Goal: Task Accomplishment & Management: Complete application form

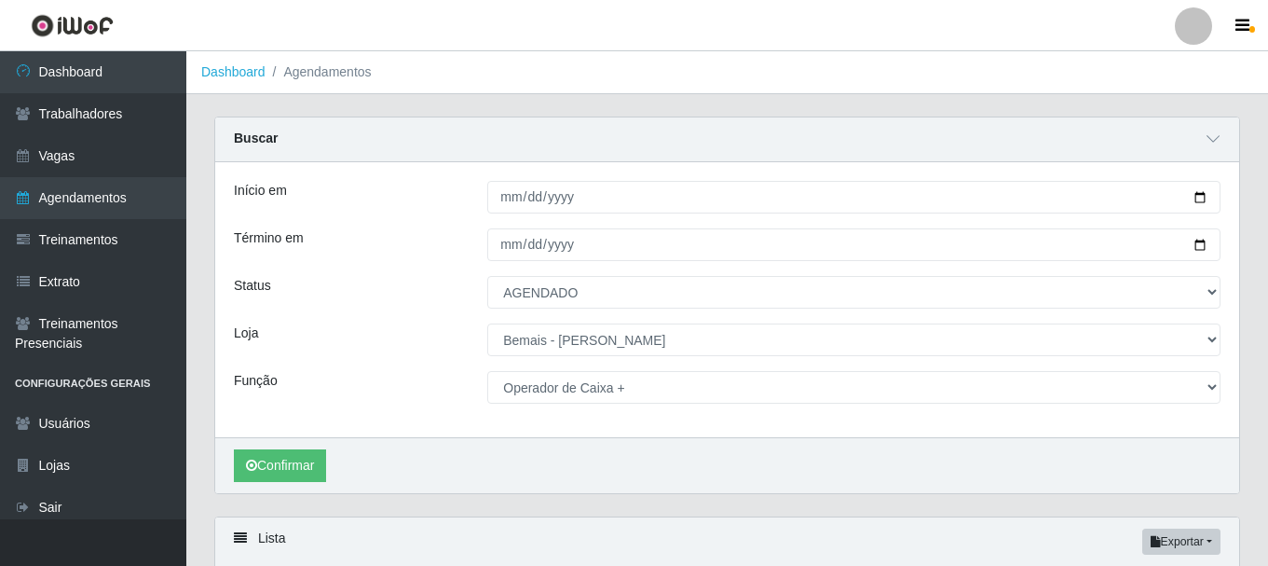
select select "AGENDADO"
select select "230"
select select "72"
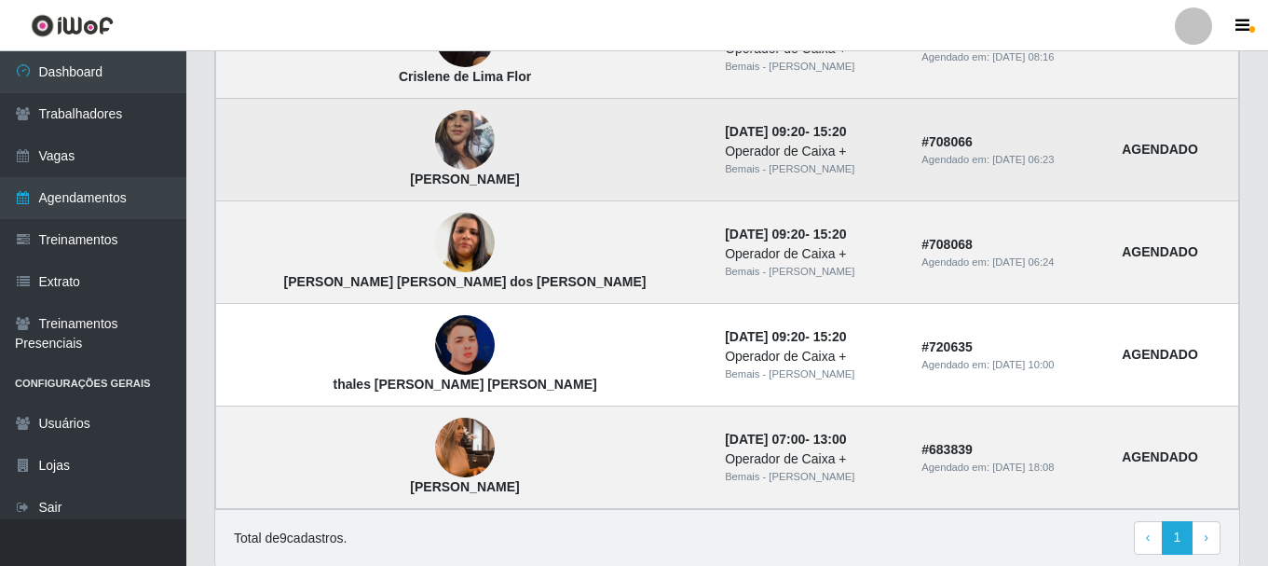
click at [435, 146] on img at bounding box center [465, 141] width 60 height 106
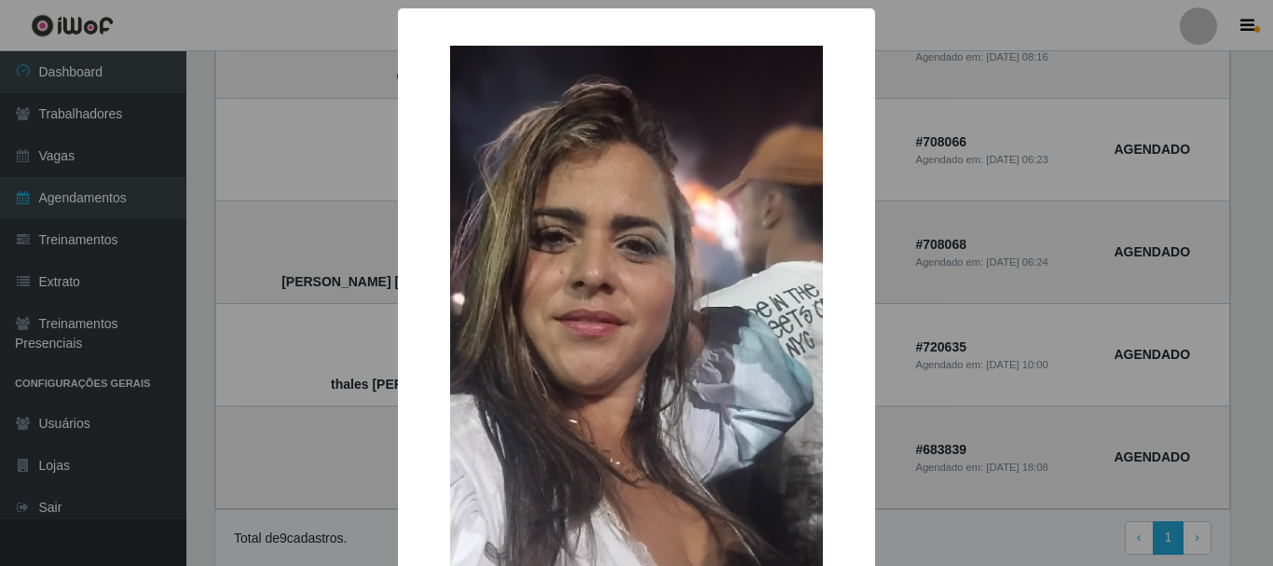
click at [353, 156] on div "× [PERSON_NAME] costa OK Cancel" at bounding box center [636, 283] width 1273 height 566
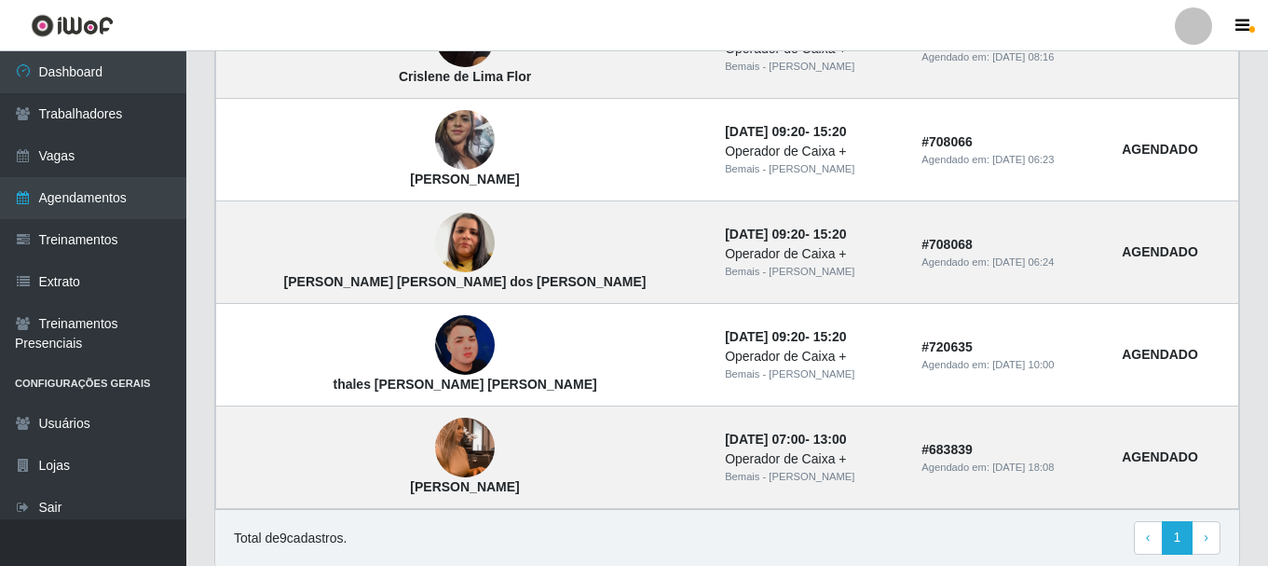
click at [1191, 20] on div at bounding box center [1193, 25] width 37 height 37
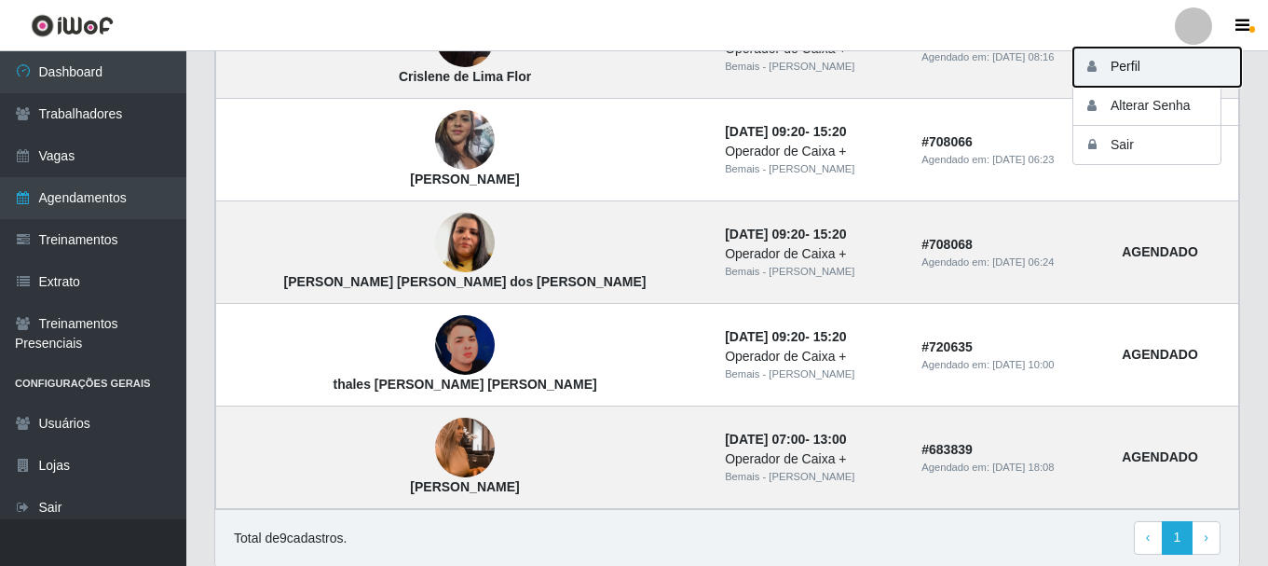
click at [1180, 63] on button "Perfil" at bounding box center [1157, 67] width 168 height 39
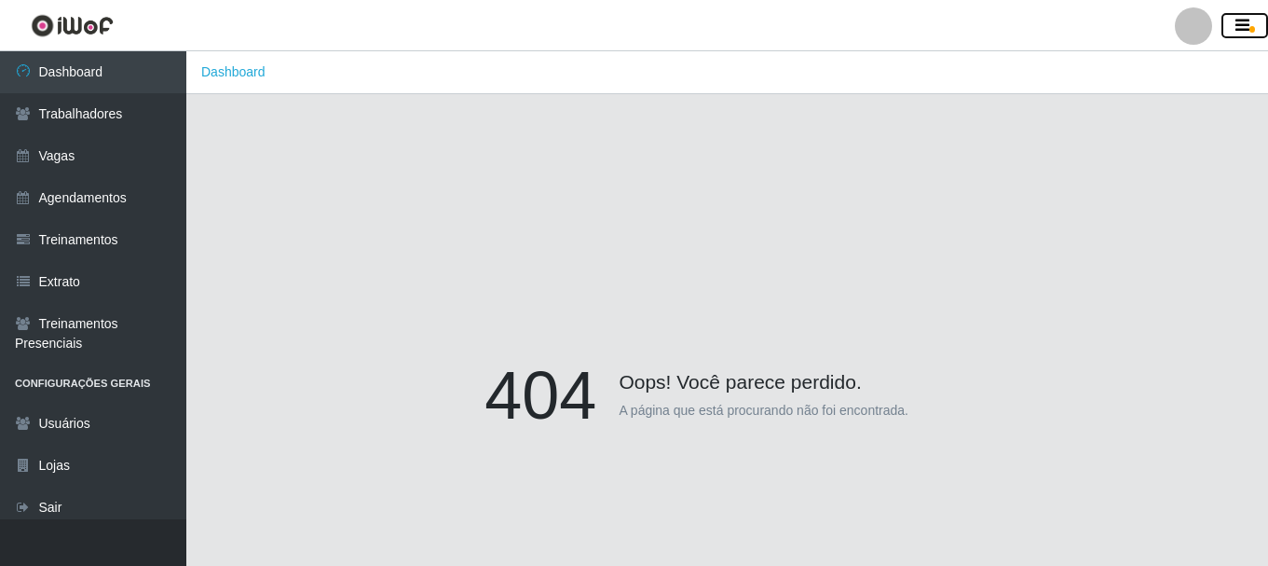
click at [1244, 32] on icon "button" at bounding box center [1242, 26] width 14 height 17
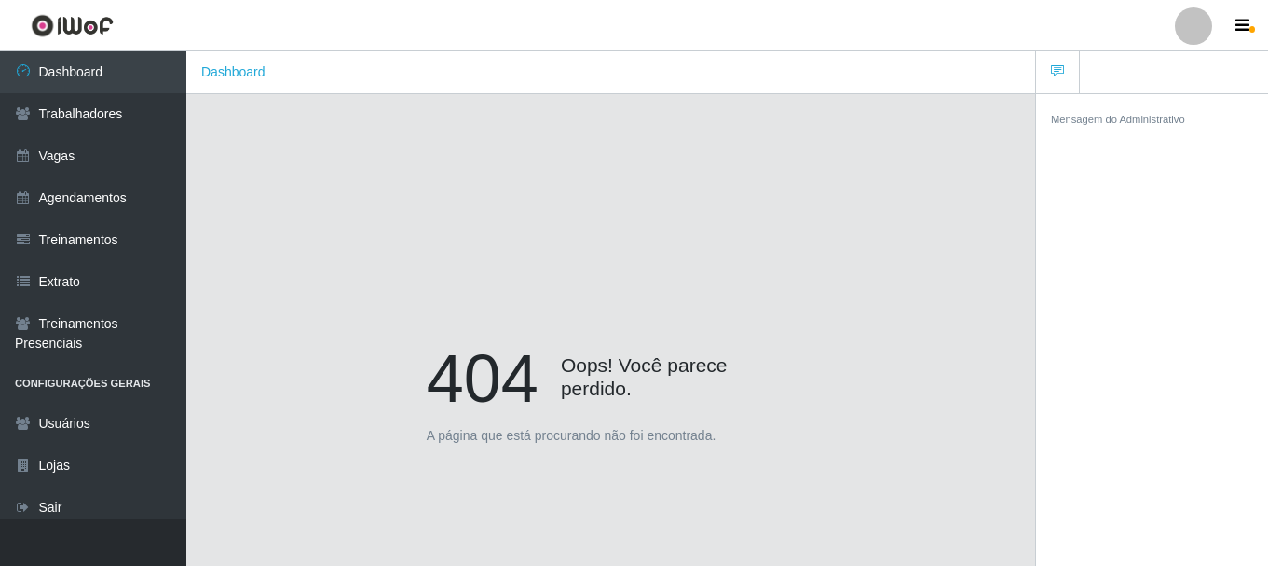
click at [1209, 30] on div at bounding box center [1193, 25] width 37 height 37
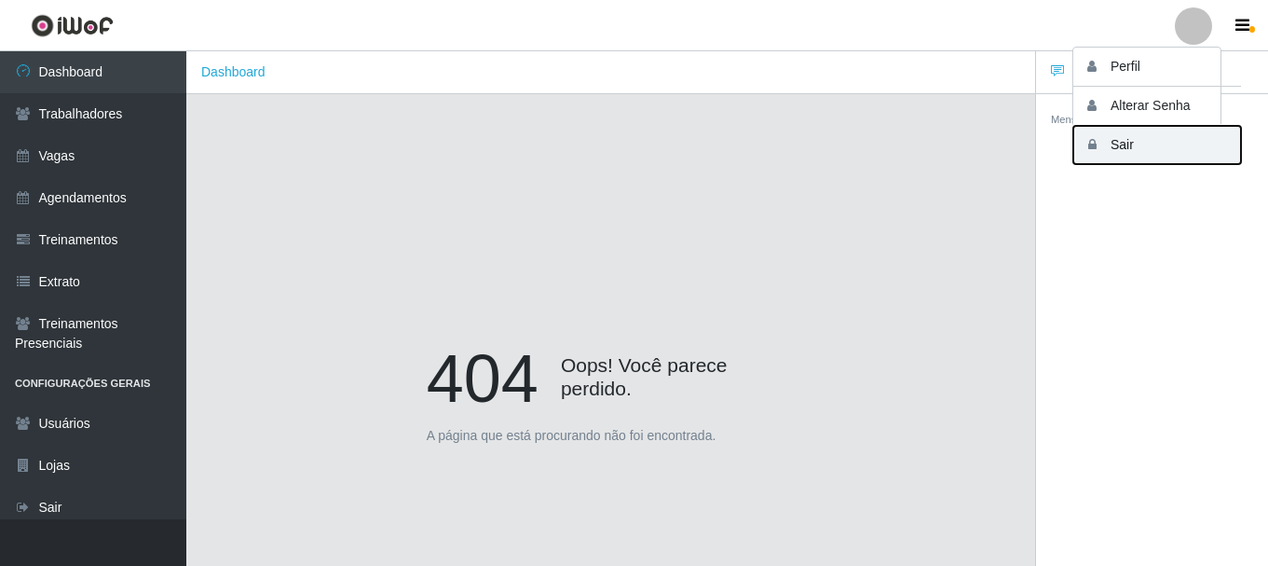
click at [1148, 155] on button "Sair" at bounding box center [1157, 145] width 168 height 38
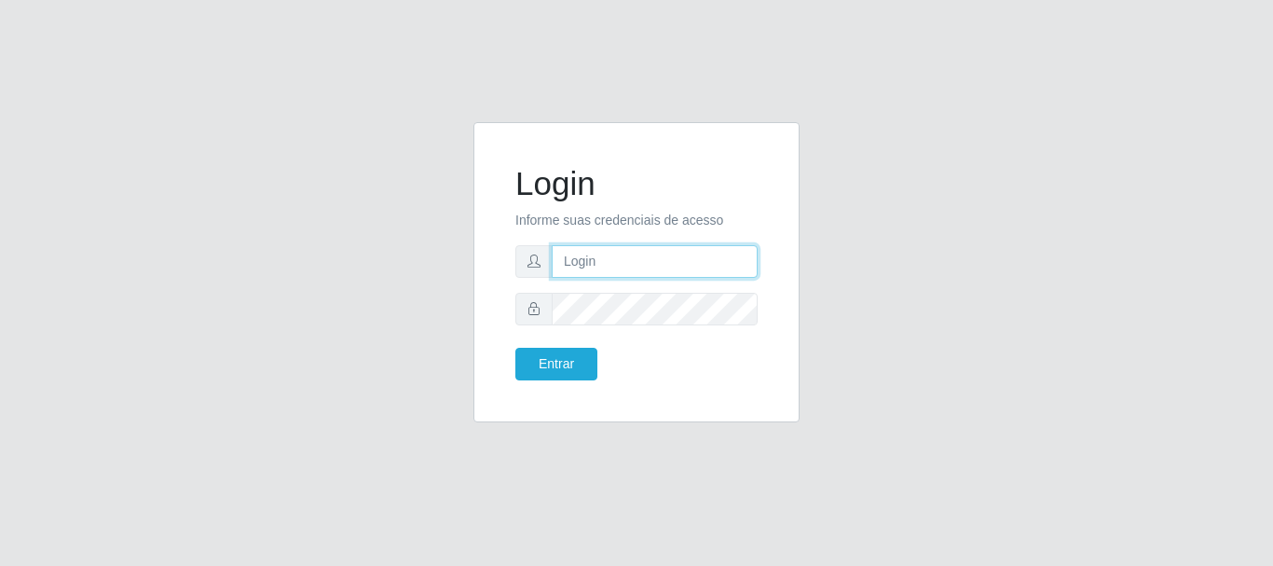
click at [740, 268] on input "text" at bounding box center [655, 261] width 206 height 33
type input "thiagol@bemais"
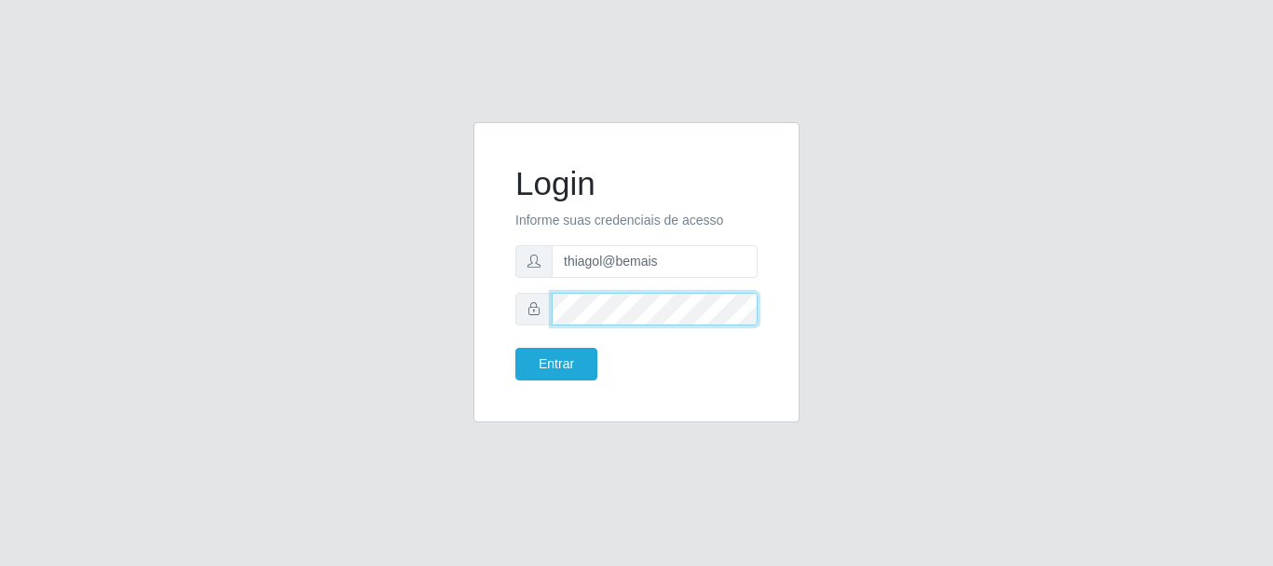
click at [515, 348] on button "Entrar" at bounding box center [556, 364] width 82 height 33
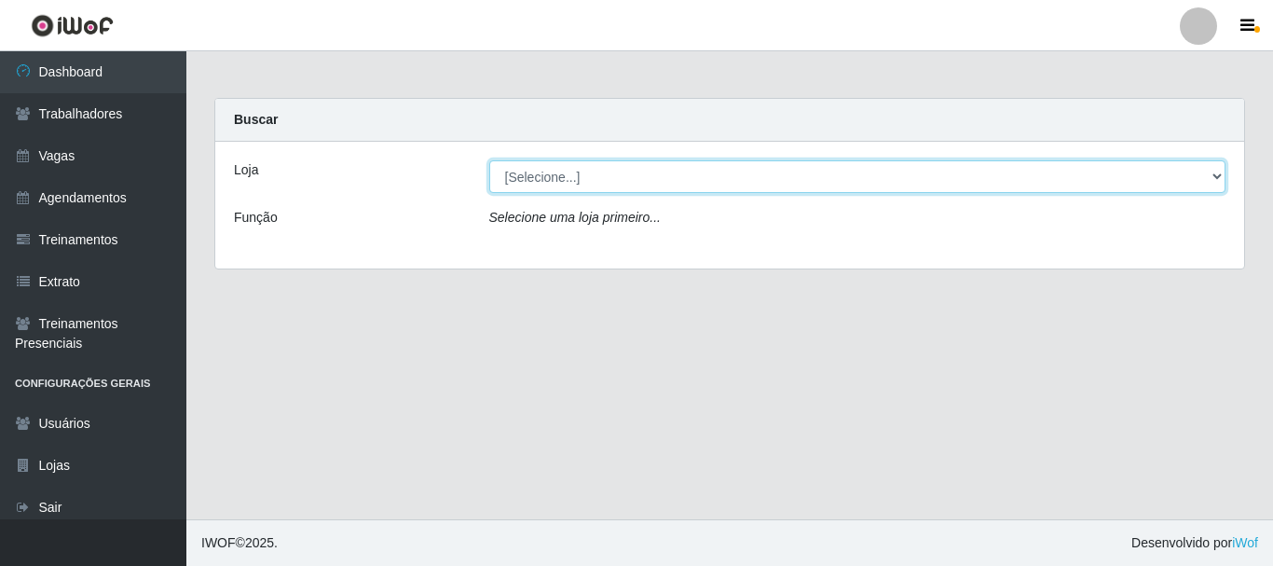
click at [570, 170] on select "[Selecione...] [PERSON_NAME]" at bounding box center [857, 176] width 737 height 33
select select "230"
click at [489, 160] on select "[Selecione...] [PERSON_NAME]" at bounding box center [857, 176] width 737 height 33
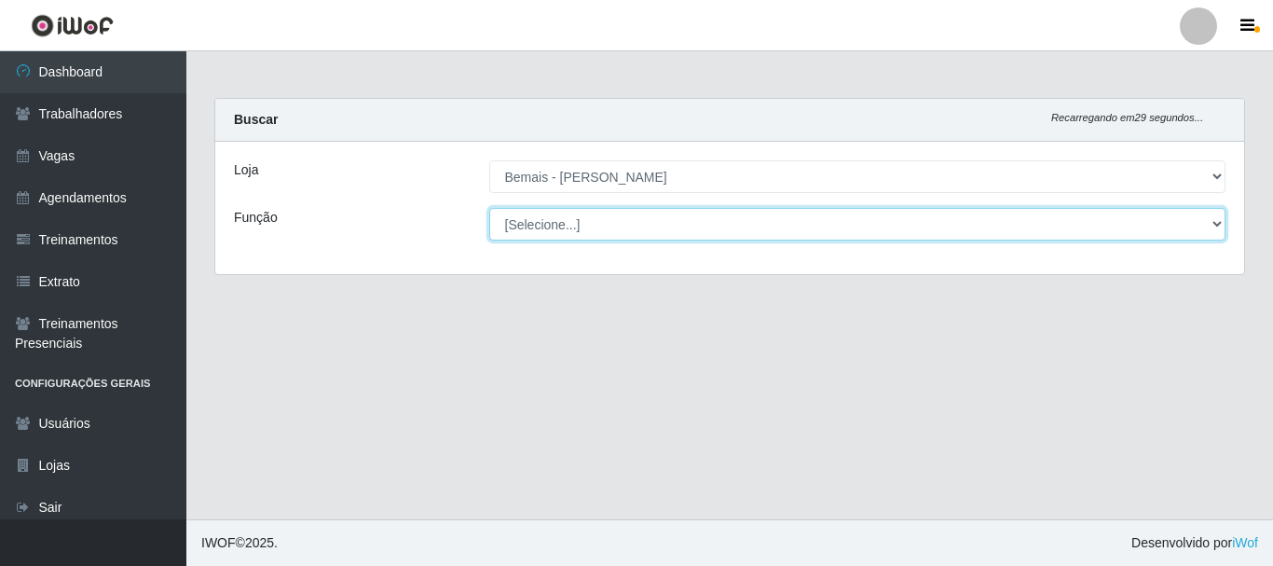
click at [559, 219] on select "[Selecione...] ASG ASG + ASG ++ Auxiliar de Depósito Auxiliar de Depósito + Aux…" at bounding box center [857, 224] width 737 height 33
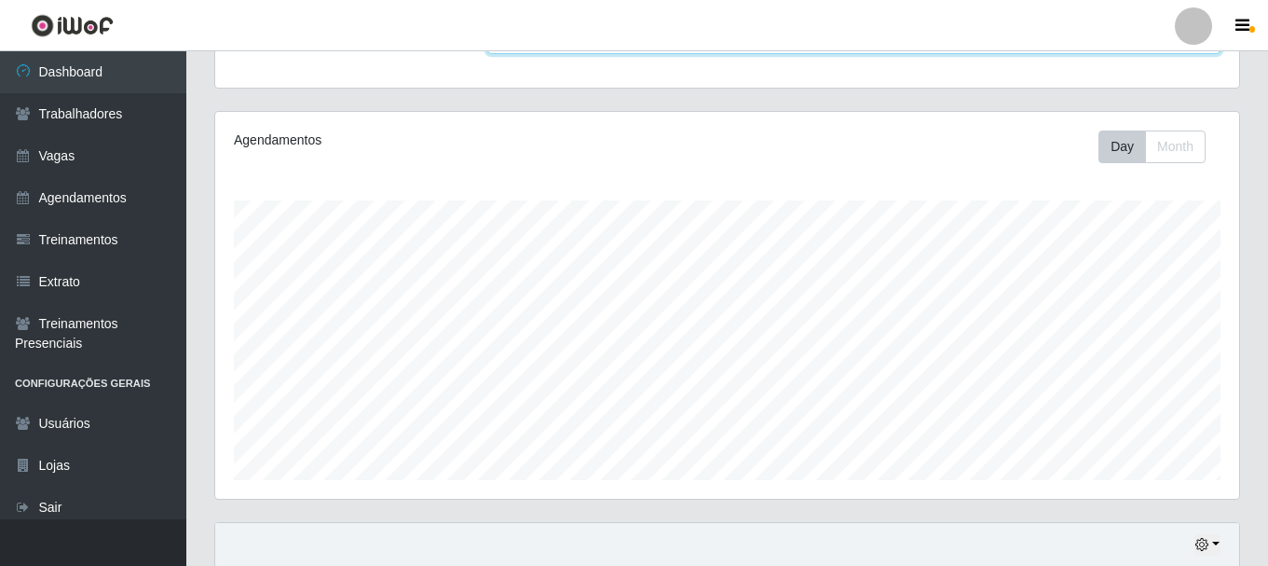
scroll to position [93, 0]
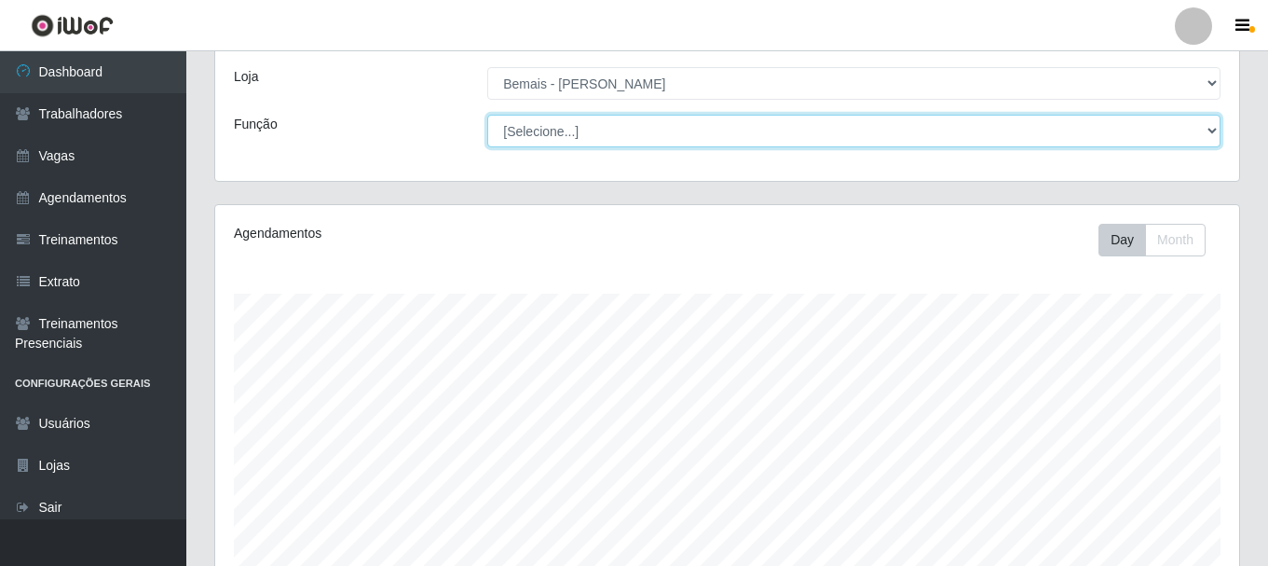
click at [553, 136] on select "[Selecione...] ASG ASG + ASG ++ Auxiliar de Depósito Auxiliar de Depósito + Aux…" at bounding box center [853, 131] width 733 height 33
select select "24"
click at [487, 115] on select "[Selecione...] ASG ASG + ASG ++ Auxiliar de Depósito Auxiliar de Depósito + Aux…" at bounding box center [853, 131] width 733 height 33
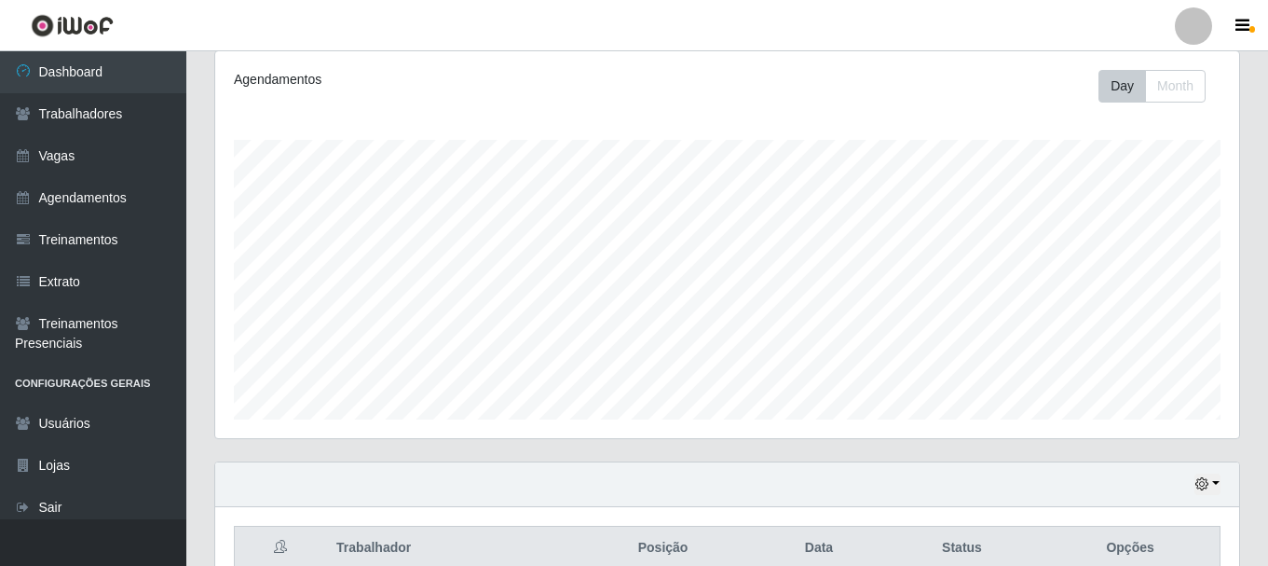
scroll to position [0, 0]
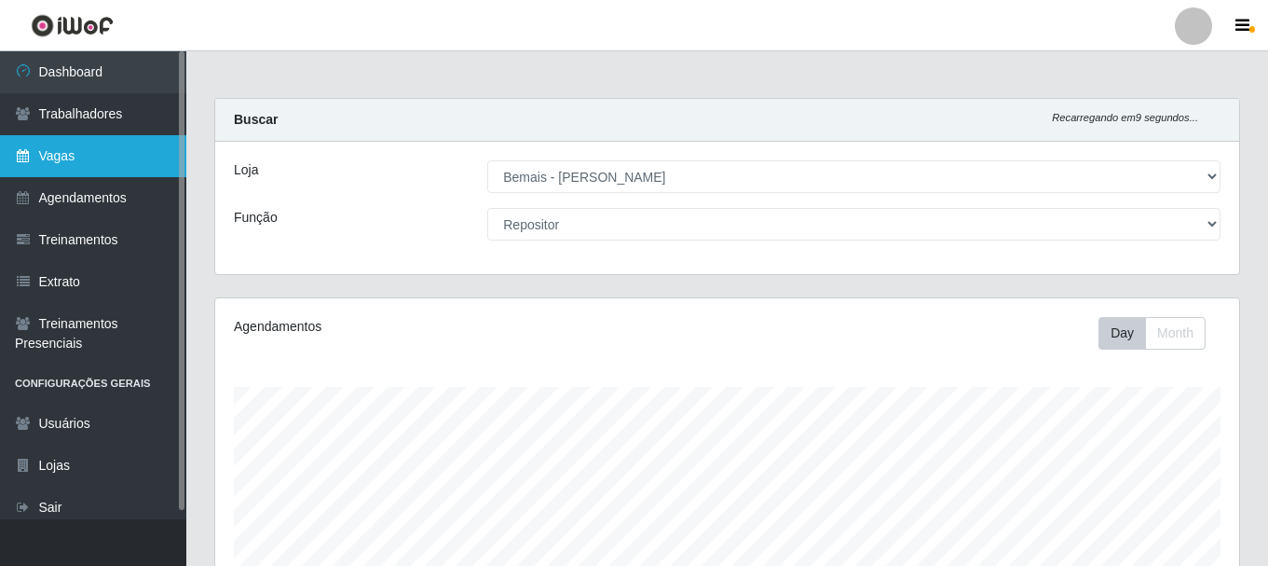
click at [128, 149] on link "Vagas" at bounding box center [93, 156] width 186 height 42
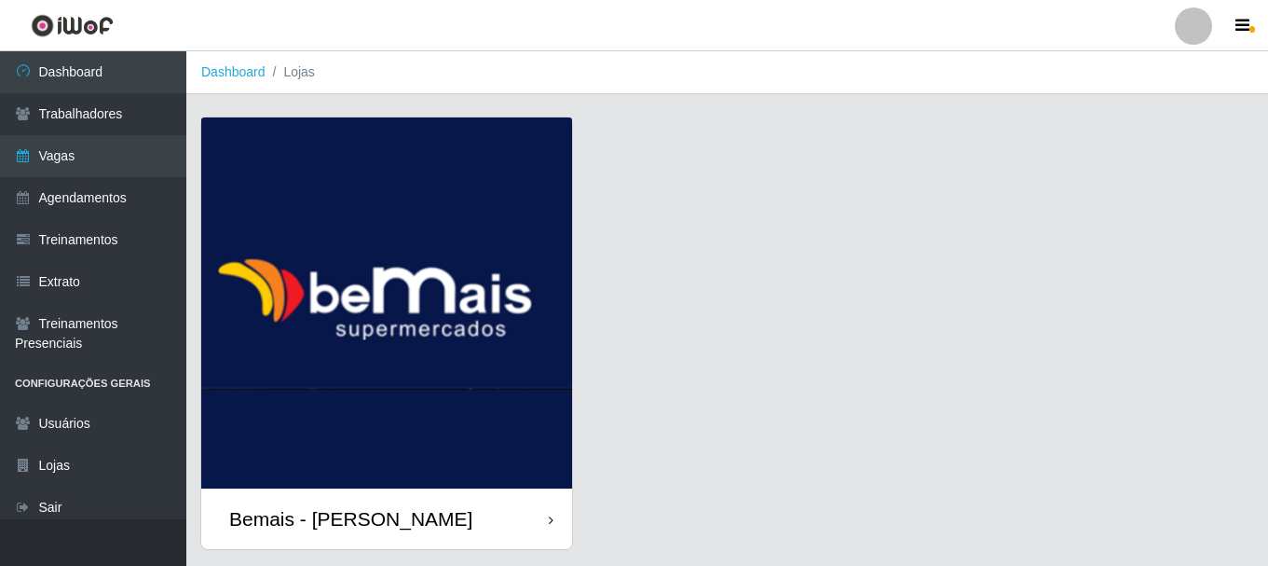
click at [467, 289] on img at bounding box center [386, 302] width 371 height 371
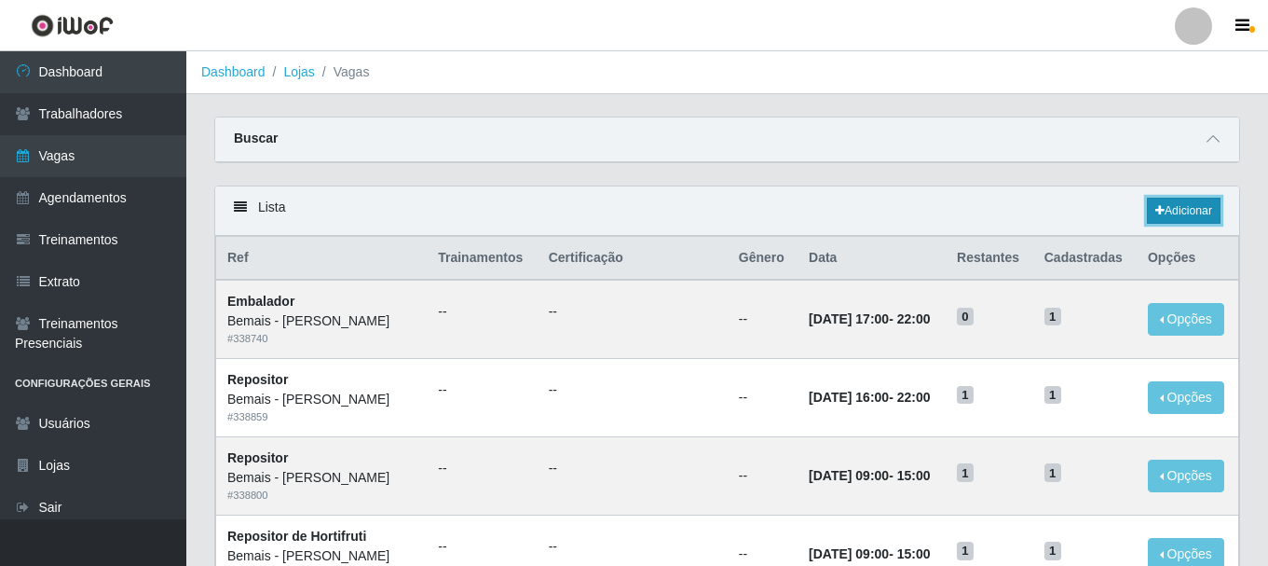
click at [1199, 218] on link "Adicionar" at bounding box center [1184, 211] width 74 height 26
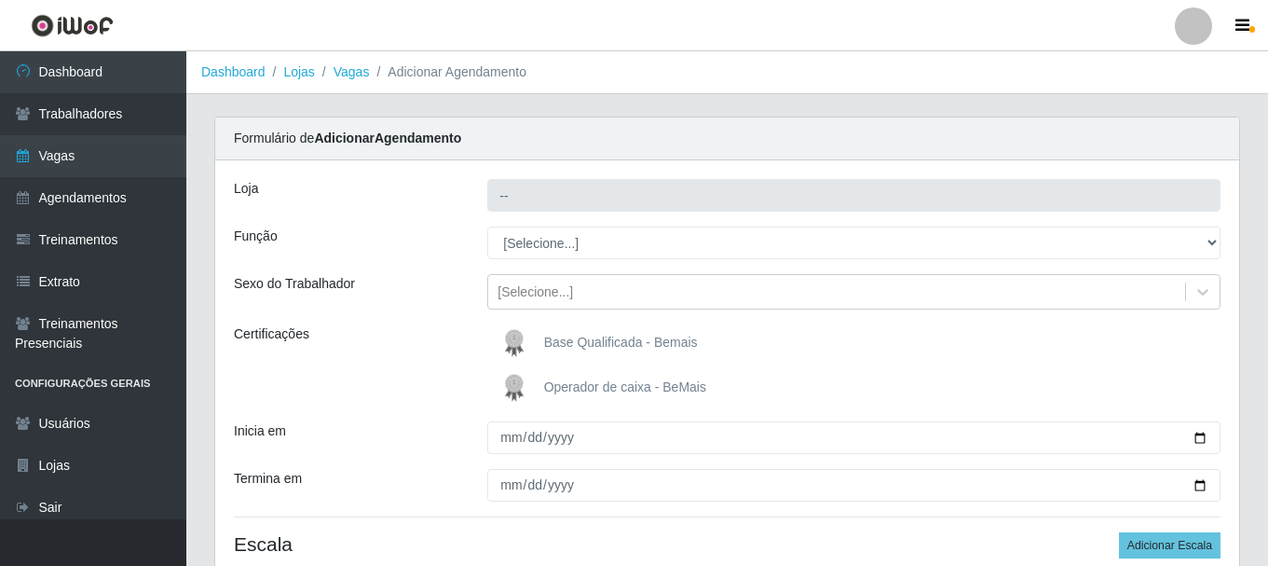
type input "Bemais - [PERSON_NAME]"
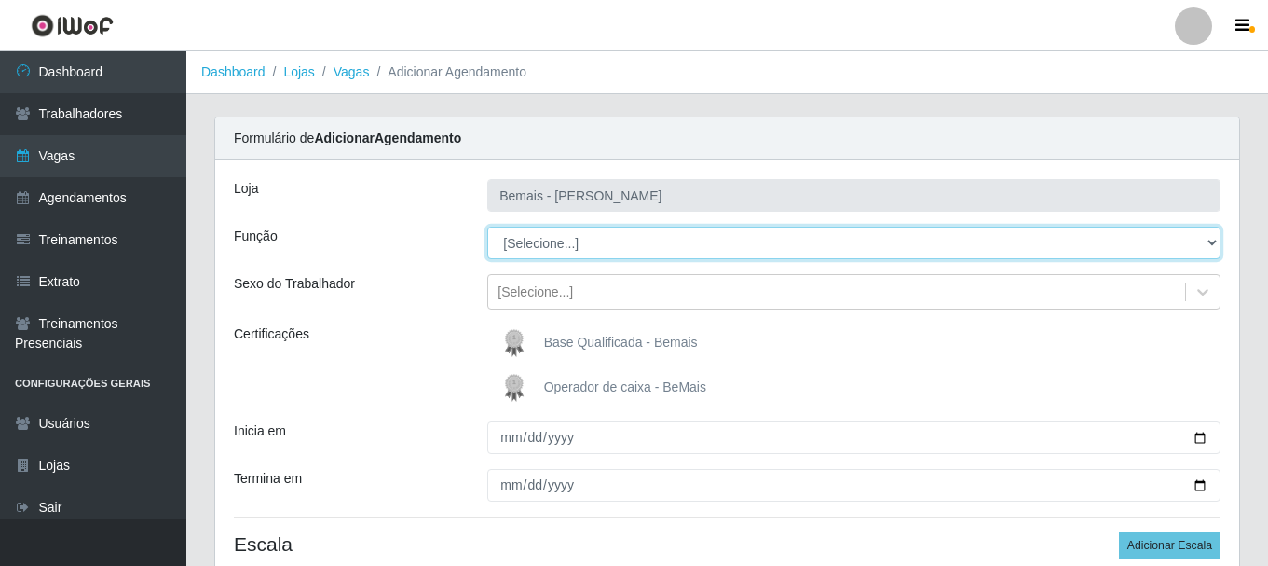
click at [535, 240] on select "[Selecione...] ASG ASG + ASG ++ Auxiliar de Depósito Auxiliar de Depósito + Aux…" at bounding box center [853, 242] width 733 height 33
select select "24"
click at [487, 226] on select "[Selecione...] ASG ASG + ASG ++ Auxiliar de Depósito Auxiliar de Depósito + Aux…" at bounding box center [853, 242] width 733 height 33
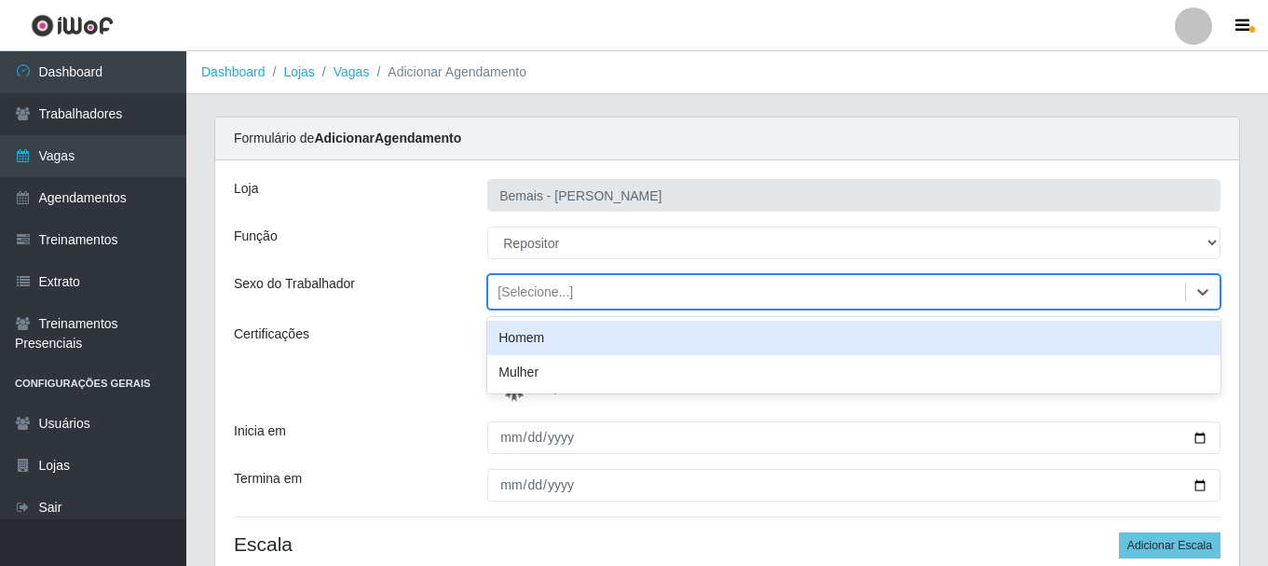
click at [569, 293] on div "[Selecione...]" at bounding box center [836, 292] width 697 height 31
click at [564, 333] on div "Homem" at bounding box center [853, 338] width 733 height 34
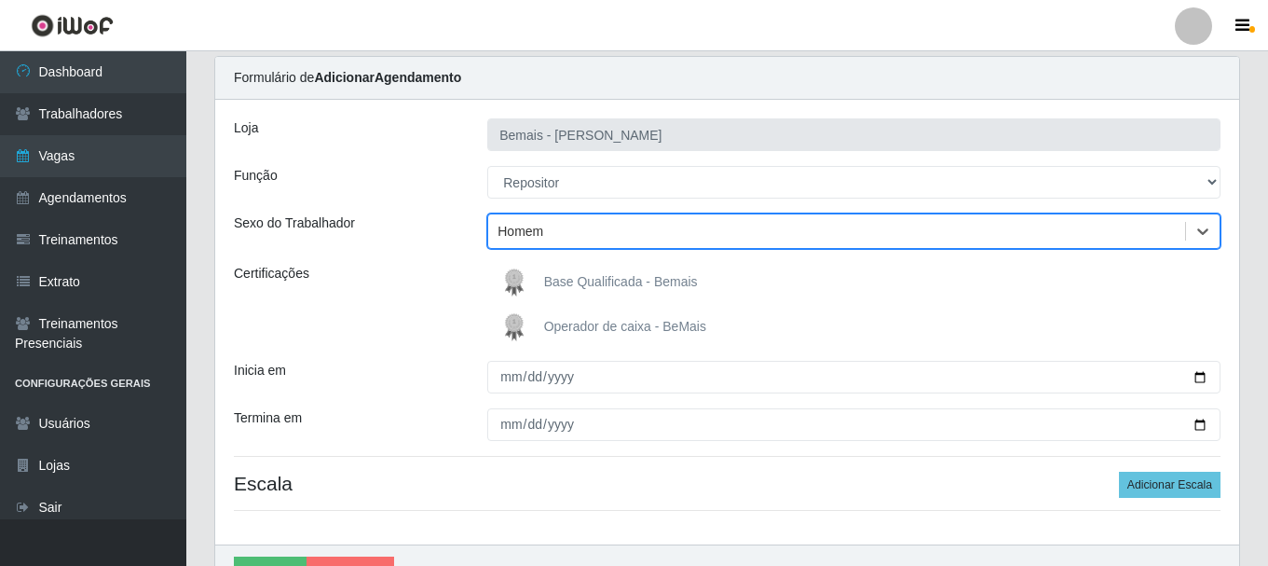
scroll to position [93, 0]
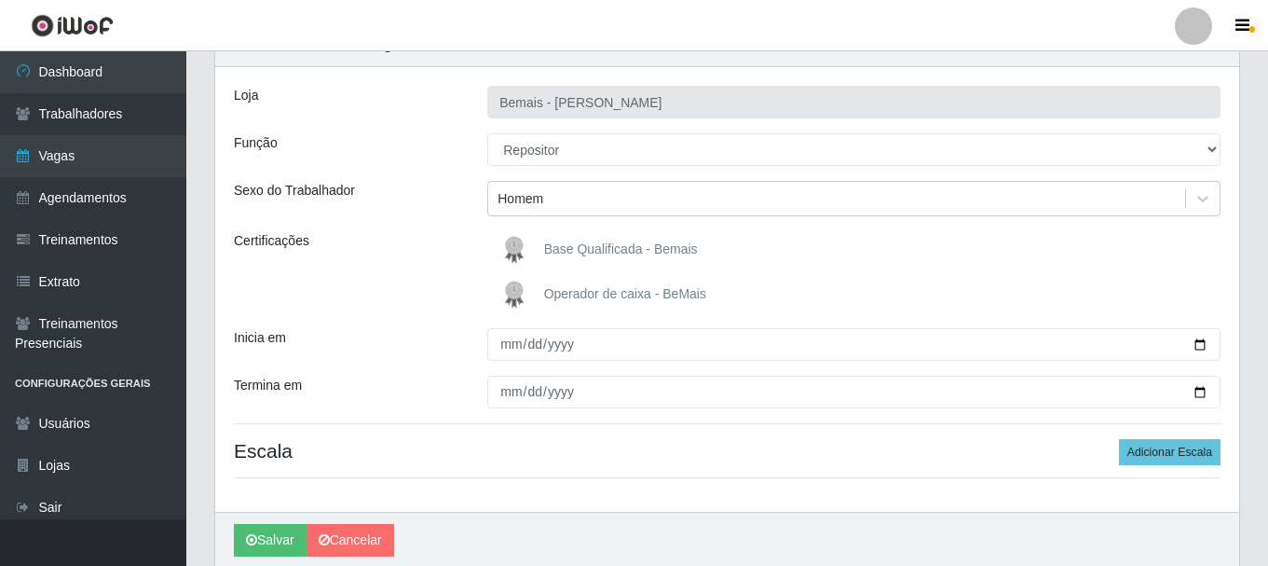
click at [522, 259] on img at bounding box center [518, 249] width 45 height 37
click at [0, 0] on input "Base Qualificada - Bemais" at bounding box center [0, 0] width 0 height 0
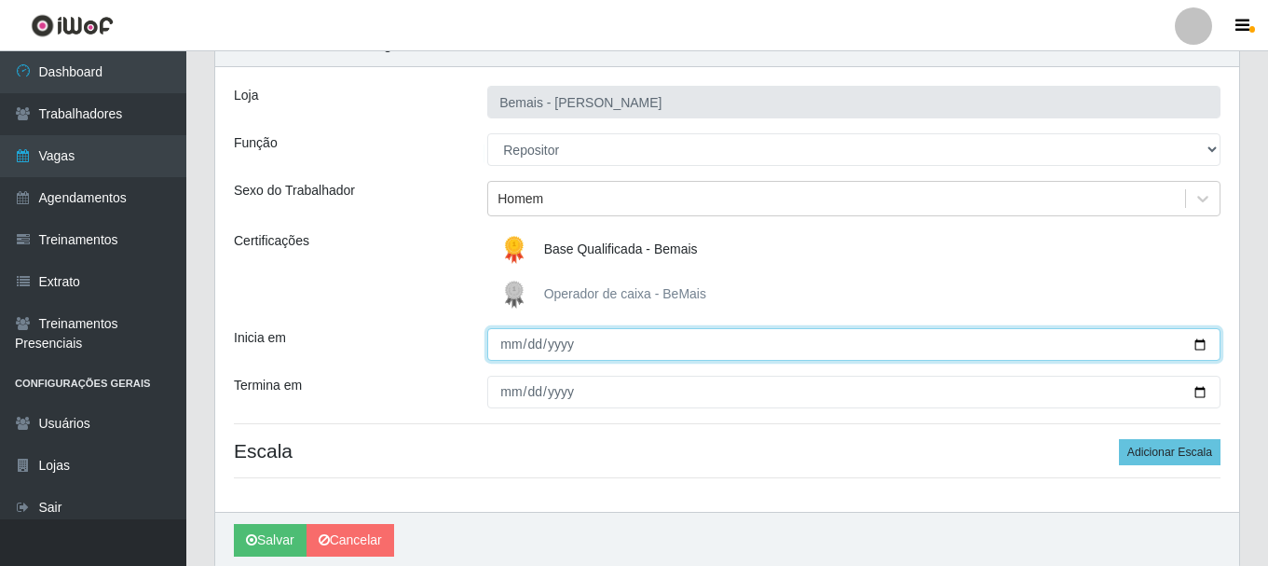
click at [509, 342] on input "Inicia em" at bounding box center [853, 344] width 733 height 33
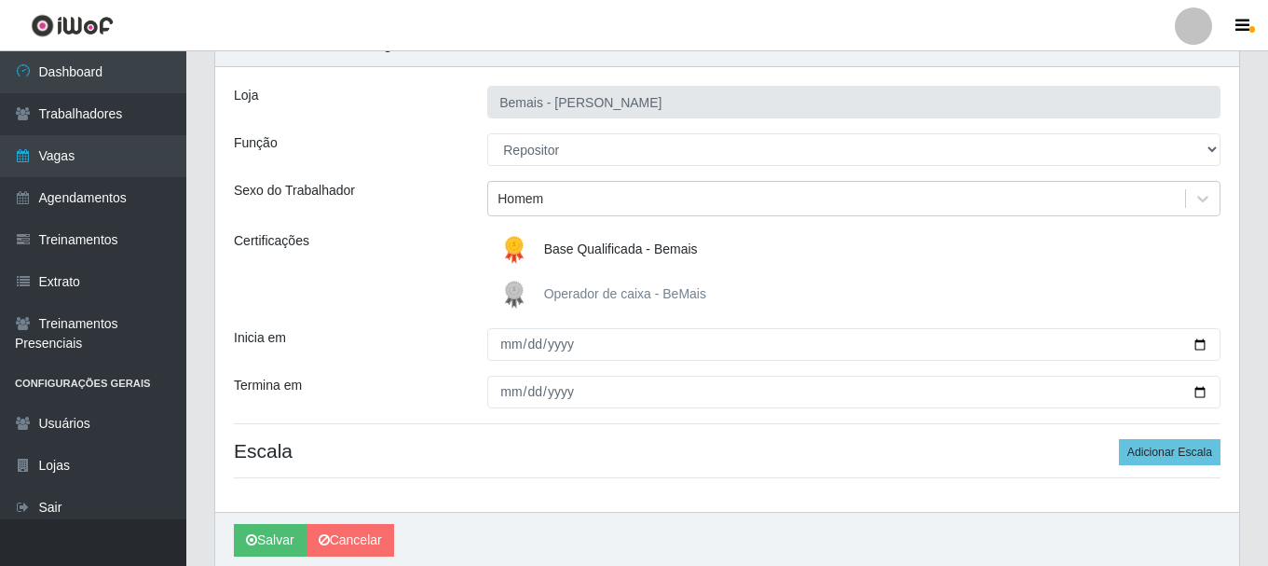
click at [894, 326] on div "[PERSON_NAME] Função [Selecione...] ASG ASG + ASG ++ Auxiliar de Depósito Auxil…" at bounding box center [727, 289] width 1024 height 444
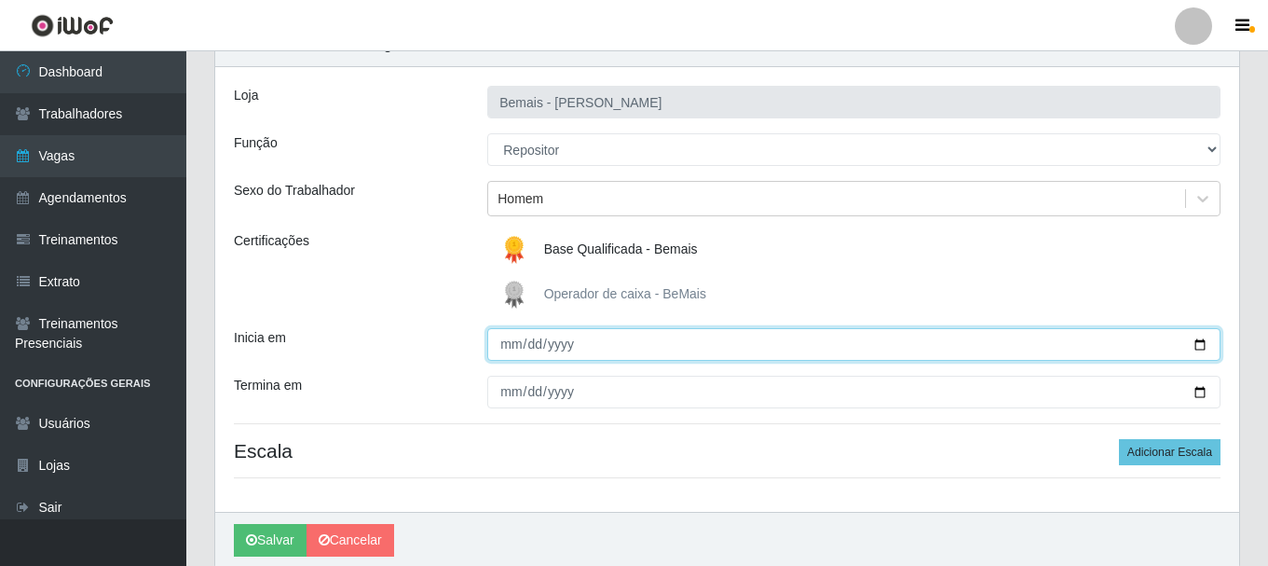
click at [515, 347] on input "Inicia em" at bounding box center [853, 344] width 733 height 33
type input "[DATE]"
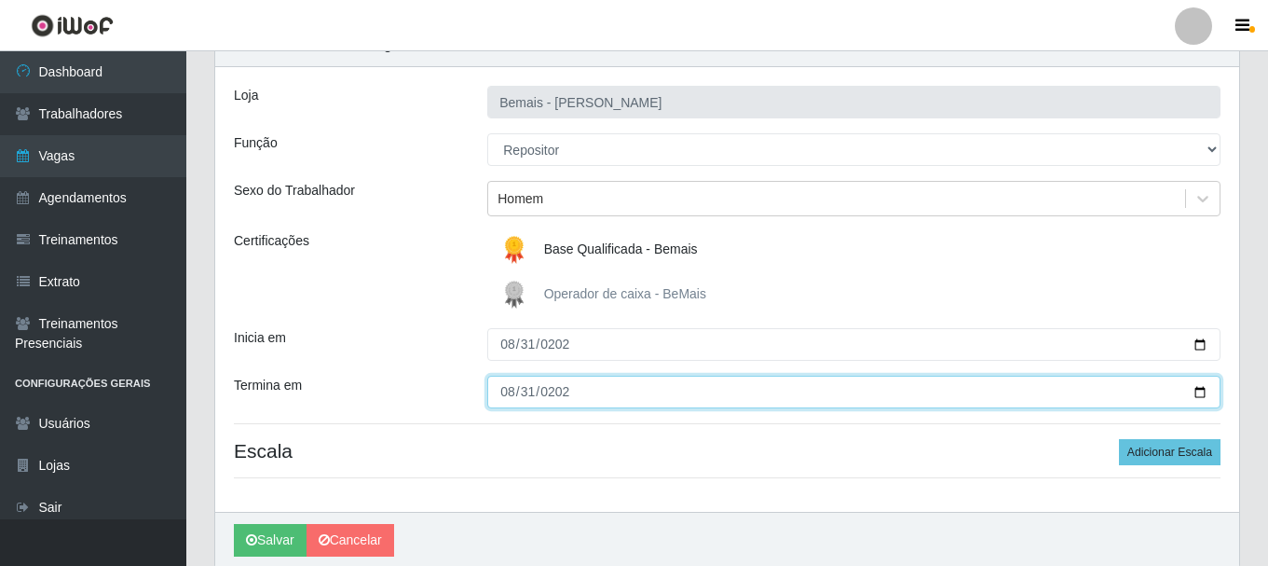
type input "[DATE]"
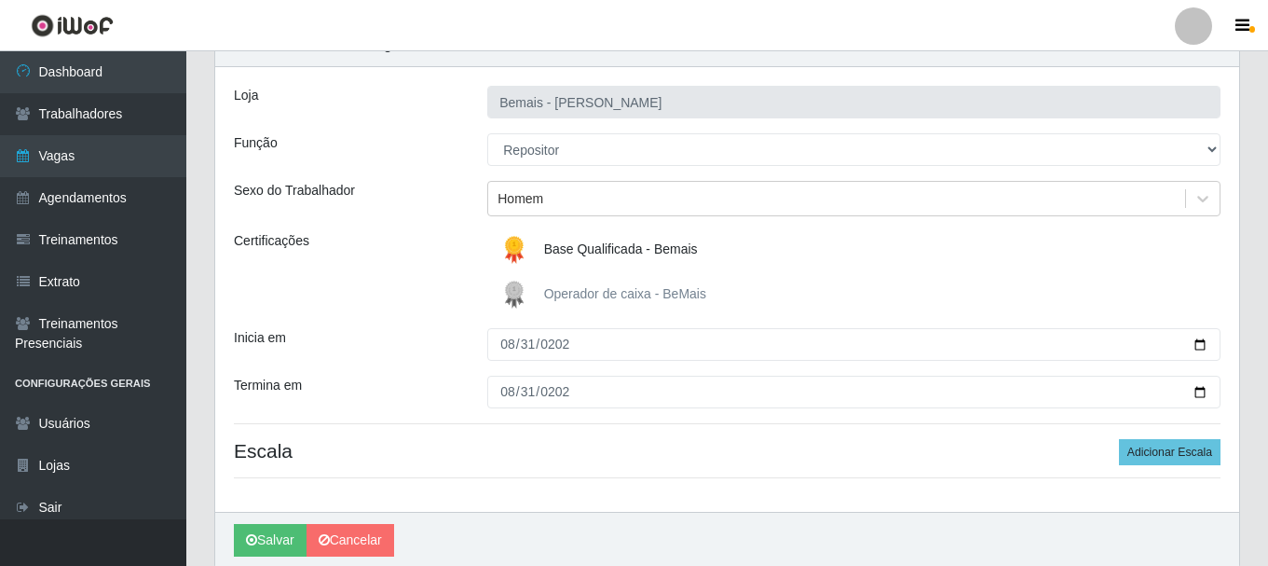
click at [1185, 472] on div "[PERSON_NAME] Função [Selecione...] ASG ASG + ASG ++ Auxiliar de Depósito Auxil…" at bounding box center [727, 289] width 1024 height 444
click at [1180, 458] on button "Adicionar Escala" at bounding box center [1170, 452] width 102 height 26
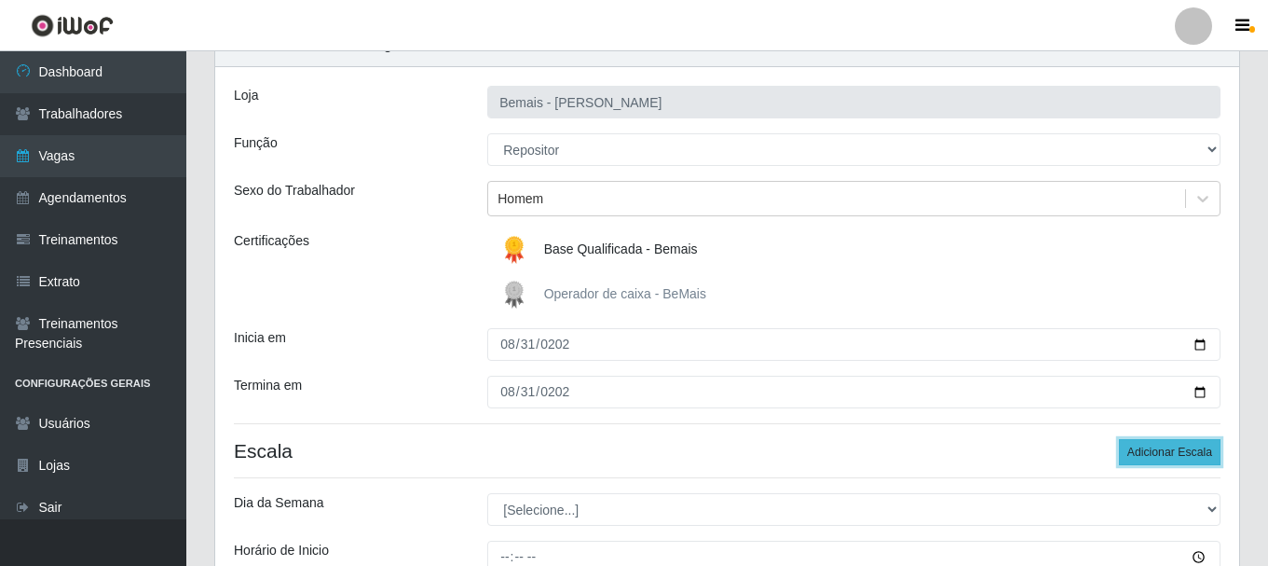
click at [1178, 458] on button "Adicionar Escala" at bounding box center [1170, 452] width 102 height 26
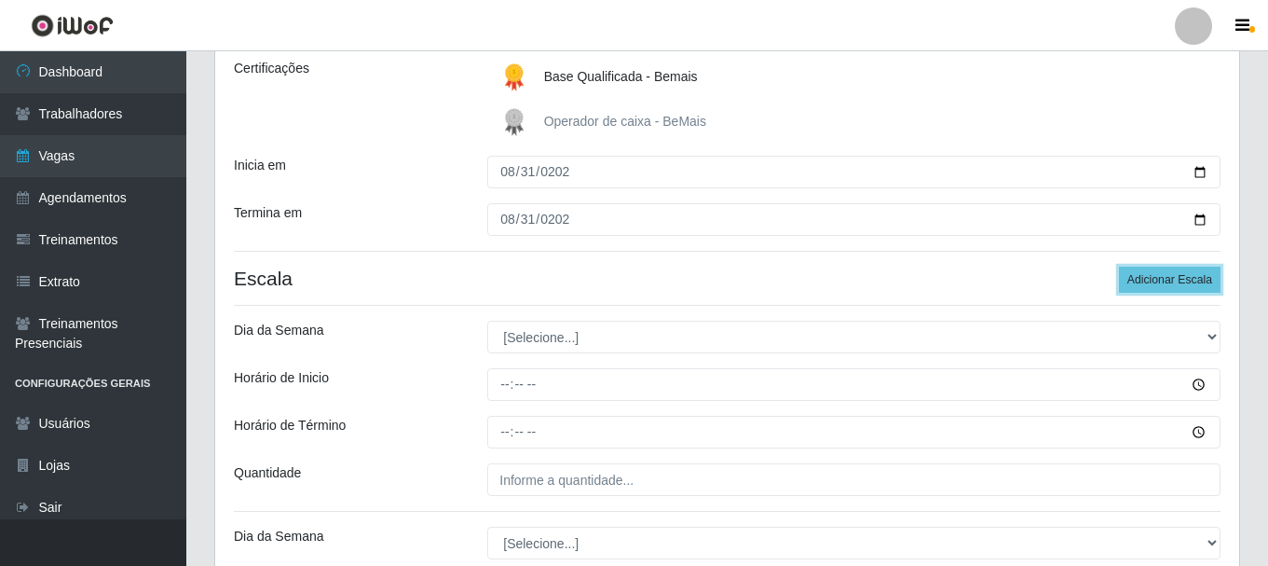
scroll to position [280, 0]
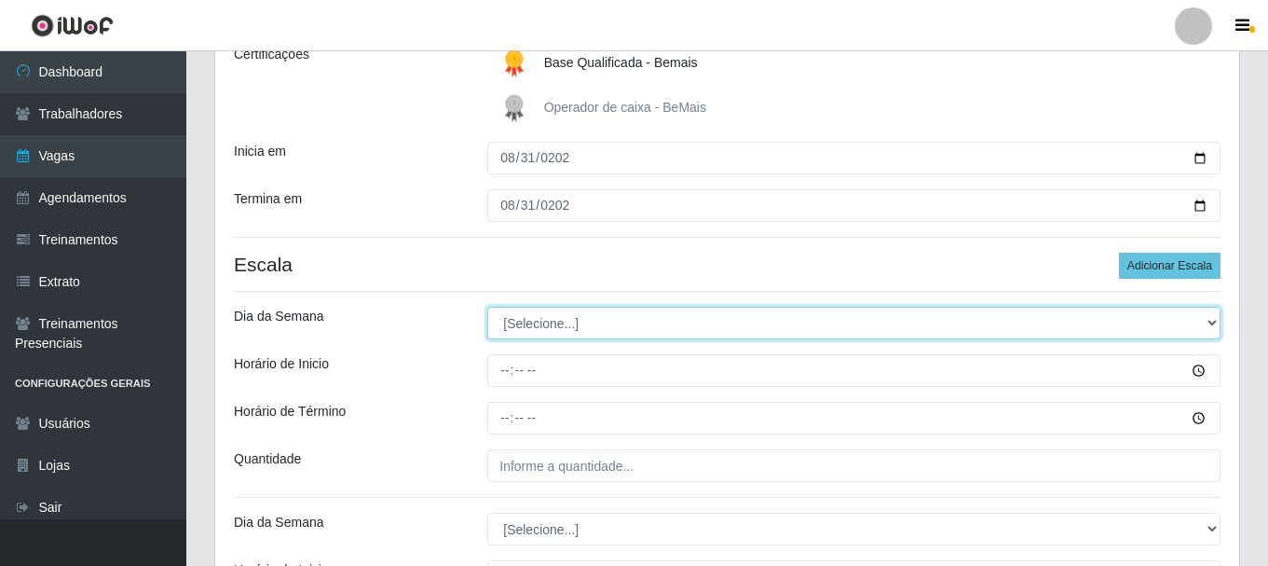
click at [533, 324] on select "[Selecione...] Segunda Terça Quarta Quinta Sexta Sábado Domingo" at bounding box center [853, 323] width 733 height 33
select select "0"
click at [487, 307] on select "[Selecione...] Segunda Terça Quarta Quinta Sexta Sábado Domingo" at bounding box center [853, 323] width 733 height 33
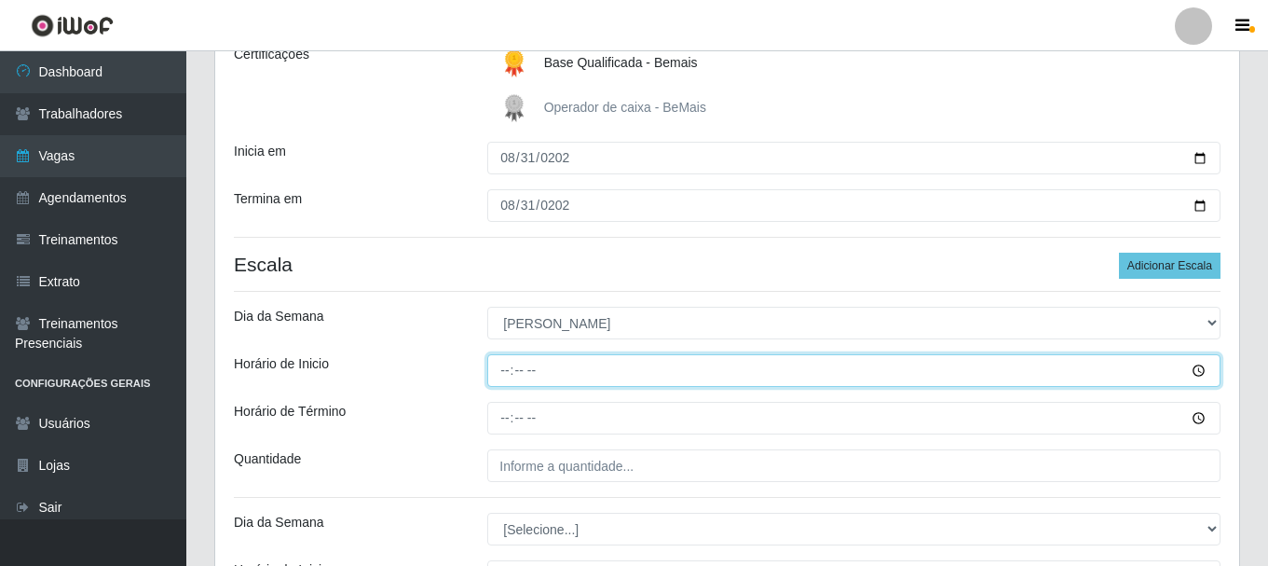
click at [517, 365] on input "Horário de Inicio" at bounding box center [853, 370] width 733 height 33
click at [506, 364] on input "Horário de Inicio" at bounding box center [853, 370] width 733 height 33
type input "09:00"
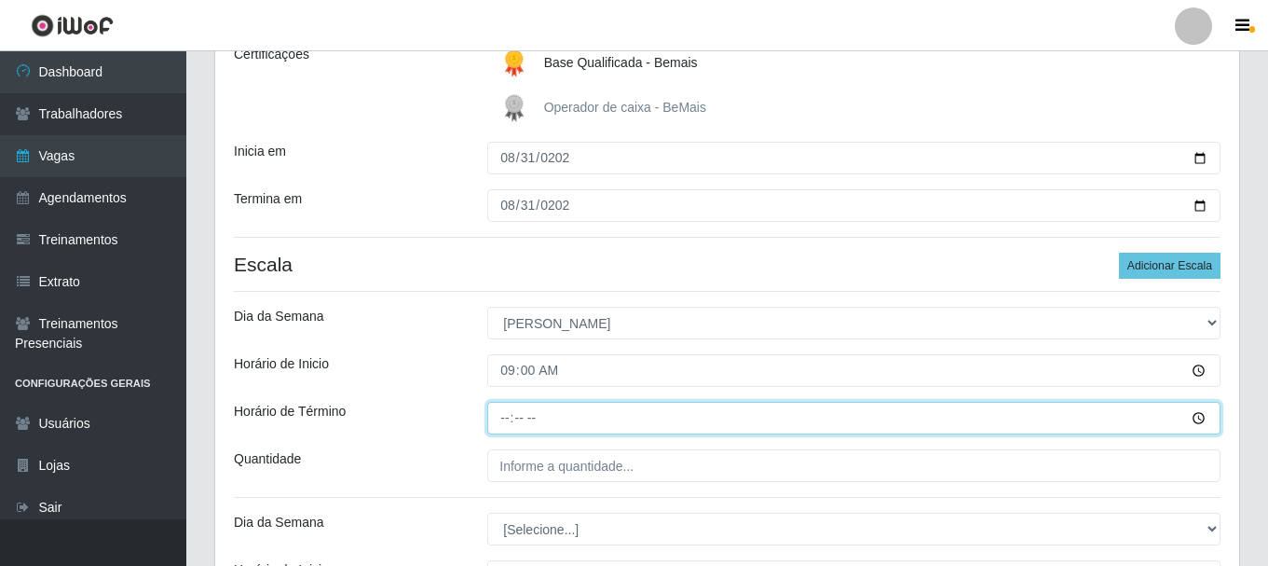
type input "15:00"
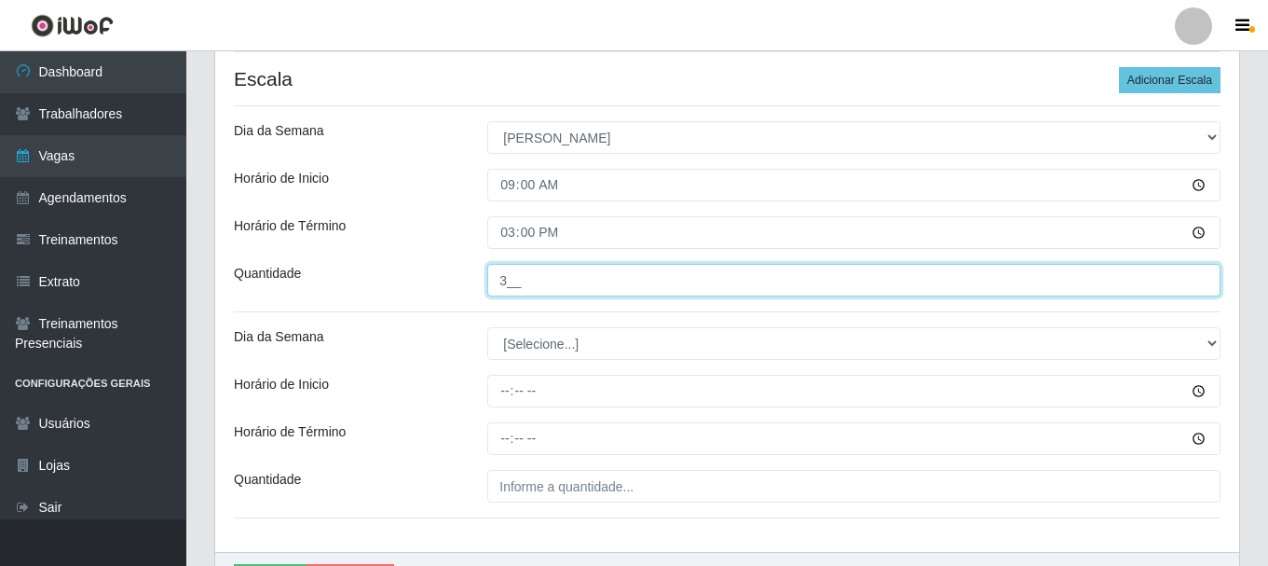
scroll to position [466, 0]
type input "3__"
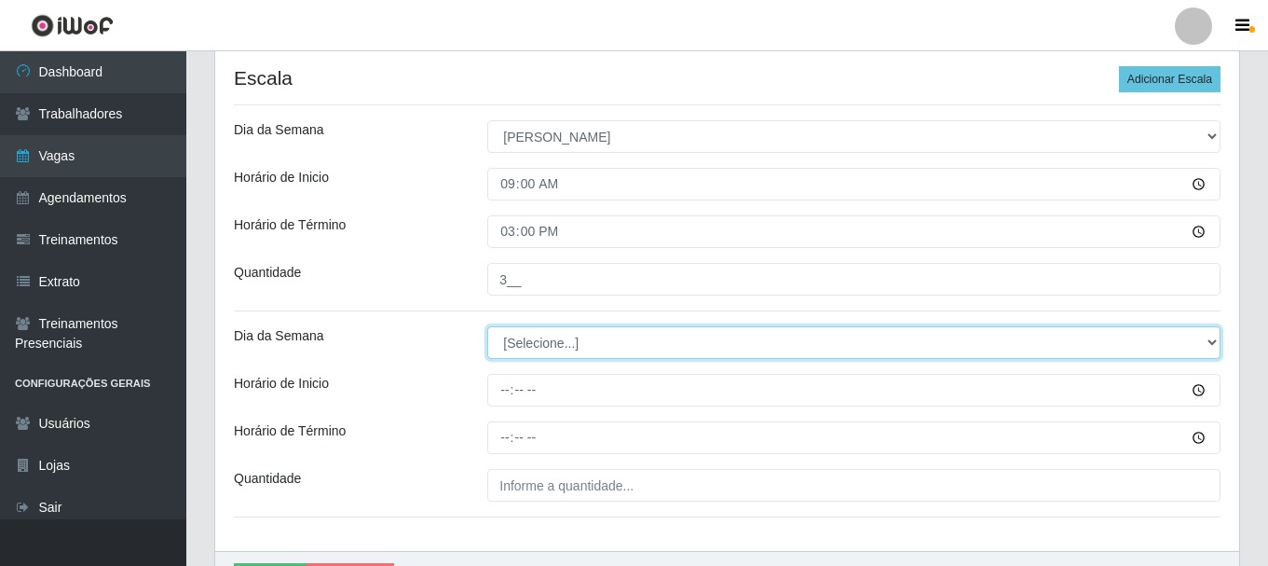
click at [622, 336] on select "[Selecione...] Segunda Terça Quarta Quinta Sexta Sábado Domingo" at bounding box center [853, 342] width 733 height 33
select select "0"
click at [487, 326] on select "[Selecione...] Segunda Terça Quarta Quinta Sexta Sábado Domingo" at bounding box center [853, 342] width 733 height 33
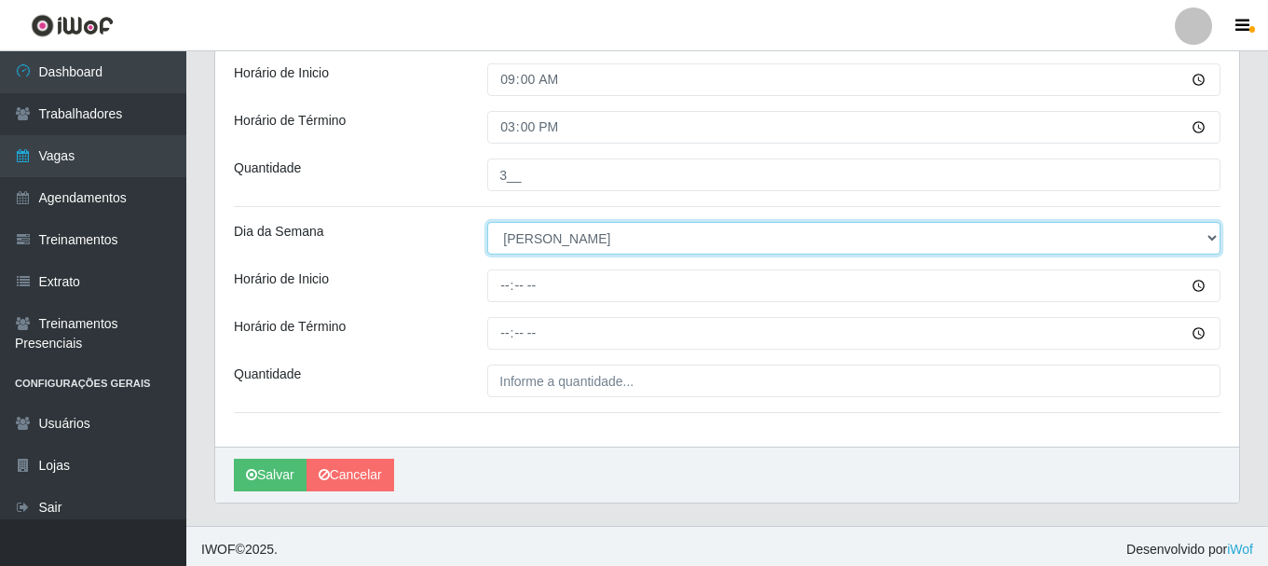
scroll to position [577, 0]
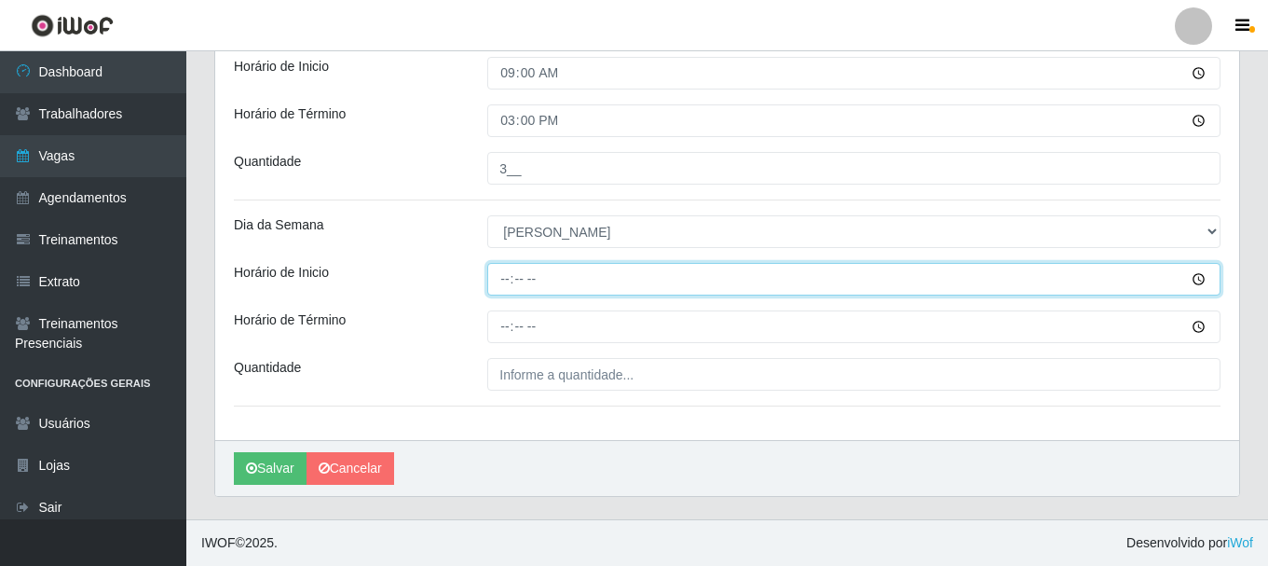
click at [510, 284] on input "Horário de Inicio" at bounding box center [853, 279] width 733 height 33
type input "15:00"
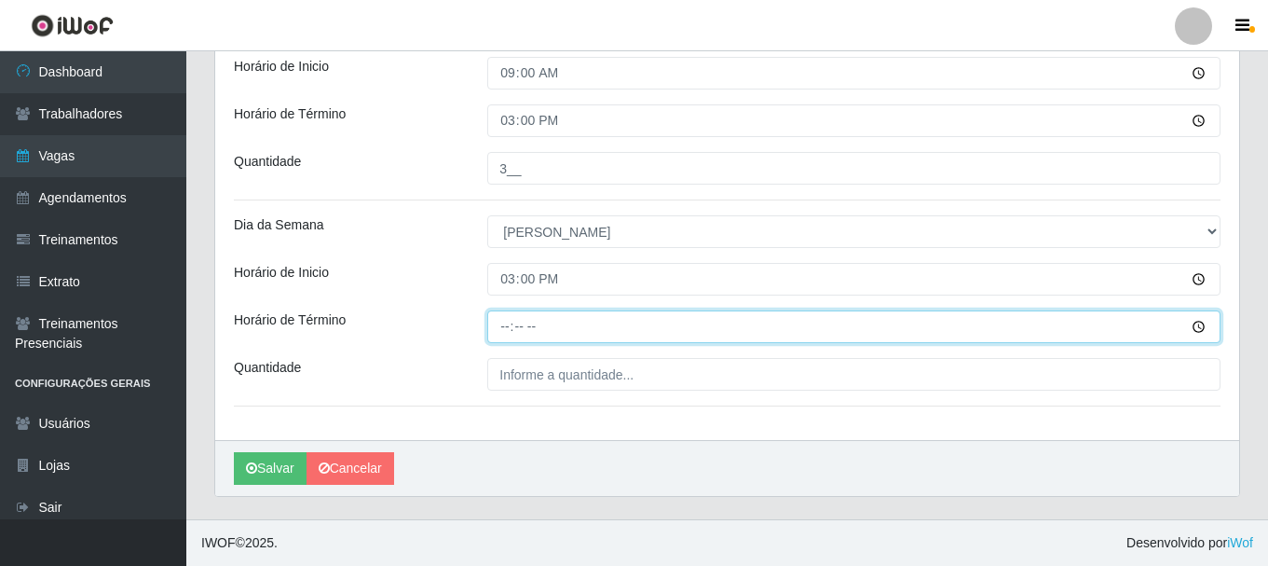
type input "21:00"
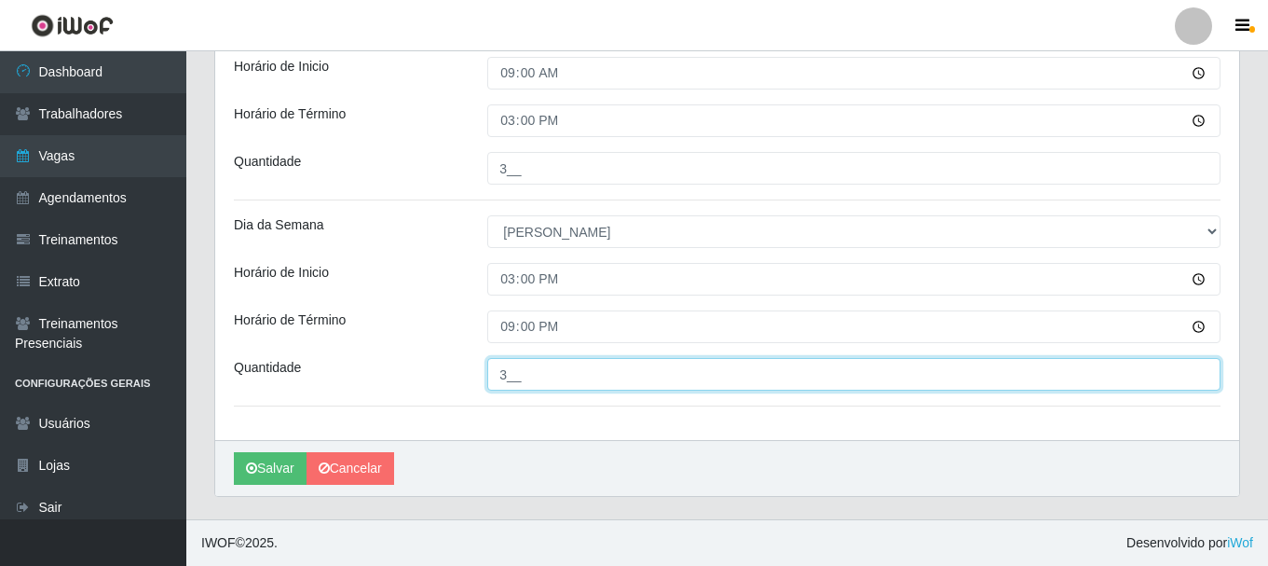
type input "3__"
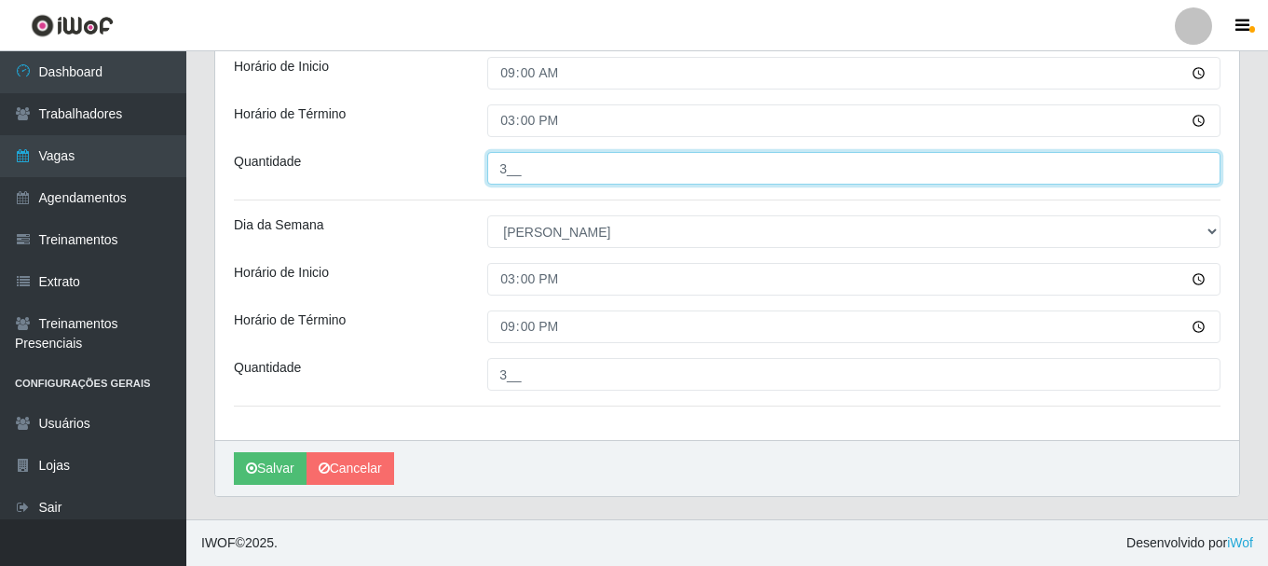
click at [547, 174] on input "3__" at bounding box center [853, 168] width 733 height 33
type input "2__"
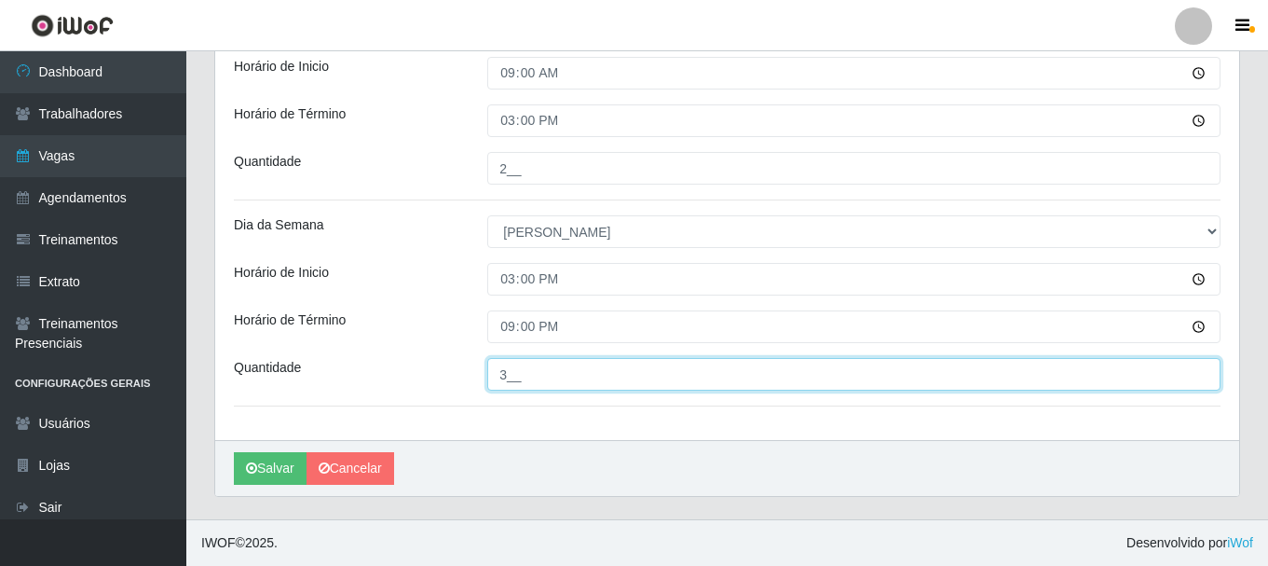
drag, startPoint x: 561, startPoint y: 377, endPoint x: 325, endPoint y: 345, distance: 238.0
click at [325, 345] on div "[PERSON_NAME] Função [Selecione...] ASG ASG + ASG ++ Auxiliar de Depósito Auxil…" at bounding box center [727, 12] width 1024 height 856
type input "4__"
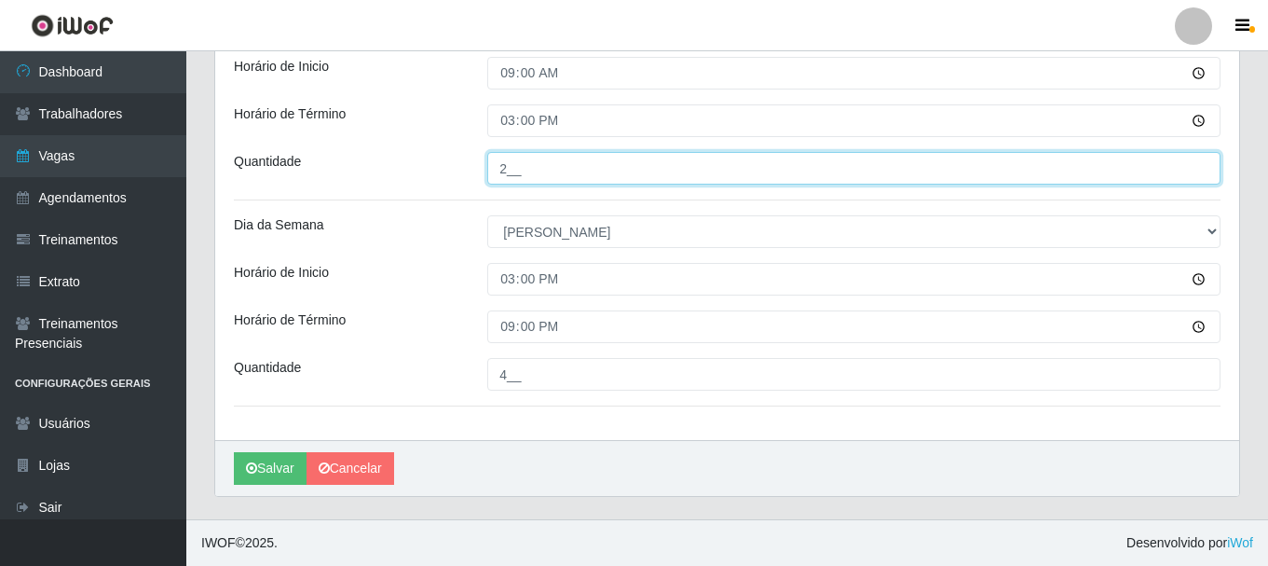
drag, startPoint x: 528, startPoint y: 178, endPoint x: 474, endPoint y: 180, distance: 54.1
click at [476, 180] on div "2__" at bounding box center [853, 168] width 761 height 33
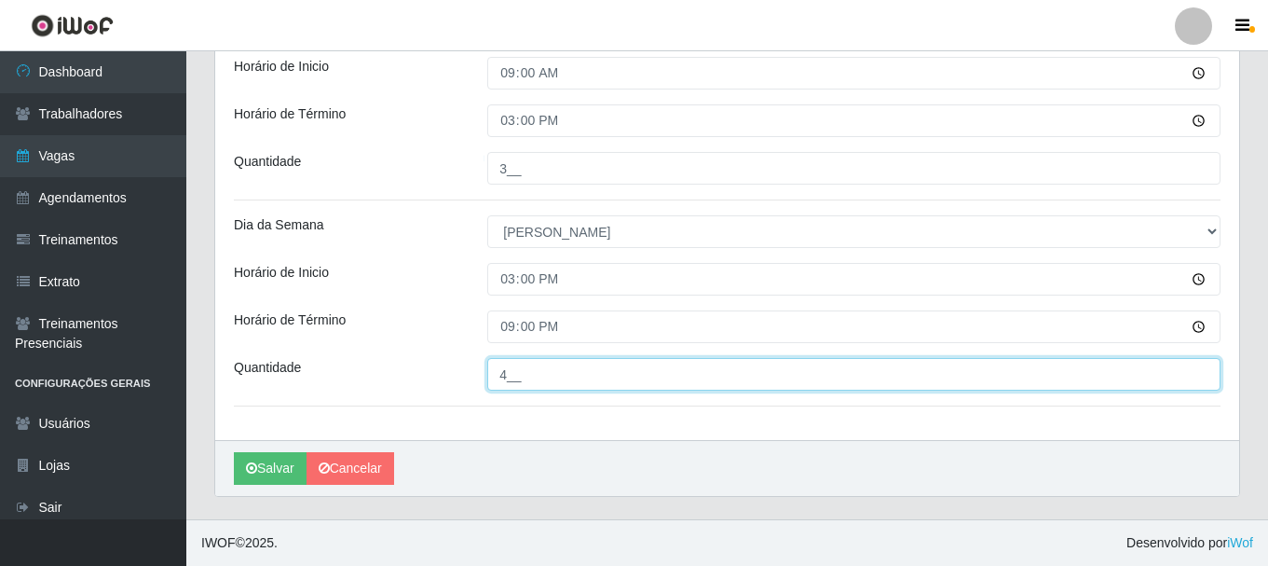
click at [541, 364] on input "4__" at bounding box center [853, 374] width 733 height 33
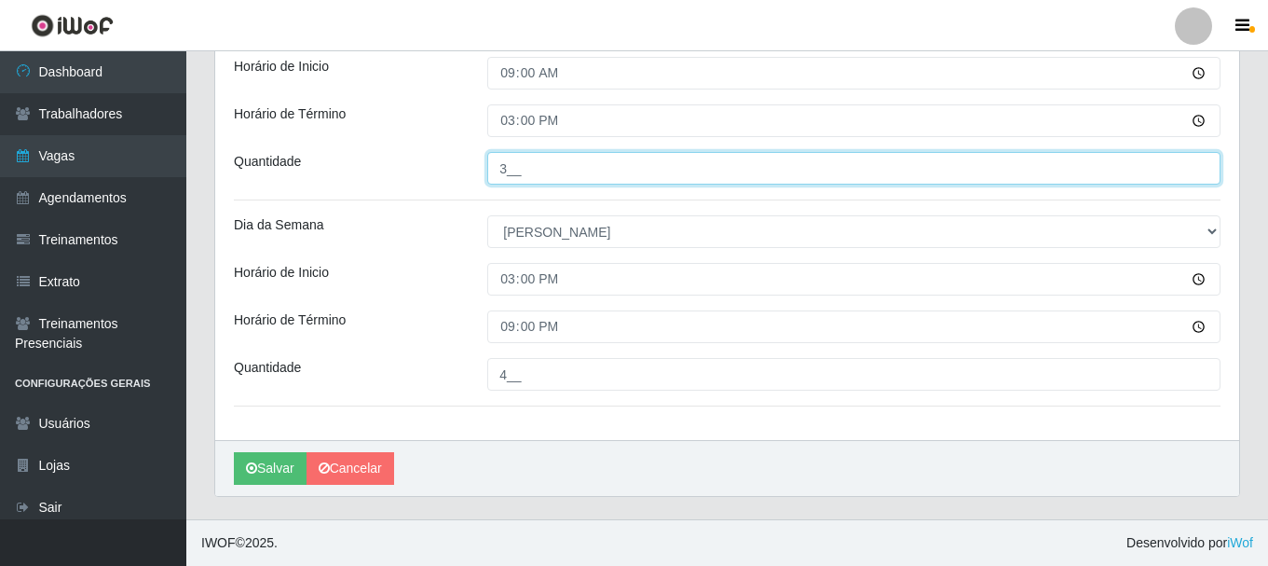
drag, startPoint x: 506, startPoint y: 170, endPoint x: 471, endPoint y: 163, distance: 36.0
click at [477, 166] on div "3__" at bounding box center [853, 168] width 761 height 33
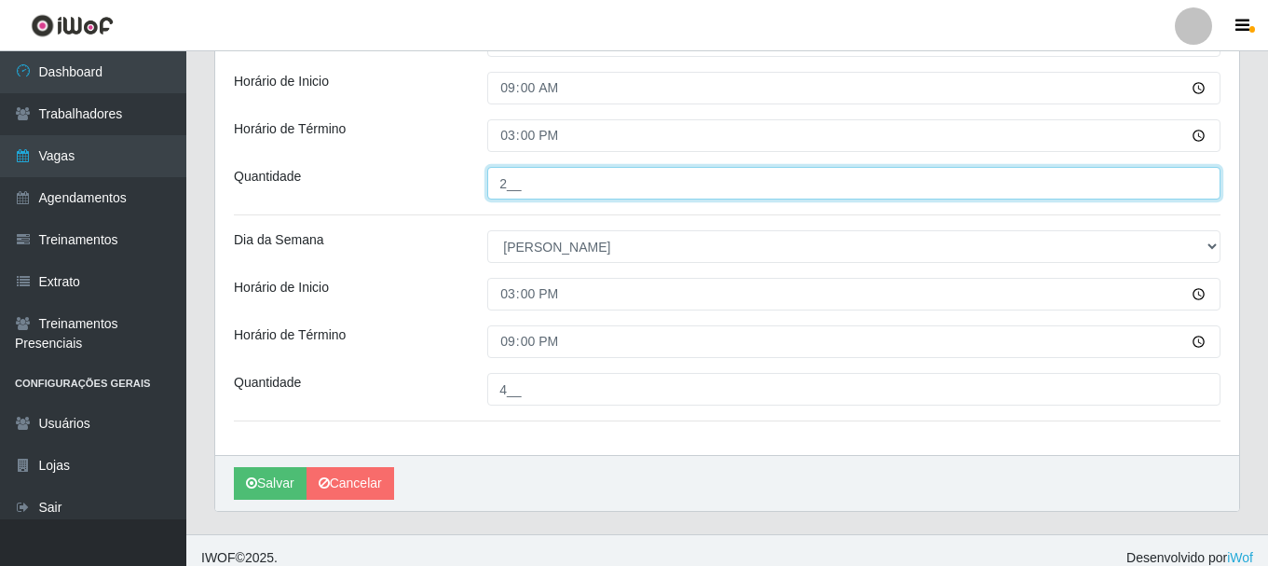
scroll to position [390, 0]
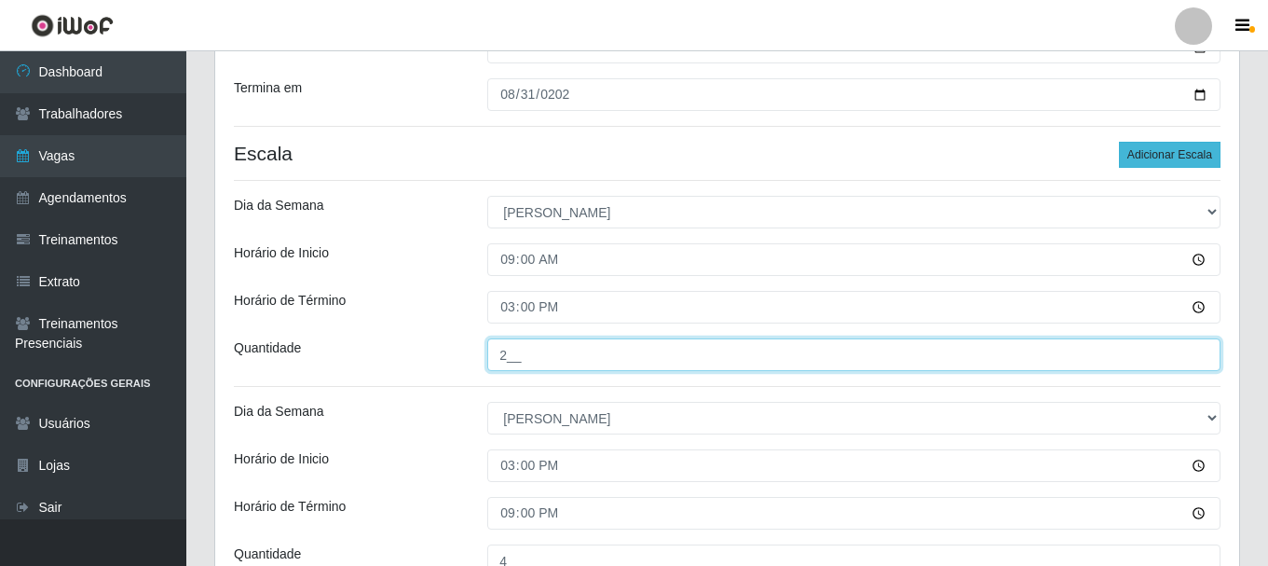
type input "2__"
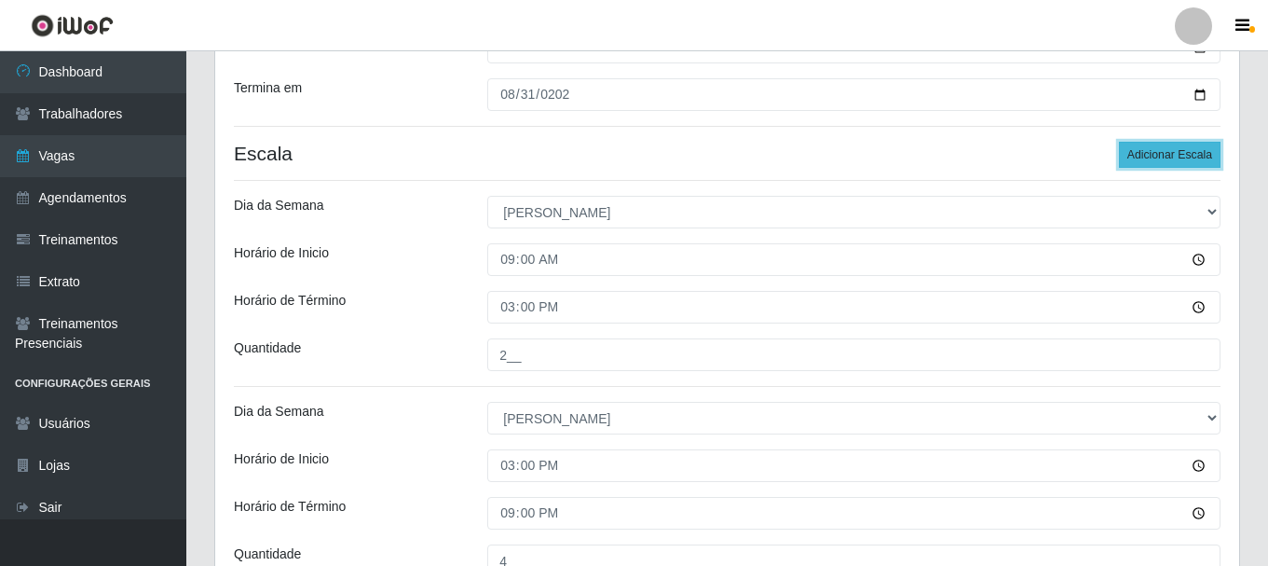
click at [1147, 155] on button "Adicionar Escala" at bounding box center [1170, 155] width 102 height 26
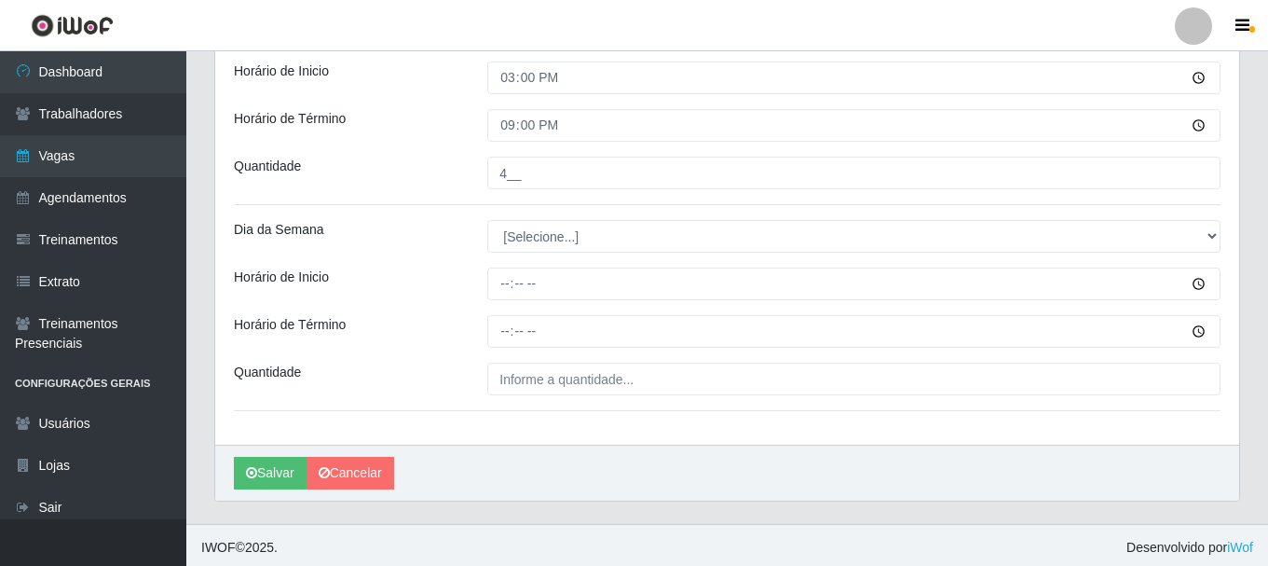
scroll to position [783, 0]
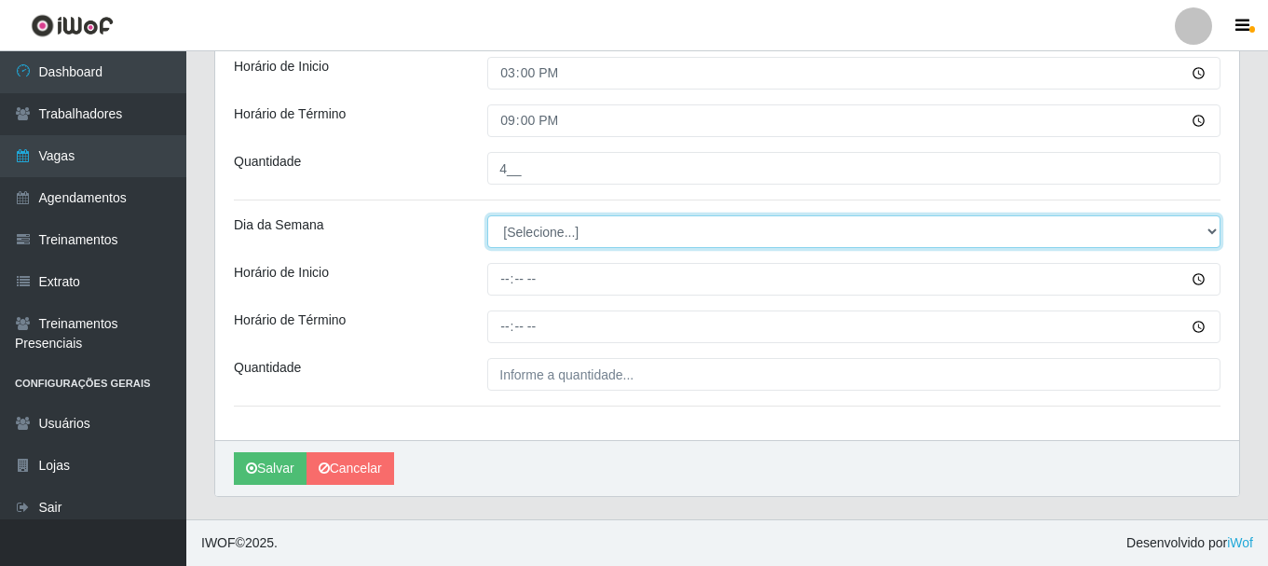
click at [564, 222] on select "[Selecione...] Segunda Terça Quarta Quinta Sexta Sábado Domingo" at bounding box center [853, 231] width 733 height 33
select select "0"
click at [487, 215] on select "[Selecione...] Segunda Terça Quarta Quinta Sexta Sábado Domingo" at bounding box center [853, 231] width 733 height 33
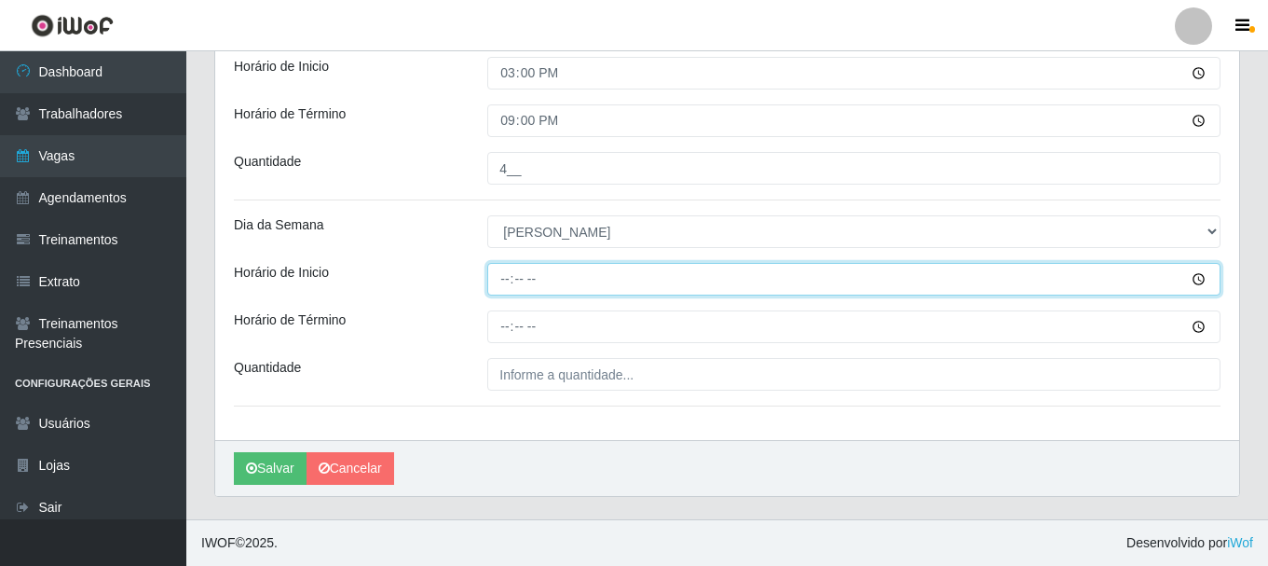
click at [503, 279] on input "Horário de Inicio" at bounding box center [853, 279] width 733 height 33
type input "12:00"
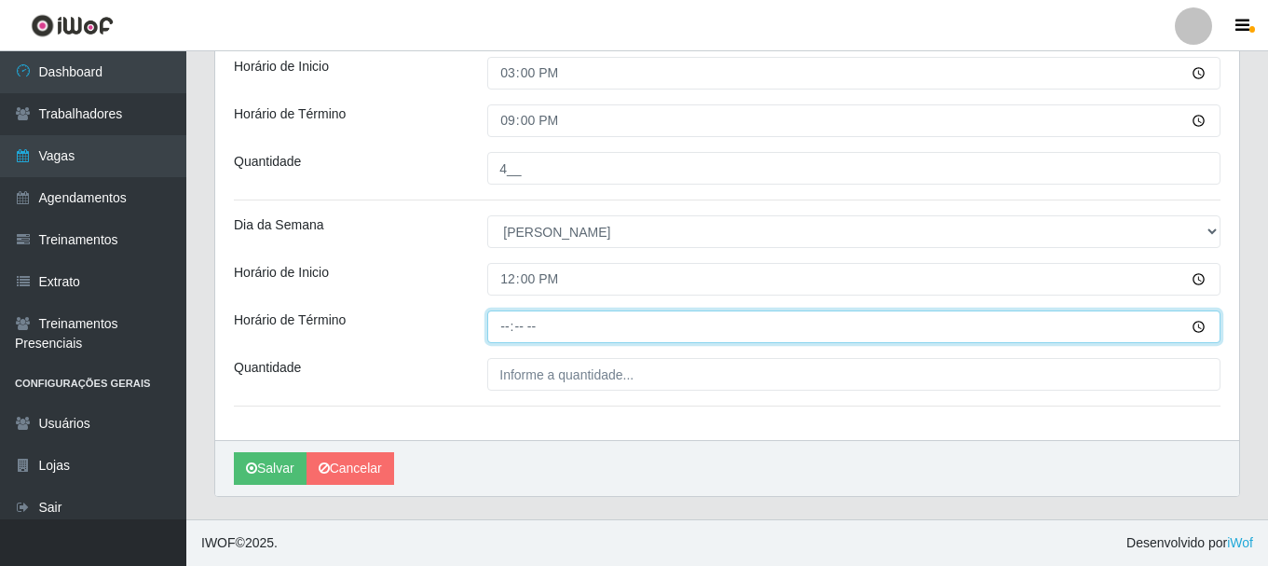
type input "18:00"
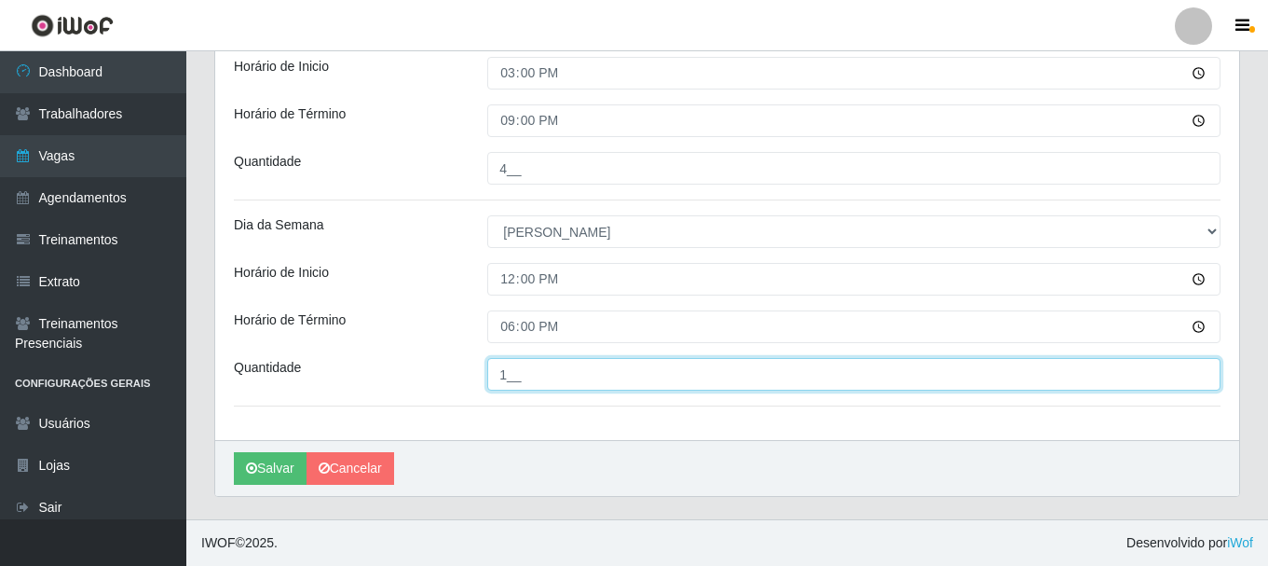
type input "1__"
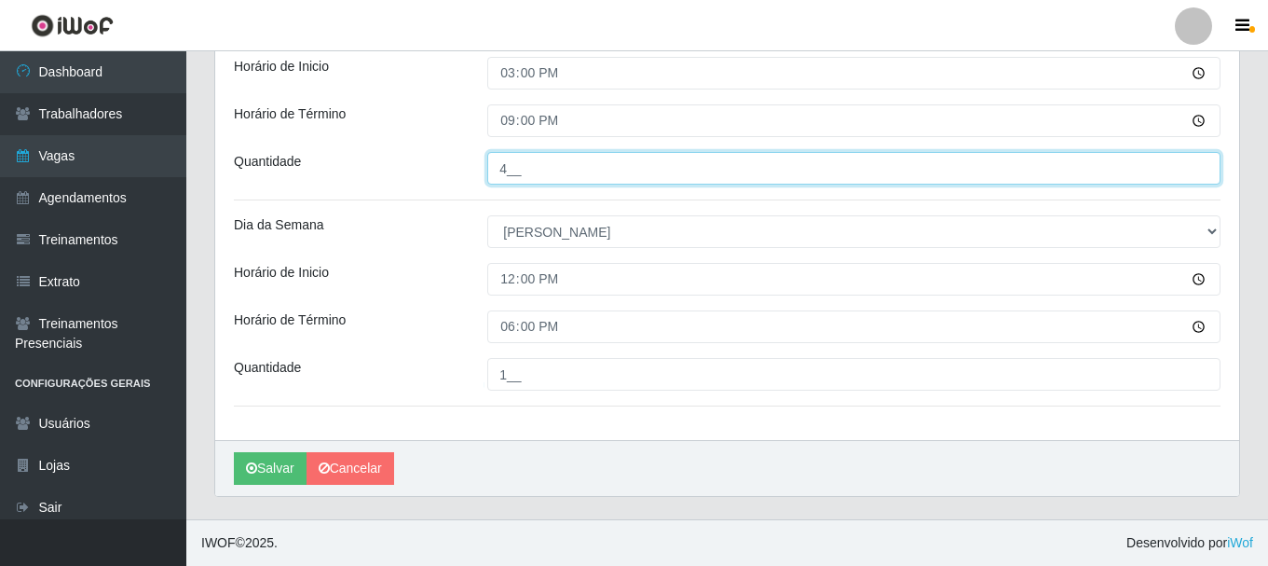
click at [524, 171] on input "4__" at bounding box center [853, 168] width 733 height 33
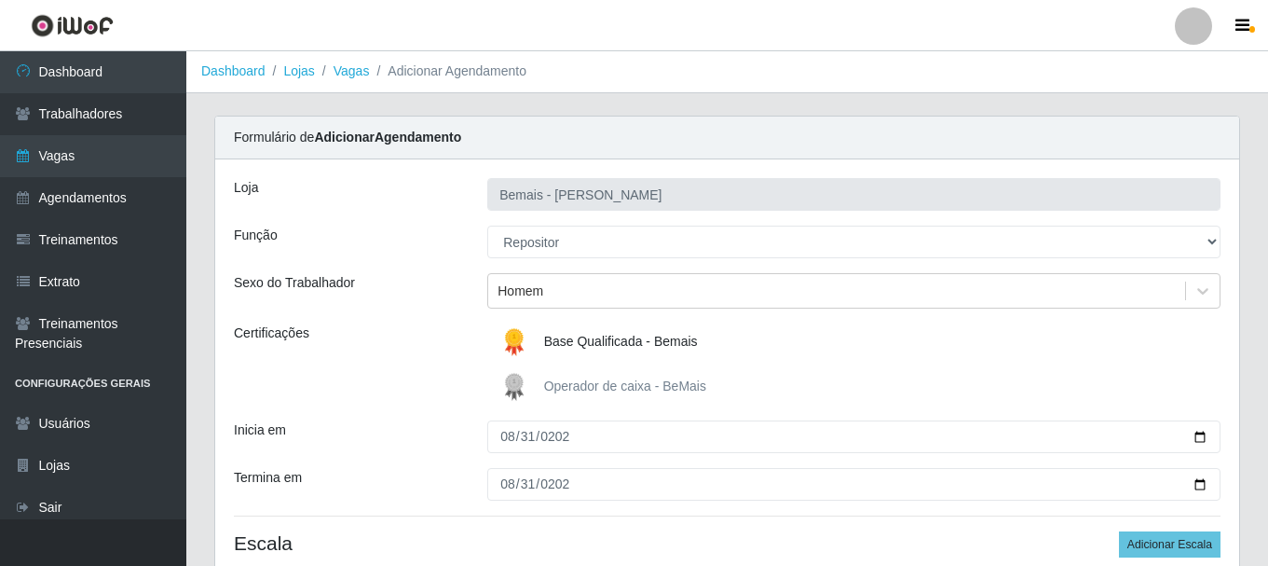
scroll to position [0, 0]
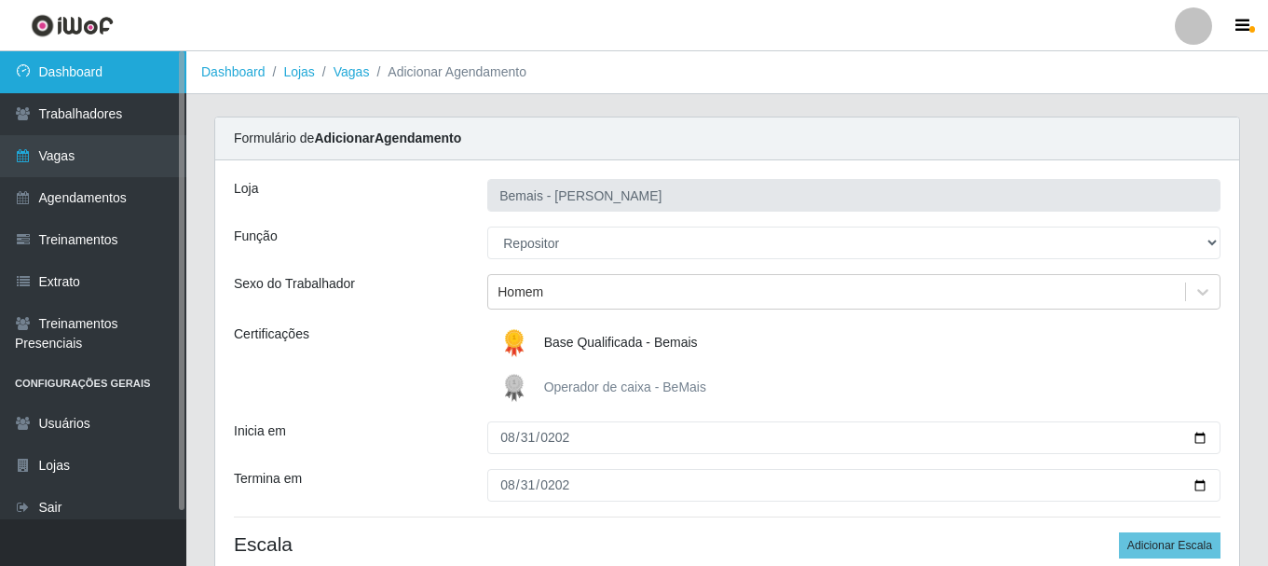
type input "3__"
click at [104, 84] on link "Dashboard" at bounding box center [93, 72] width 186 height 42
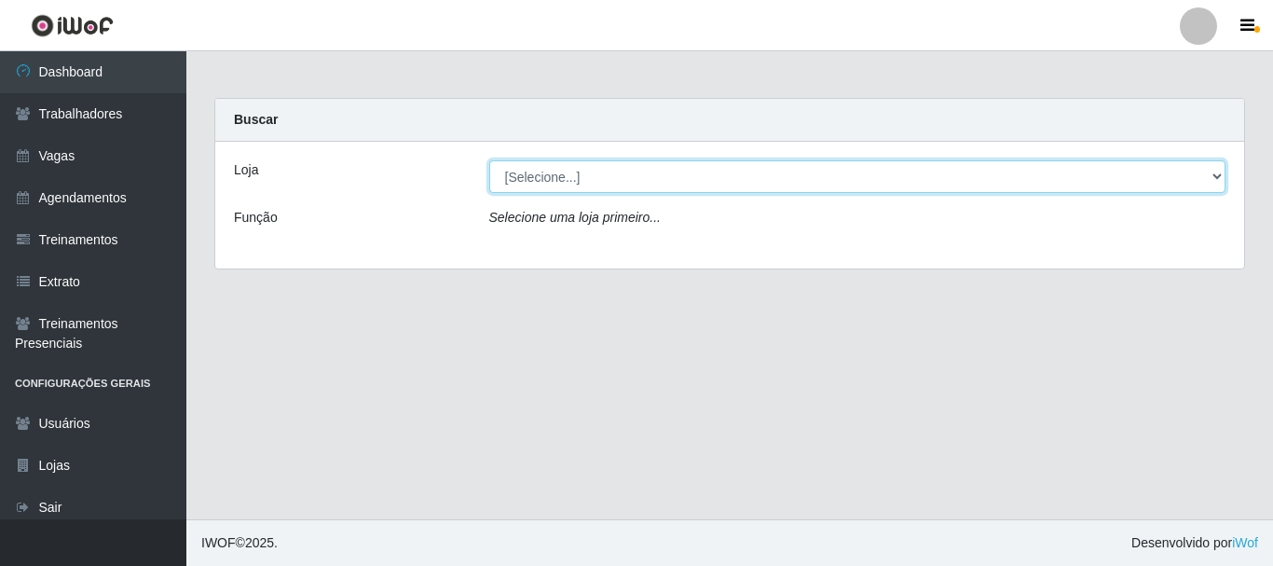
click at [538, 187] on select "[Selecione...] [PERSON_NAME]" at bounding box center [857, 176] width 737 height 33
select select "230"
click at [489, 160] on select "[Selecione...] [PERSON_NAME]" at bounding box center [857, 176] width 737 height 33
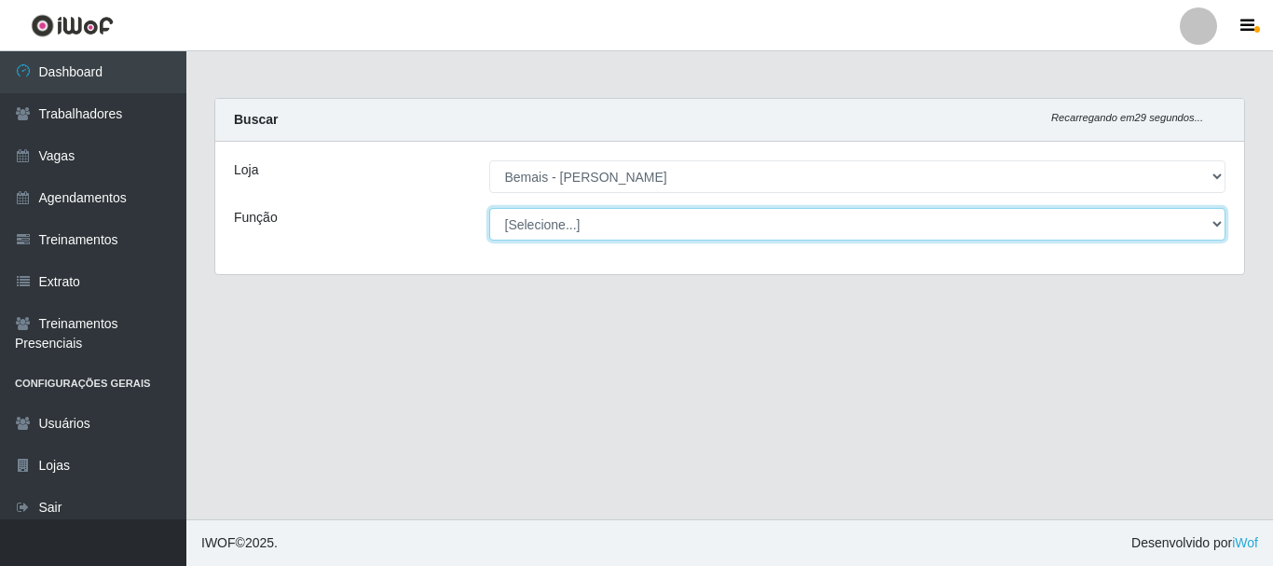
click at [537, 235] on select "[Selecione...] ASG ASG + ASG ++ Auxiliar de Depósito Auxiliar de Depósito + Aux…" at bounding box center [857, 224] width 737 height 33
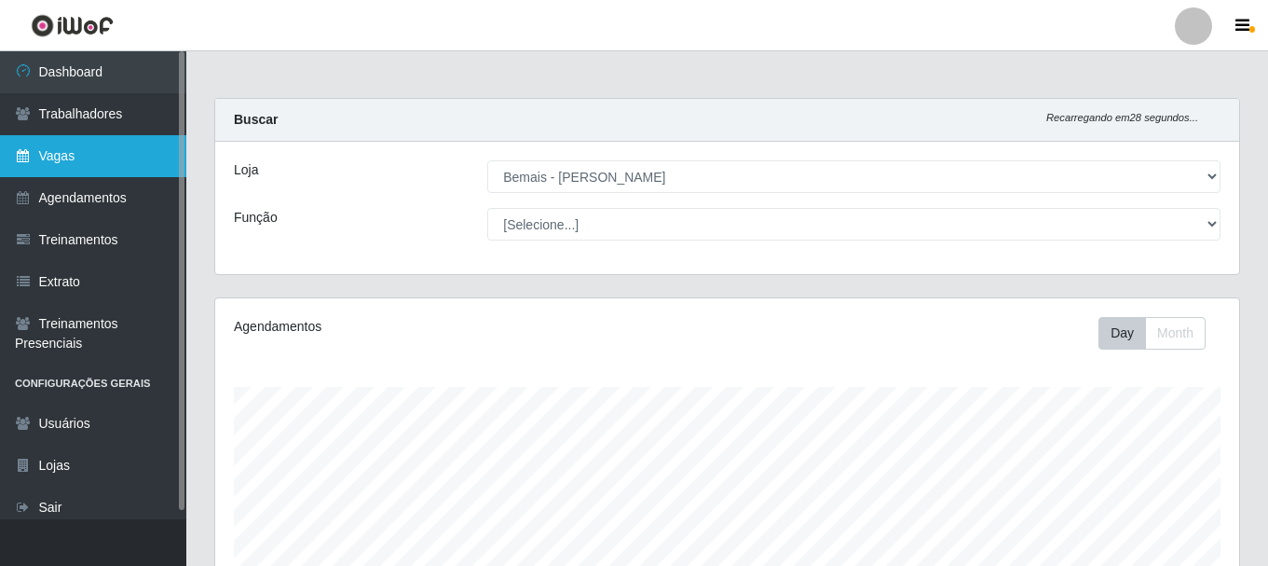
scroll to position [387, 1024]
click at [100, 146] on link "Vagas" at bounding box center [93, 156] width 186 height 42
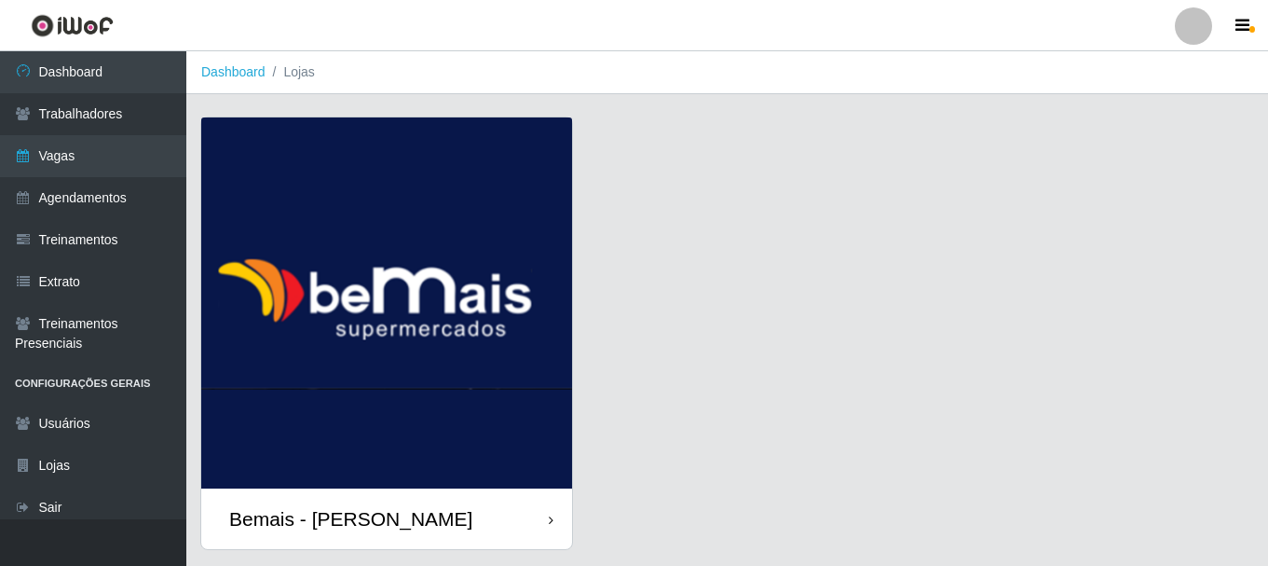
click at [451, 226] on img at bounding box center [386, 302] width 371 height 371
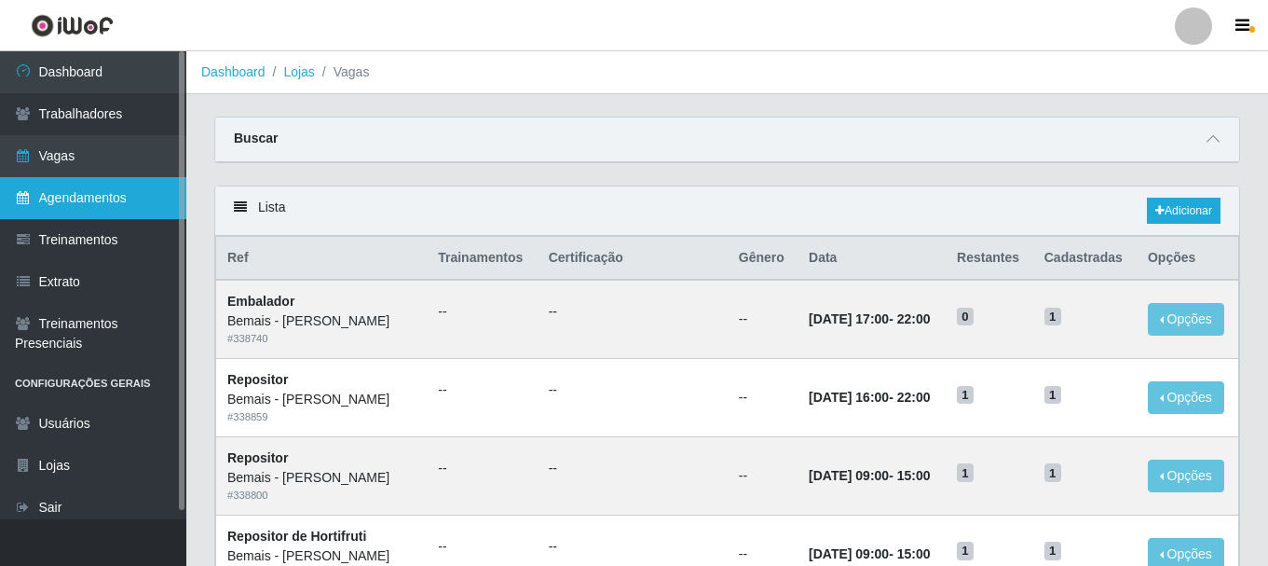
click at [94, 198] on link "Agendamentos" at bounding box center [93, 198] width 186 height 42
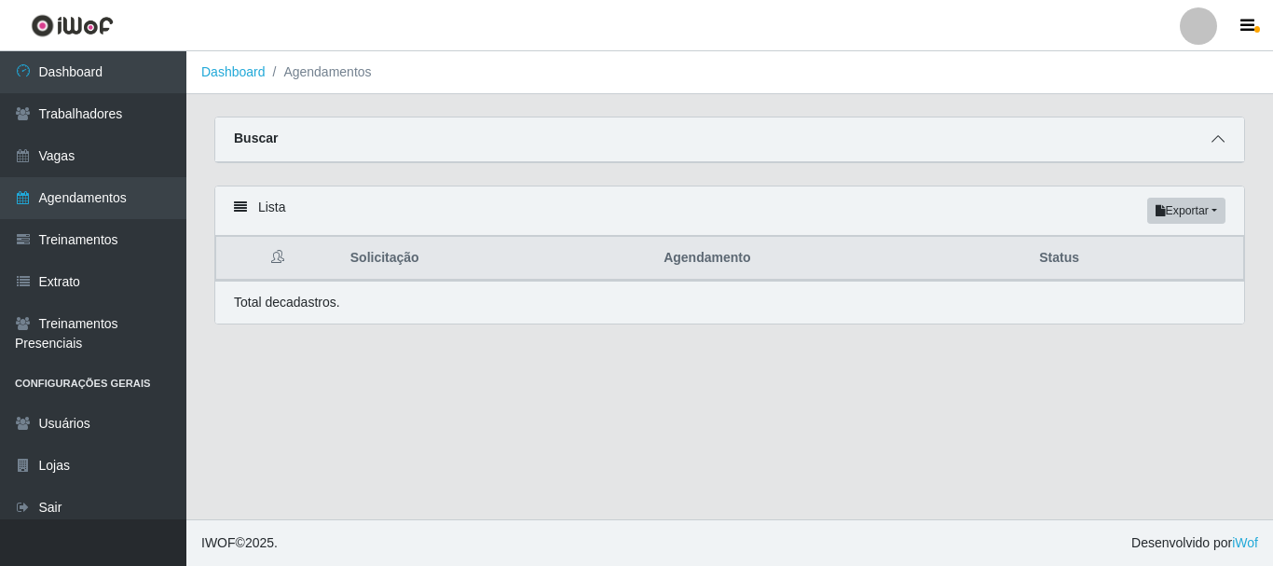
click at [1215, 135] on icon at bounding box center [1217, 138] width 13 height 13
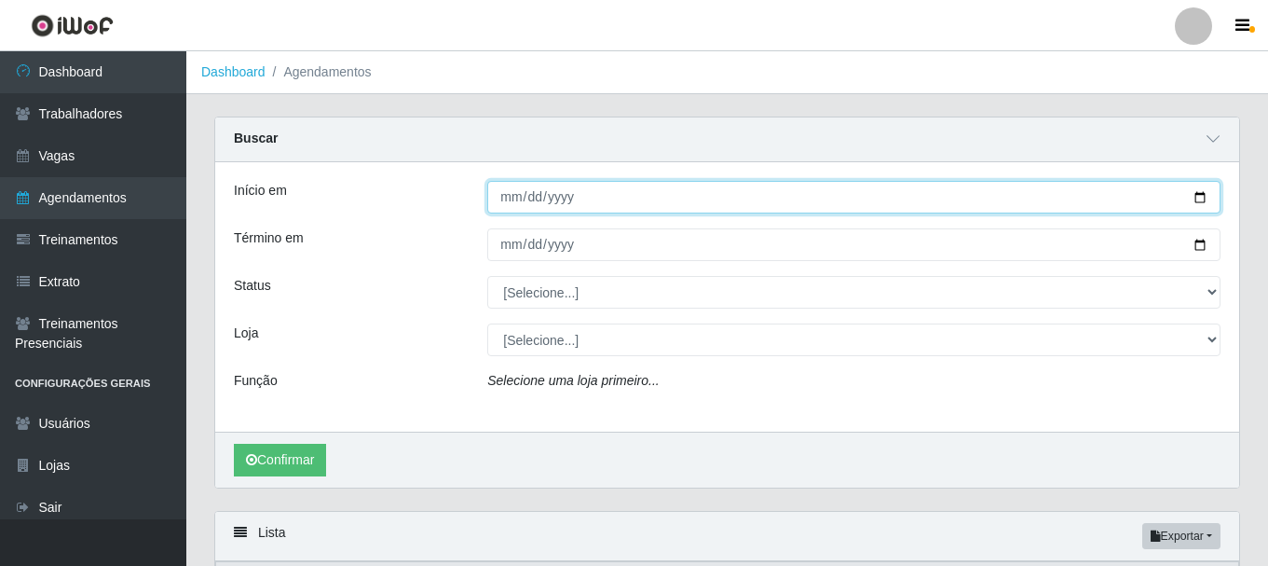
click at [508, 205] on input "Início em" at bounding box center [853, 197] width 733 height 33
type input "[DATE]"
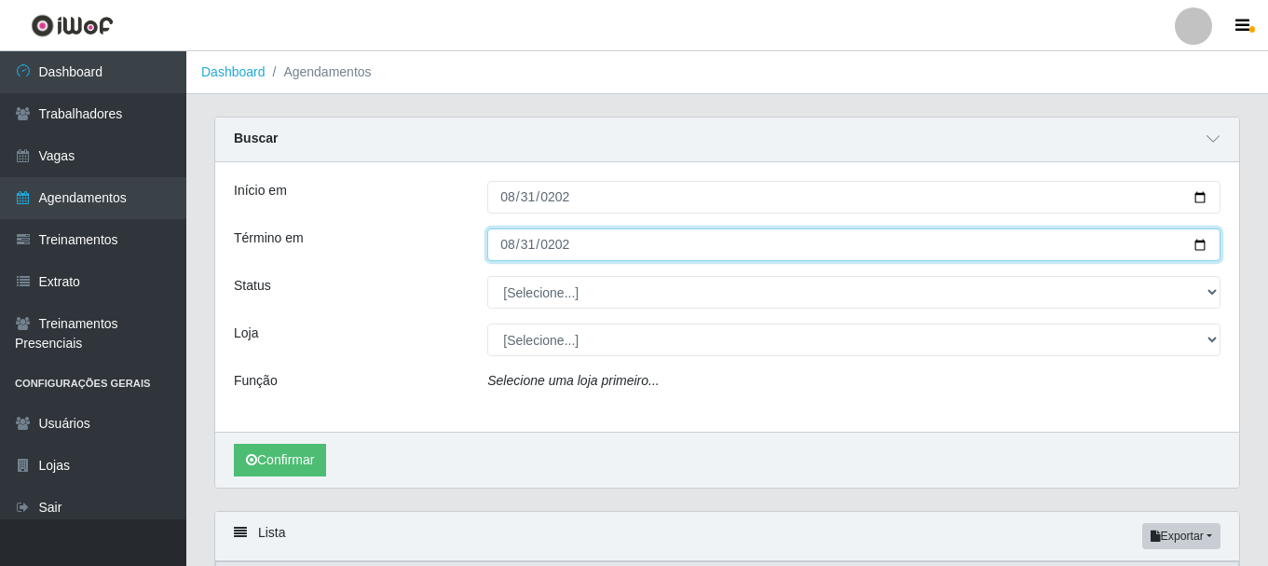
type input "[DATE]"
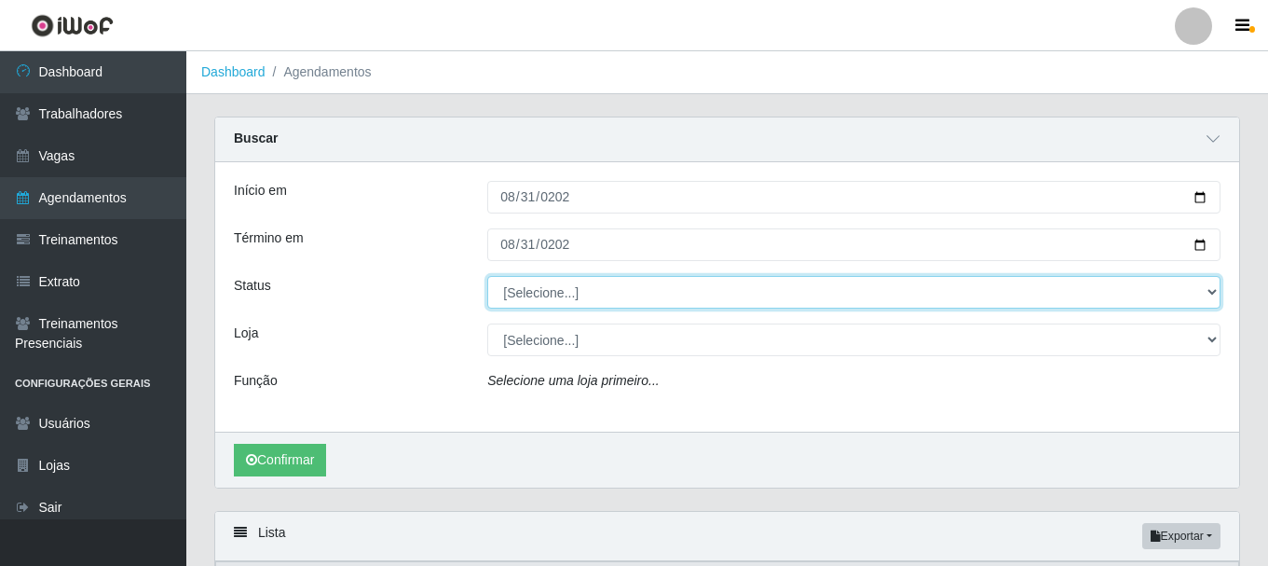
click at [584, 294] on select "[Selecione...] AGENDADO AGUARDANDO LIBERAR EM ANDAMENTO EM REVISÃO FINALIZADO C…" at bounding box center [853, 292] width 733 height 33
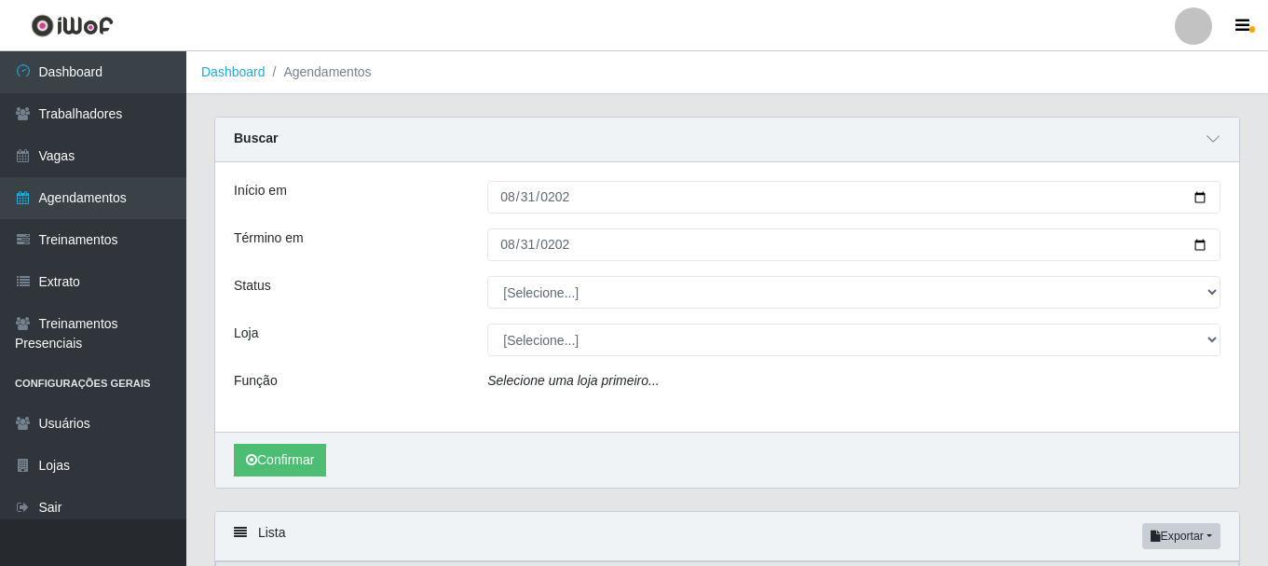
click at [427, 325] on div "Loja" at bounding box center [346, 339] width 253 height 33
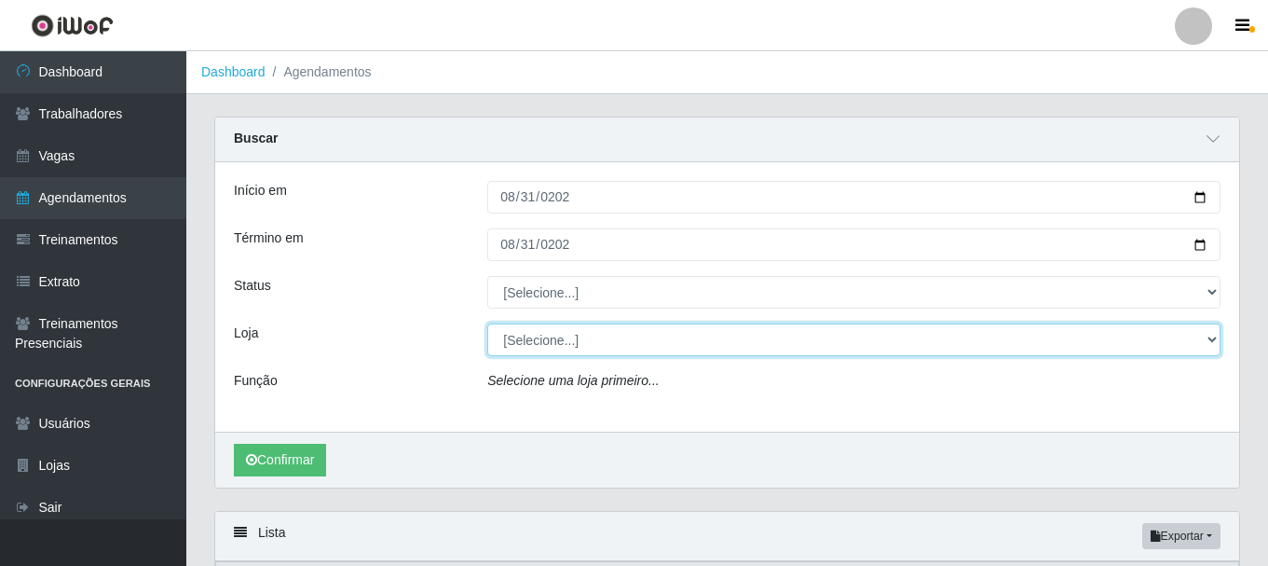
click at [571, 341] on select "[Selecione...] [PERSON_NAME]" at bounding box center [853, 339] width 733 height 33
select select "230"
click at [487, 324] on select "[Selecione...] [PERSON_NAME]" at bounding box center [853, 339] width 733 height 33
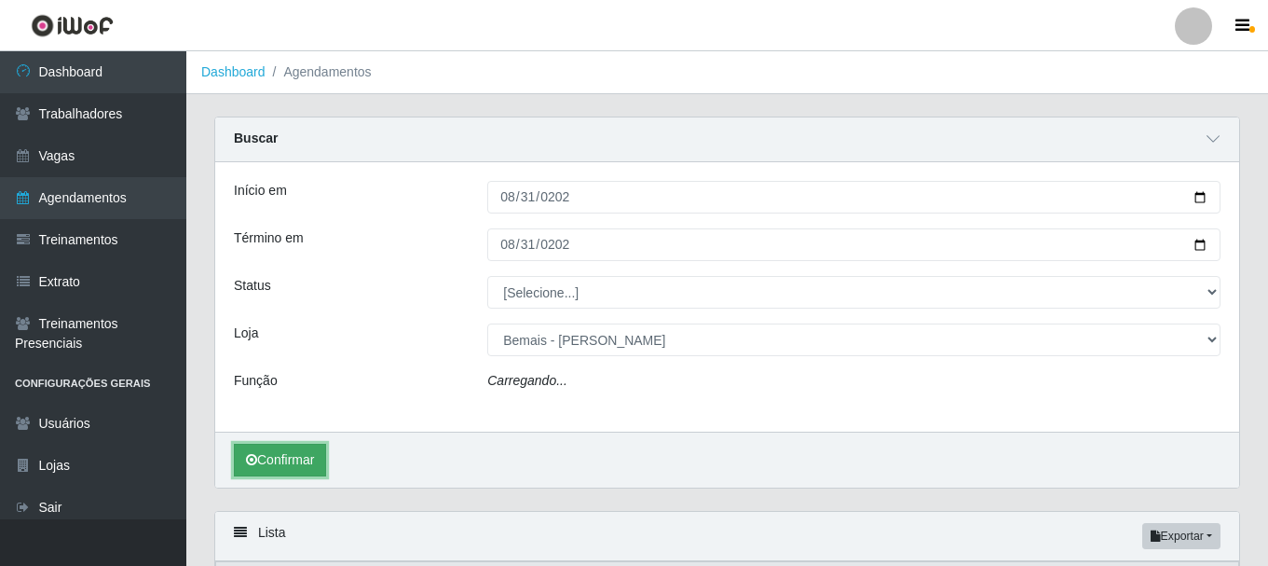
click at [322, 463] on button "Confirmar" at bounding box center [280, 459] width 92 height 33
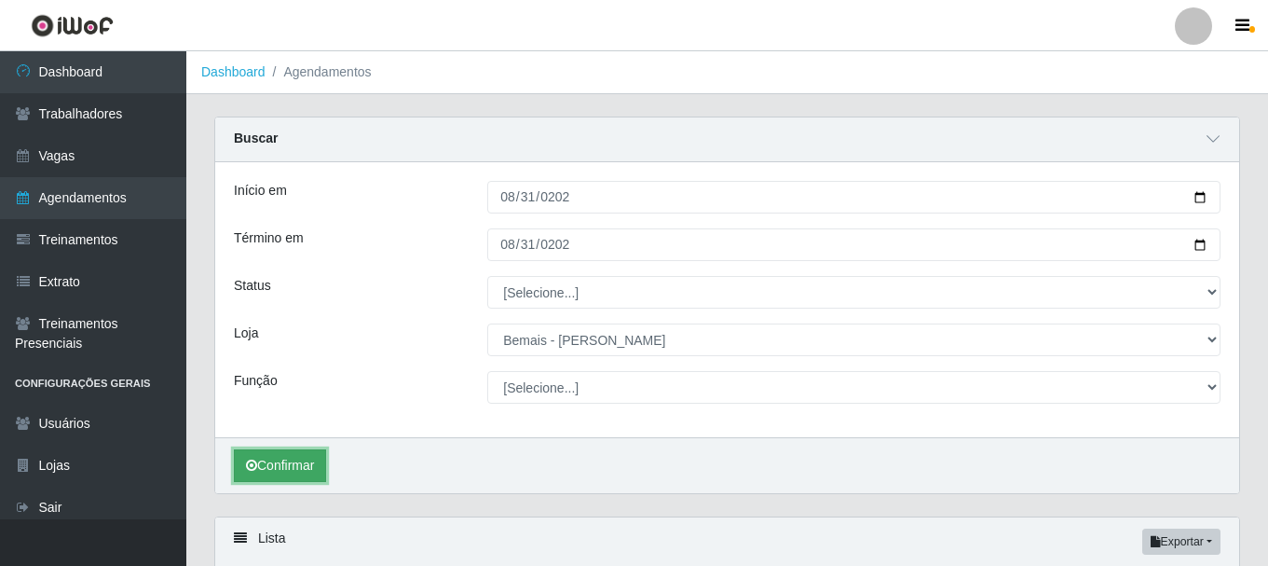
click at [304, 462] on button "Confirmar" at bounding box center [280, 465] width 92 height 33
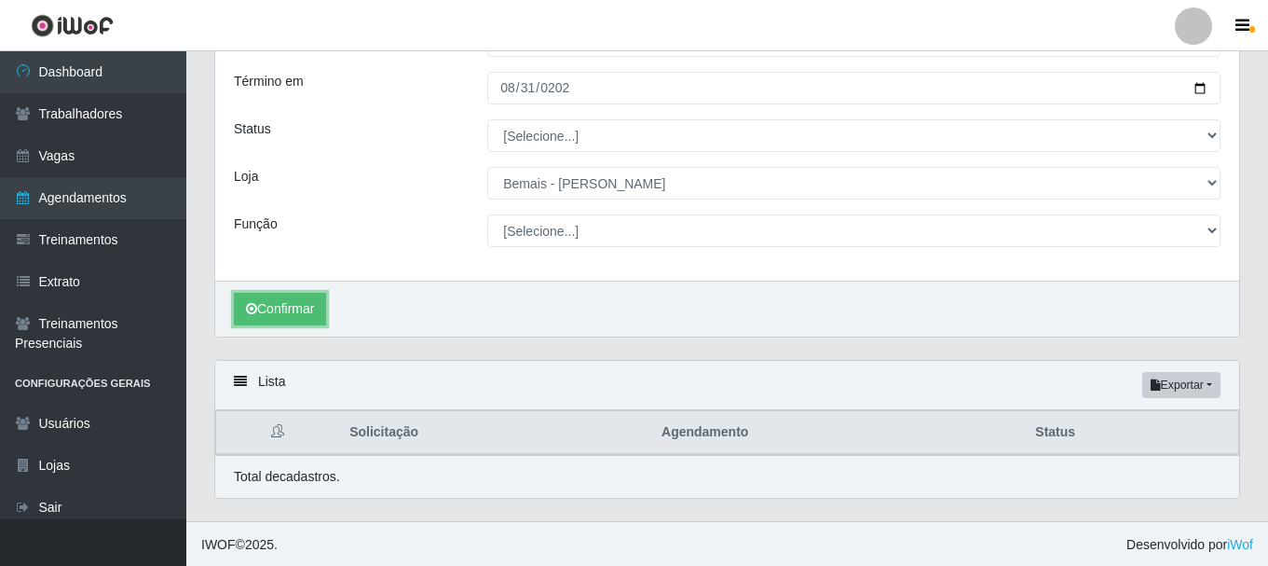
scroll to position [159, 0]
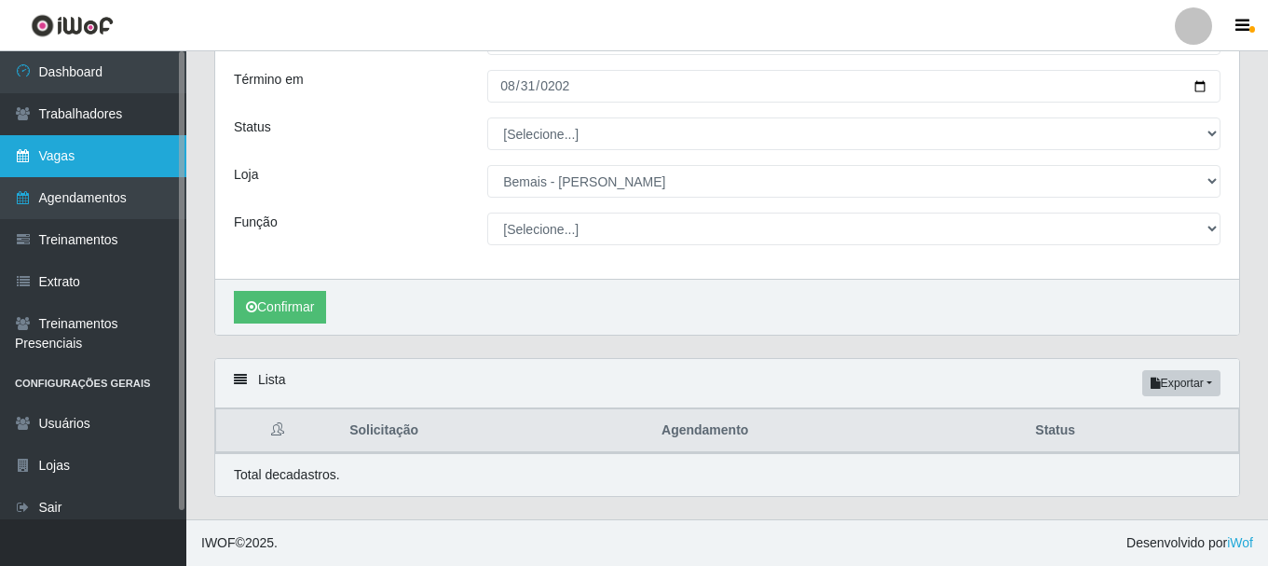
click at [113, 156] on link "Vagas" at bounding box center [93, 156] width 186 height 42
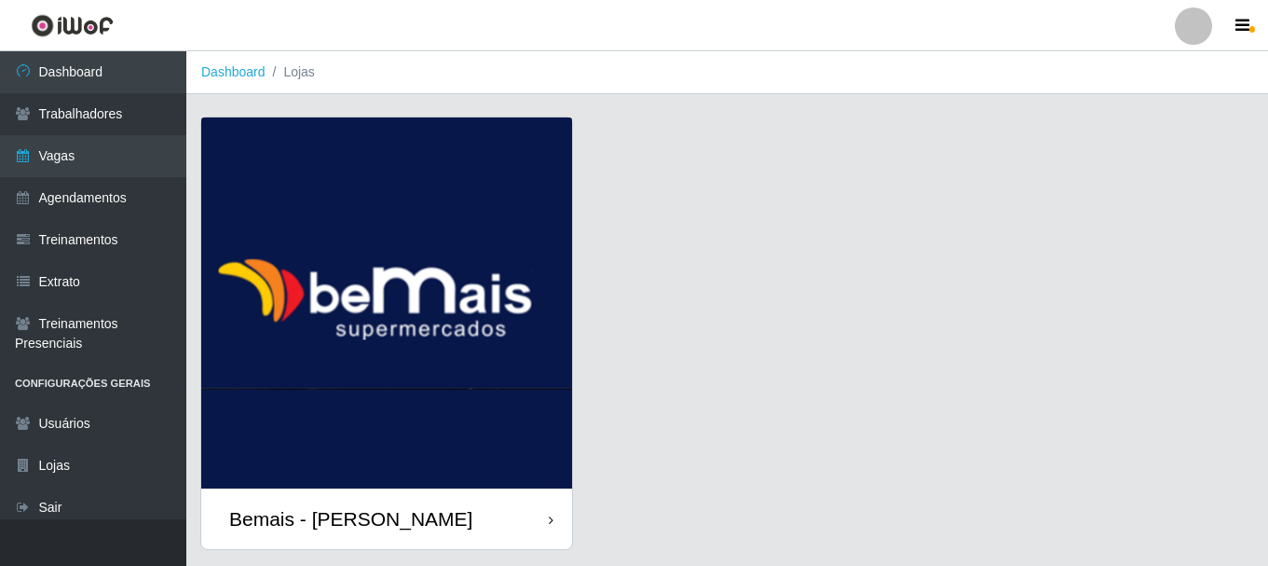
scroll to position [53, 0]
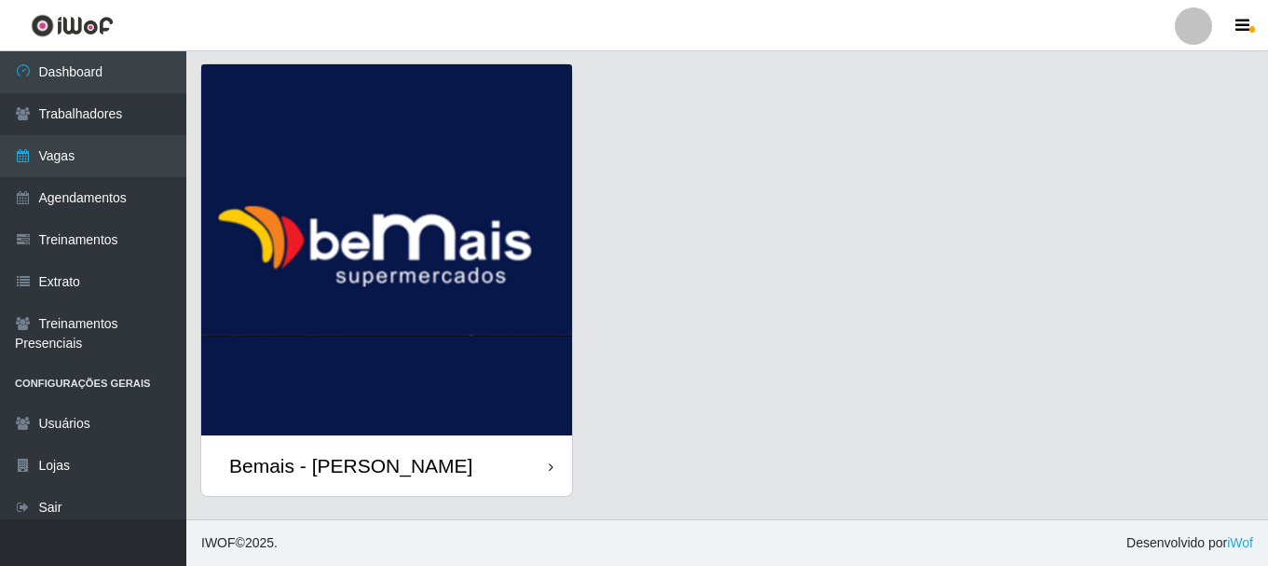
click at [363, 190] on img at bounding box center [386, 249] width 371 height 371
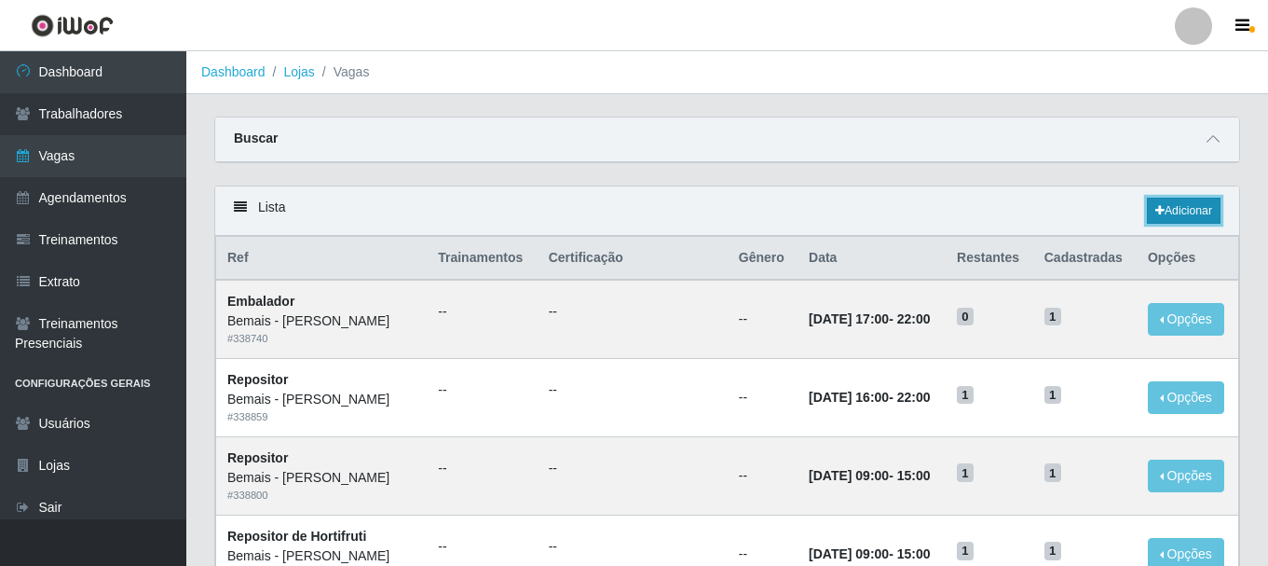
click at [1167, 208] on link "Adicionar" at bounding box center [1184, 211] width 74 height 26
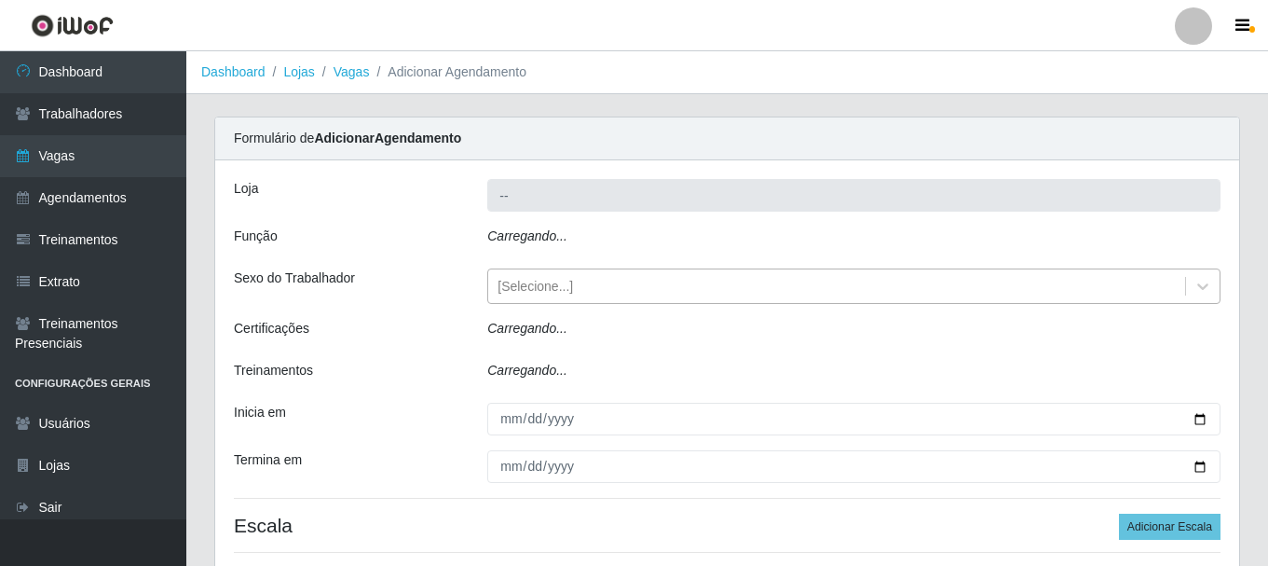
type input "Bemais - [PERSON_NAME]"
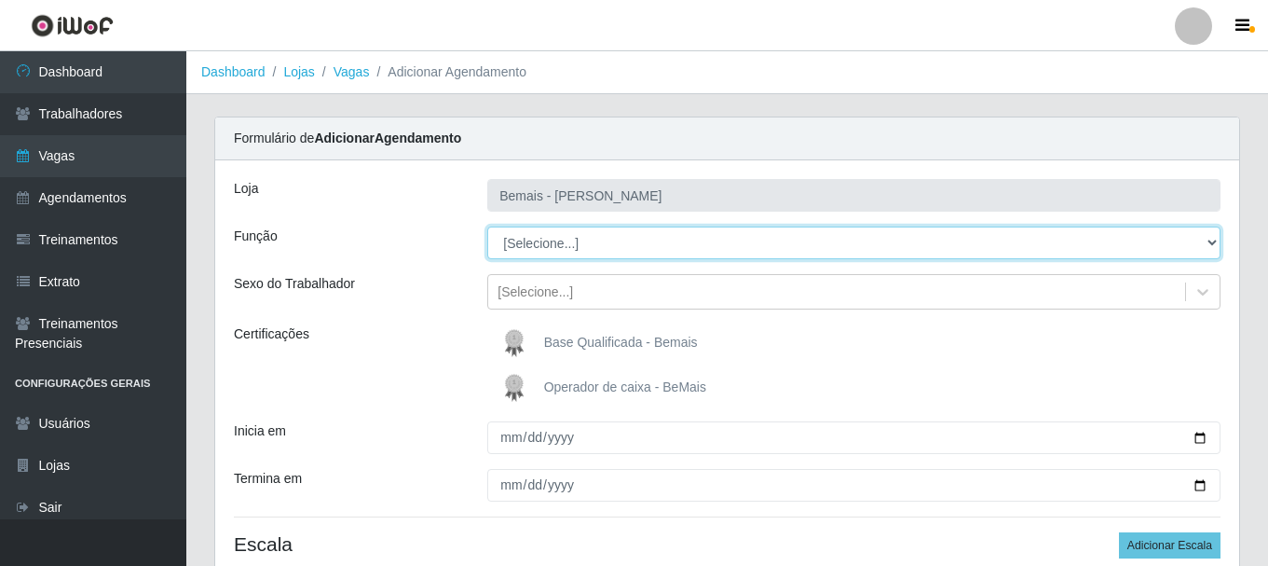
click at [563, 250] on select "[Selecione...] ASG ASG + ASG ++ Auxiliar de Depósito Auxiliar de Depósito + Aux…" at bounding box center [853, 242] width 733 height 33
click at [487, 226] on select "[Selecione...] ASG ASG + ASG ++ Auxiliar de Depósito Auxiliar de Depósito + Aux…" at bounding box center [853, 242] width 733 height 33
click at [552, 250] on select "[Selecione...] ASG ASG + ASG ++ Auxiliar de Depósito Auxiliar de Depósito + Aux…" at bounding box center [853, 242] width 733 height 33
click at [487, 226] on select "[Selecione...] ASG ASG + ASG ++ Auxiliar de Depósito Auxiliar de Depósito + Aux…" at bounding box center [853, 242] width 733 height 33
click at [560, 239] on select "[Selecione...] ASG ASG + ASG ++ Auxiliar de Depósito Auxiliar de Depósito + Aux…" at bounding box center [853, 242] width 733 height 33
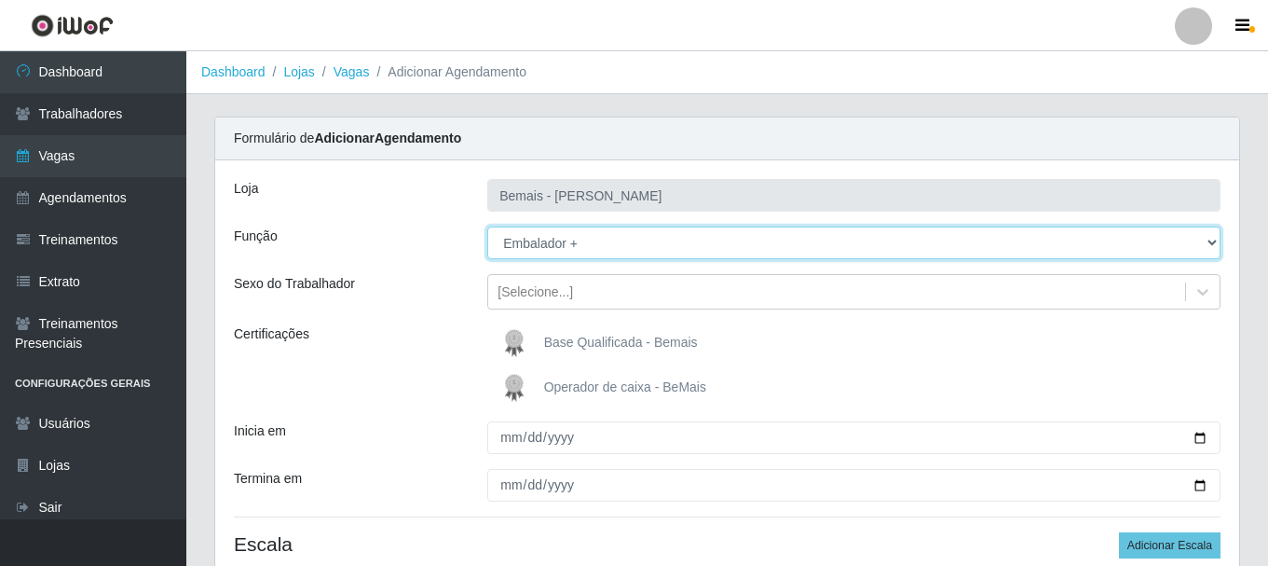
select select "82"
click at [487, 226] on select "[Selecione...] ASG ASG + ASG ++ Auxiliar de Depósito Auxiliar de Depósito + Aux…" at bounding box center [853, 242] width 733 height 33
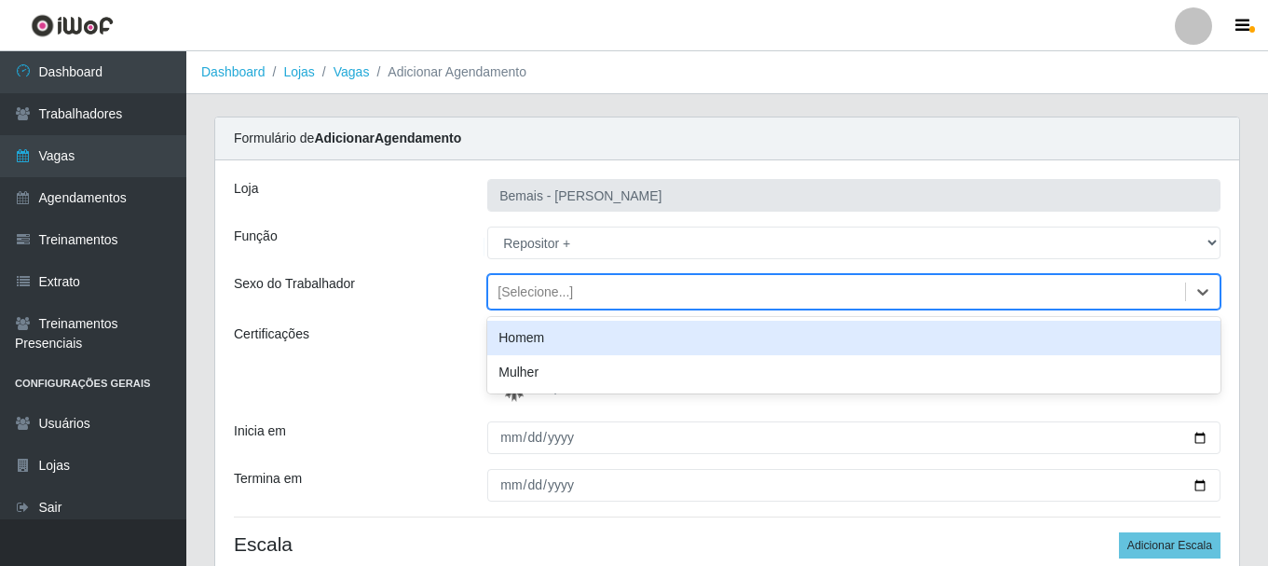
click at [555, 293] on div "[Selecione...]" at bounding box center [535, 292] width 75 height 20
click at [544, 340] on div "Homem" at bounding box center [853, 338] width 733 height 34
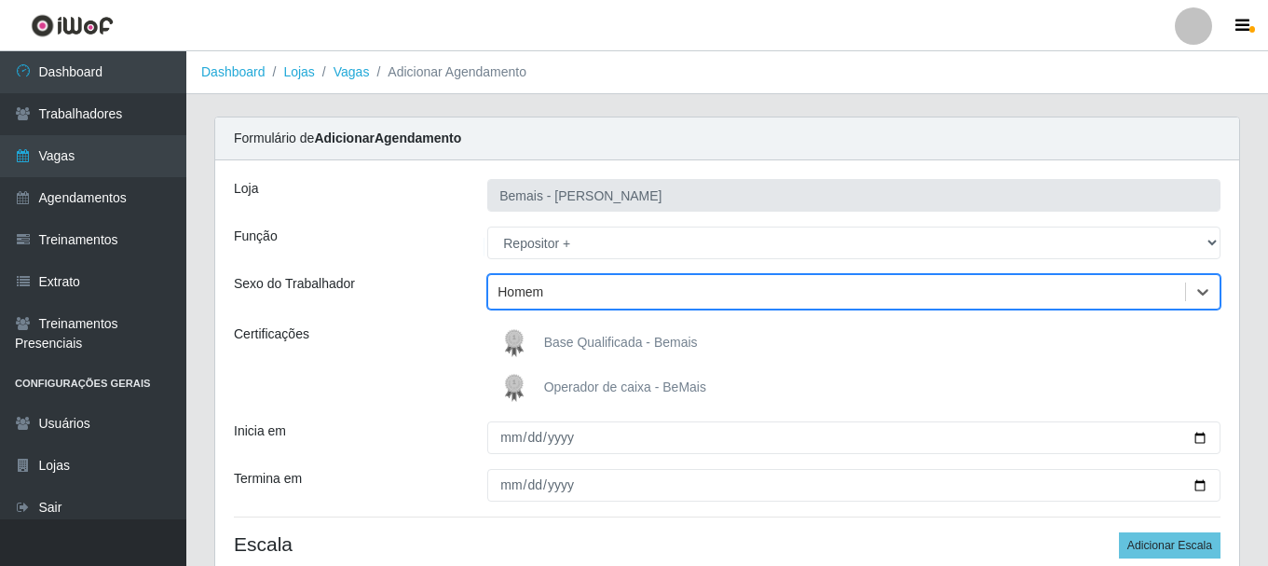
click at [524, 344] on img at bounding box center [518, 342] width 45 height 37
click at [0, 0] on input "Base Qualificada - Bemais" at bounding box center [0, 0] width 0 height 0
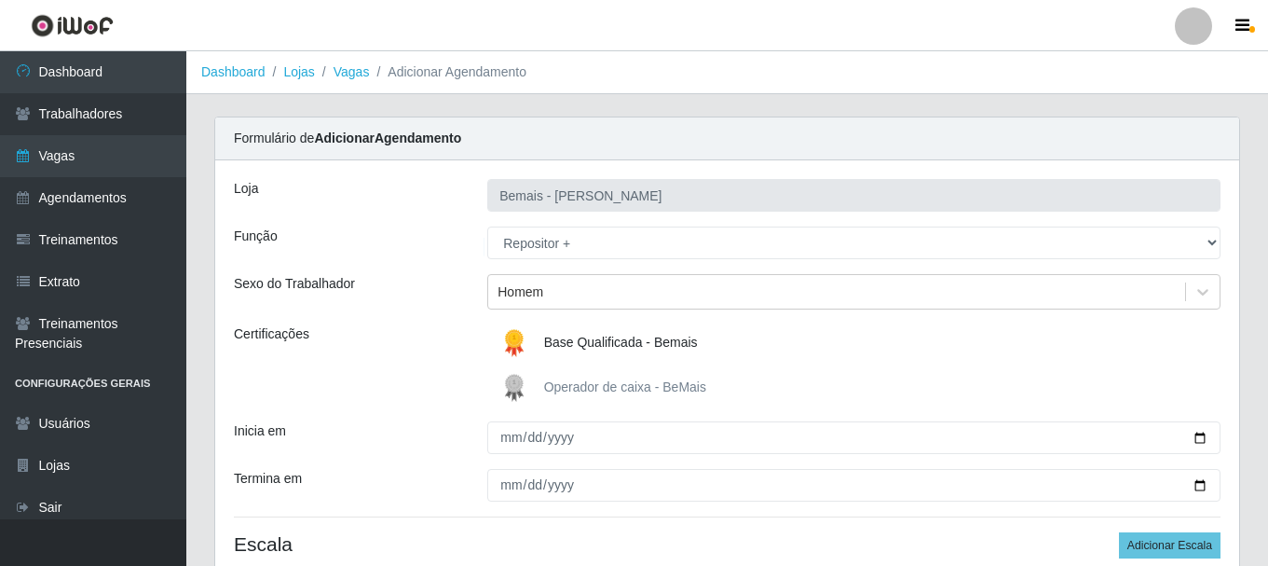
scroll to position [165, 0]
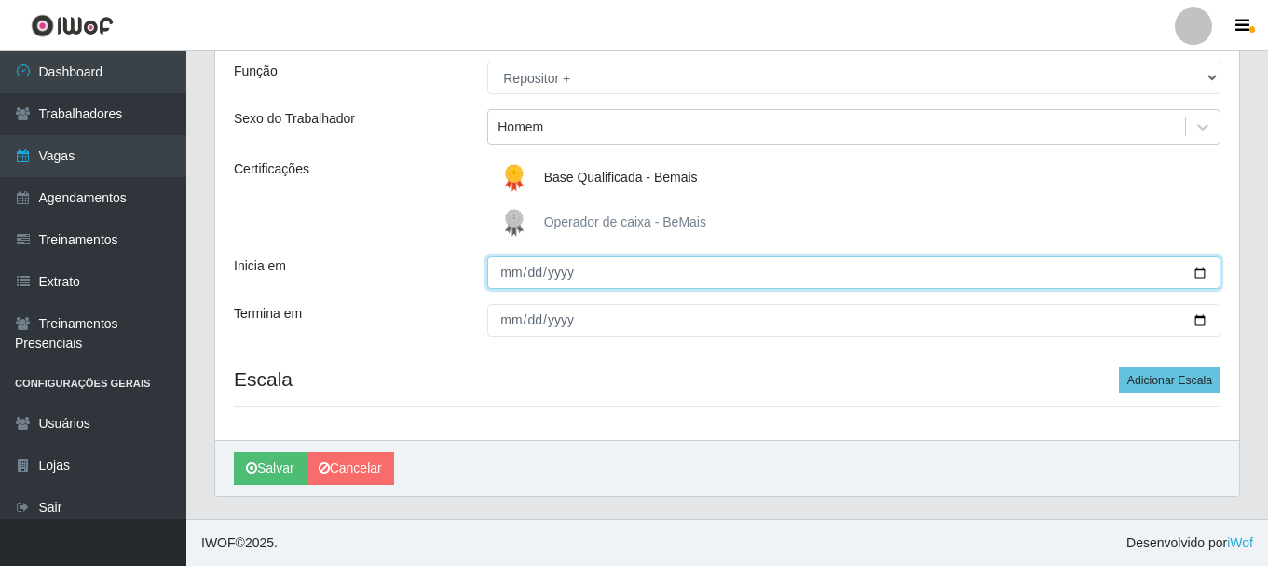
click at [513, 286] on input "Inicia em" at bounding box center [853, 272] width 733 height 33
type input "[DATE]"
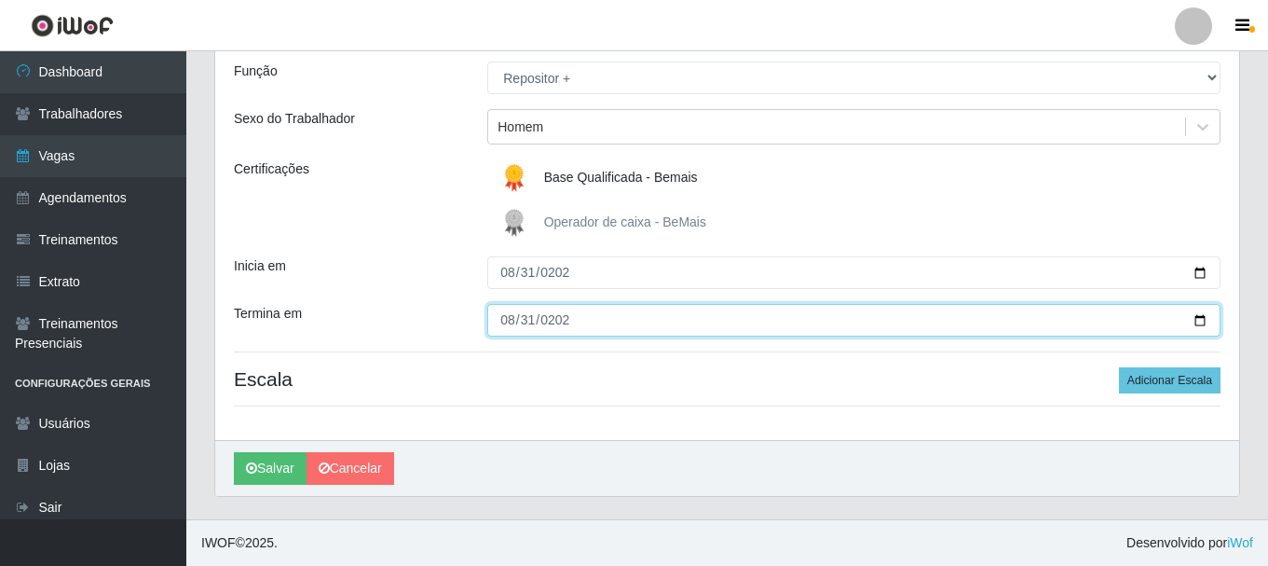
type input "[DATE]"
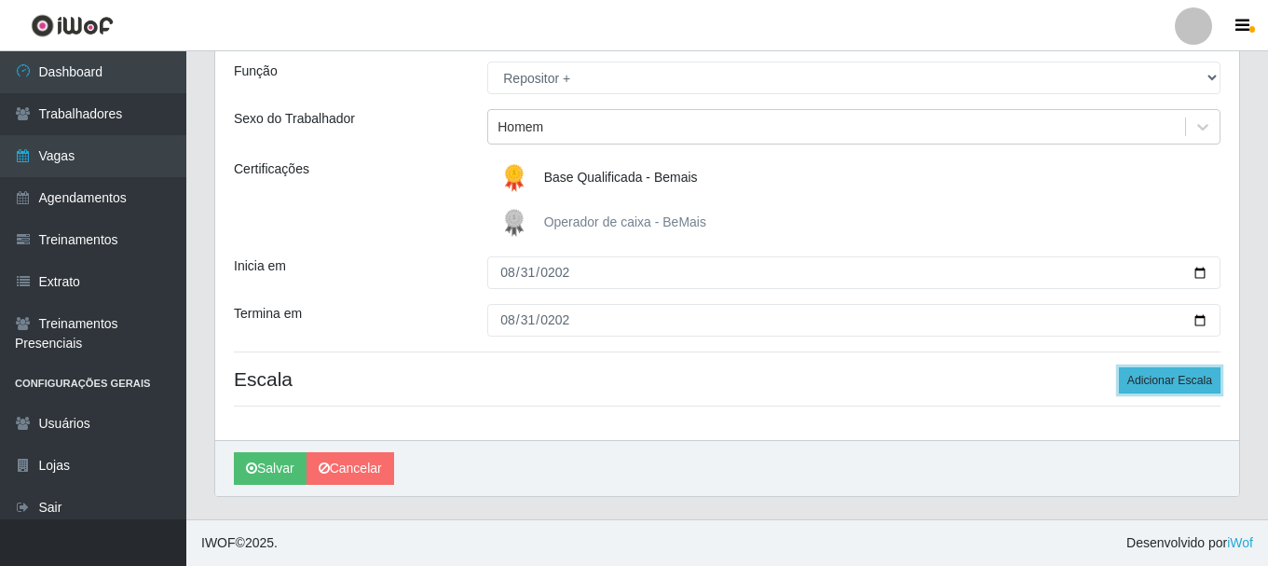
click at [1162, 368] on button "Adicionar Escala" at bounding box center [1170, 380] width 102 height 26
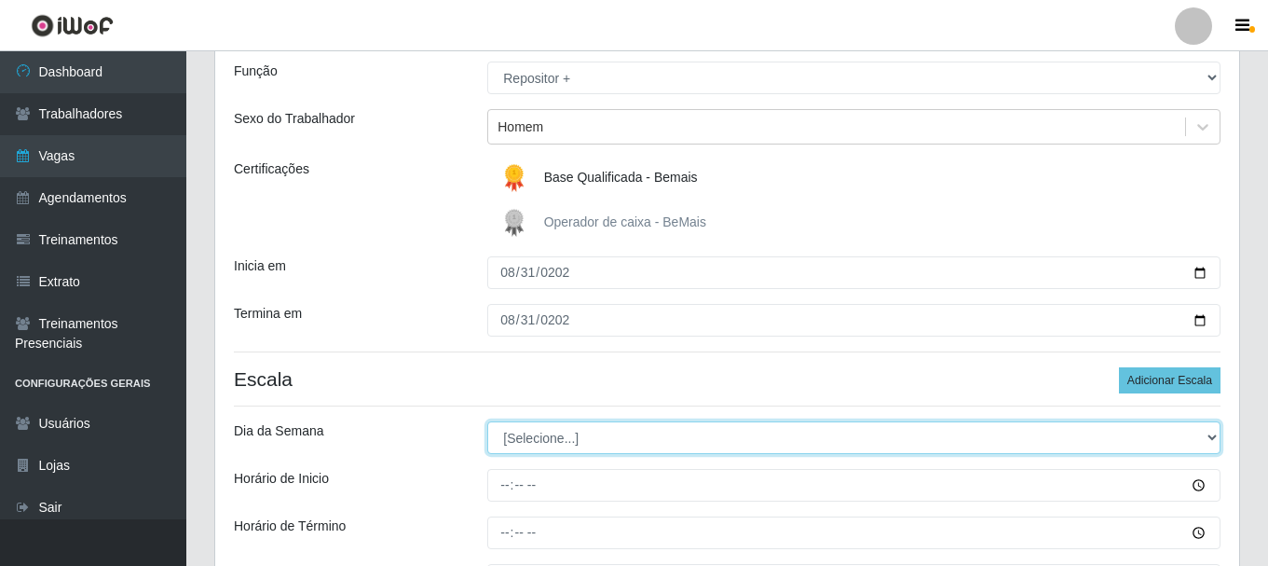
drag, startPoint x: 553, startPoint y: 451, endPoint x: 558, endPoint y: 443, distance: 10.1
click at [555, 448] on select "[Selecione...] Segunda Terça Quarta Quinta Sexta Sábado Domingo" at bounding box center [853, 437] width 733 height 33
select select "0"
click at [487, 421] on select "[Selecione...] Segunda Terça Quarta Quinta Sexta Sábado Domingo" at bounding box center [853, 437] width 733 height 33
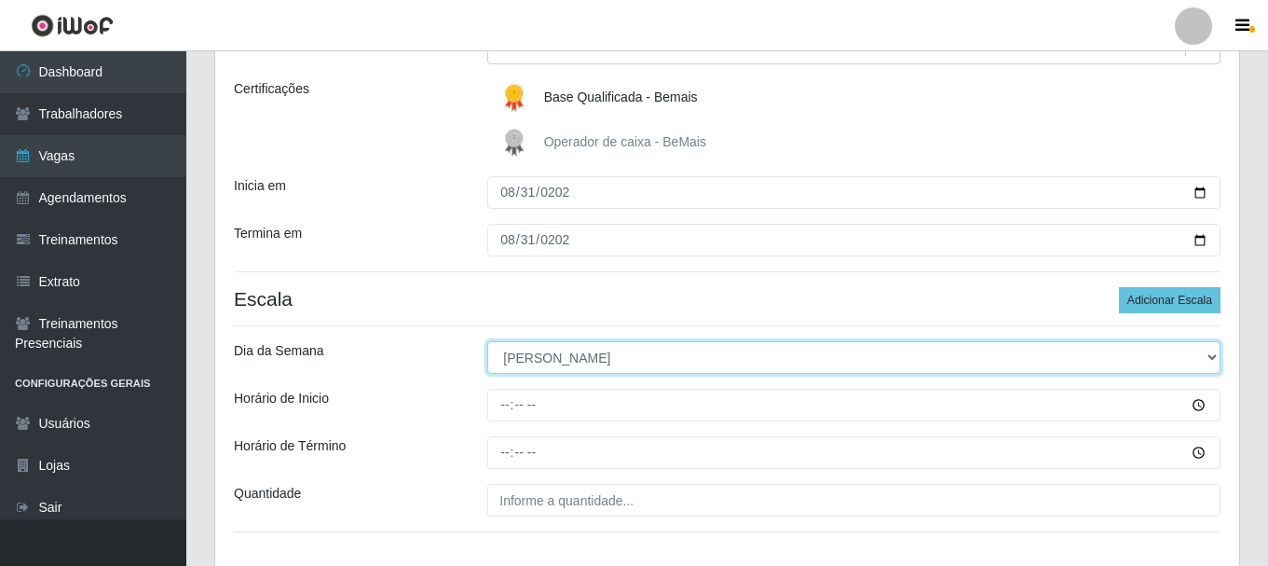
scroll to position [371, 0]
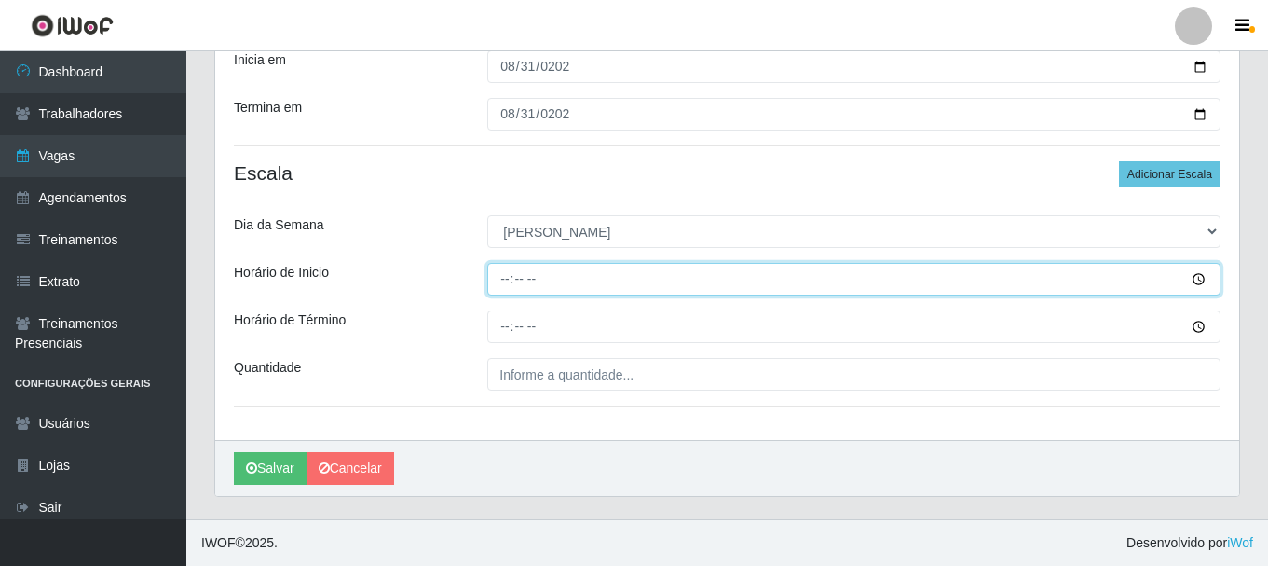
click at [505, 283] on input "Horário de Inicio" at bounding box center [853, 279] width 733 height 33
type input "15:00"
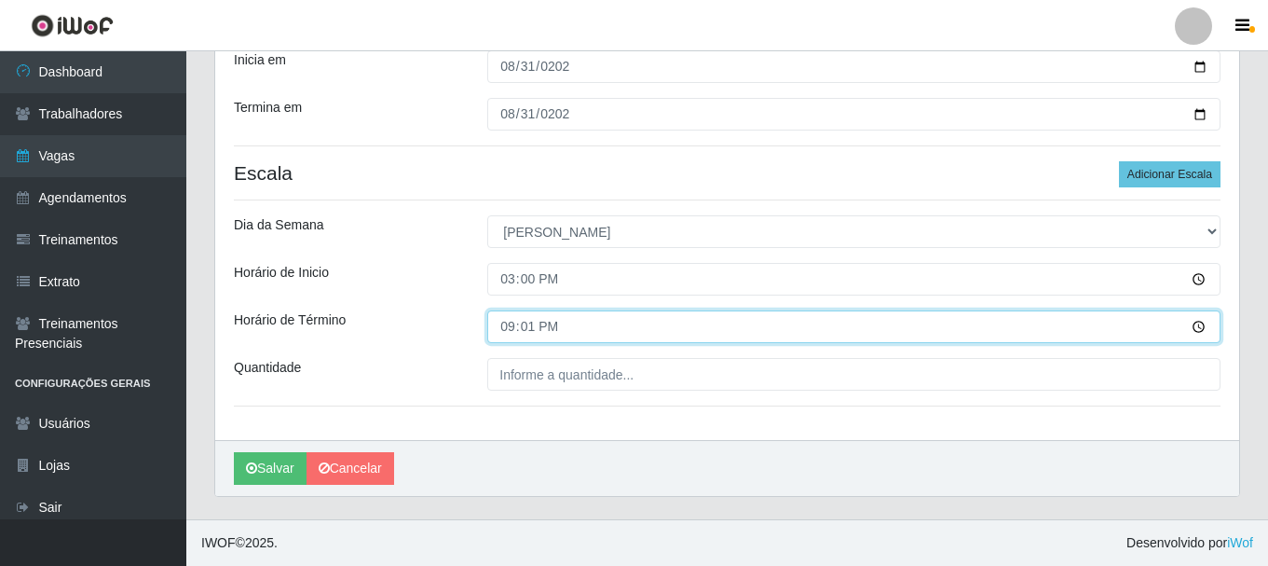
type input "21:15"
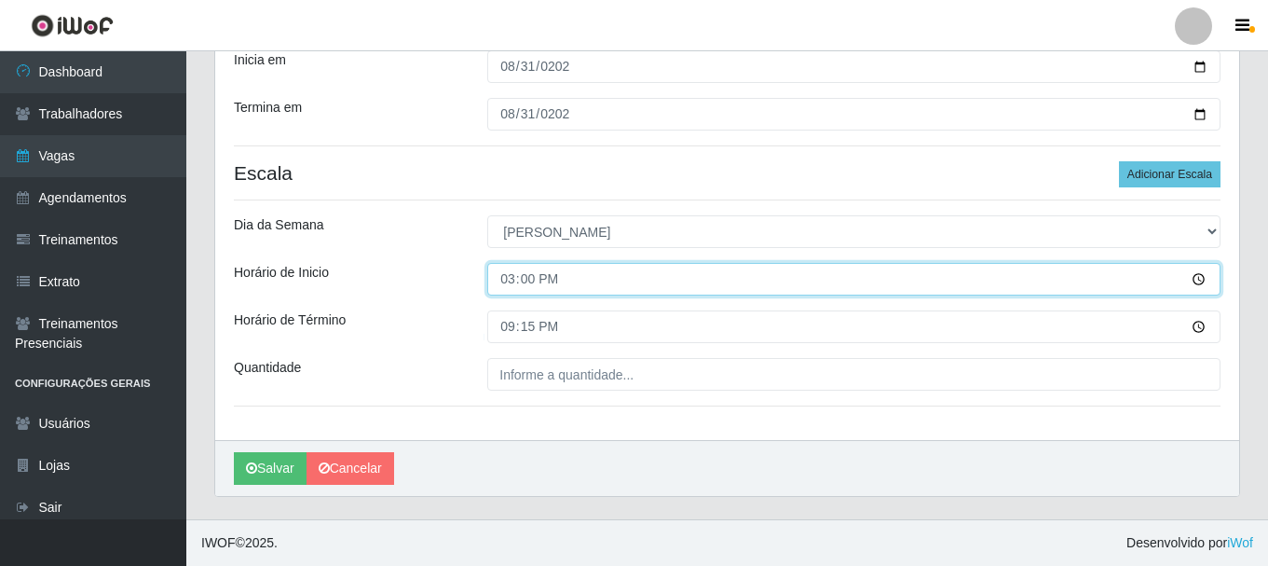
click at [543, 276] on input "15:00" at bounding box center [853, 279] width 733 height 33
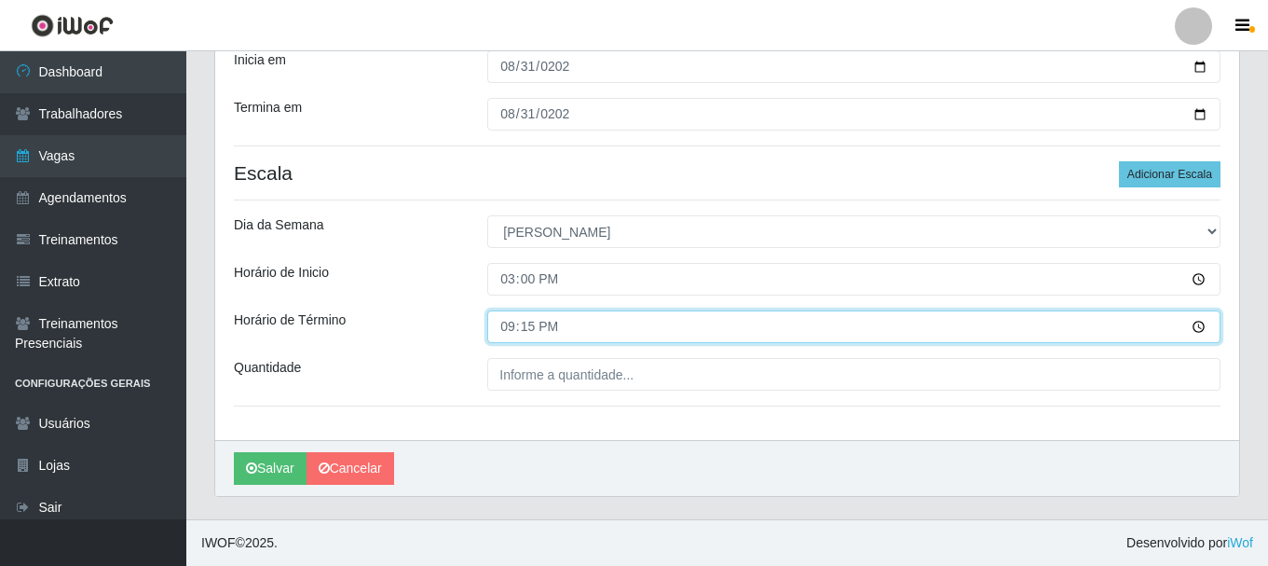
click at [539, 336] on input "21:15" at bounding box center [853, 326] width 733 height 33
type input "21:00"
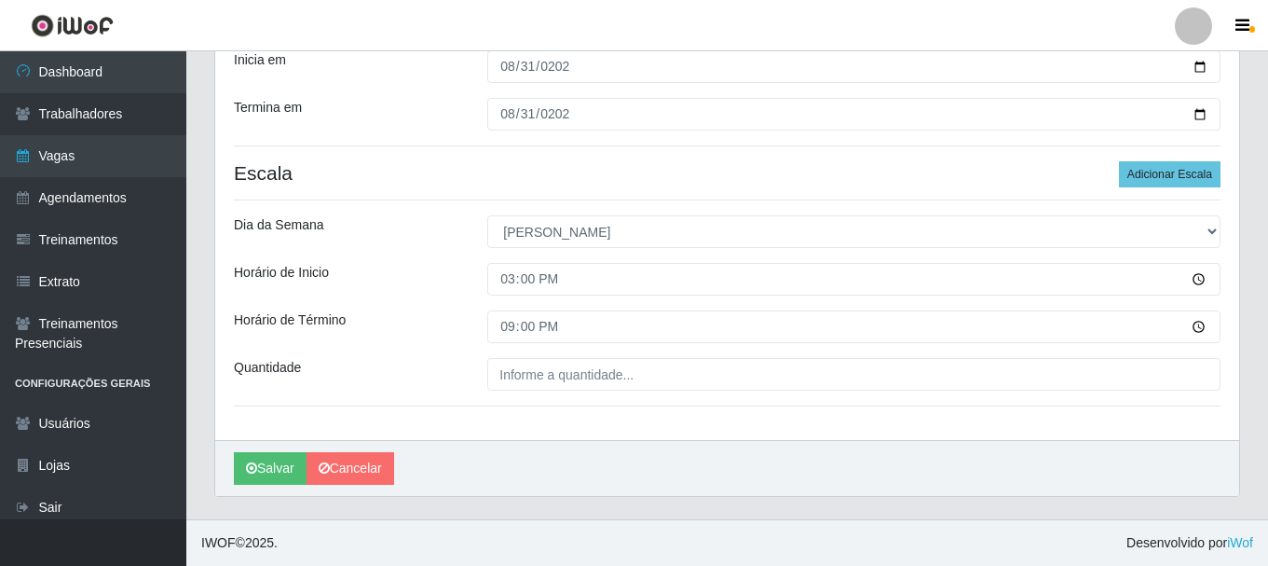
click at [919, 353] on div "[PERSON_NAME] Função [Selecione...] ASG ASG + ASG ++ Auxiliar de Depósito Auxil…" at bounding box center [727, 114] width 1024 height 650
click at [942, 423] on div "[PERSON_NAME] Função [Selecione...] ASG ASG + ASG ++ Auxiliar de Depósito Auxil…" at bounding box center [727, 114] width 1024 height 650
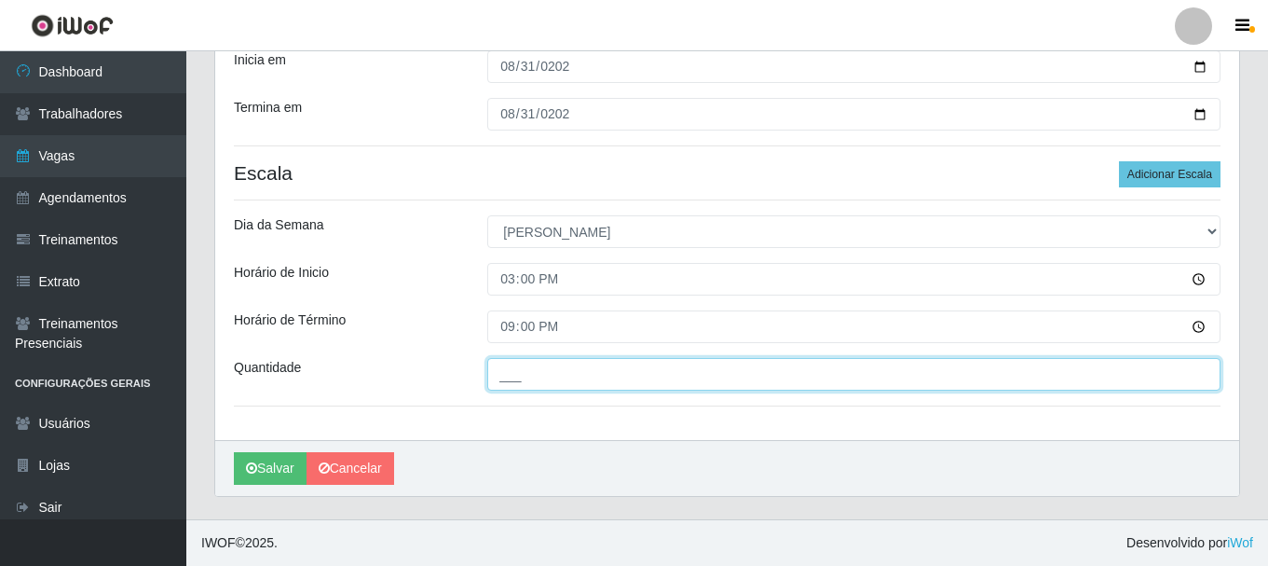
click at [961, 382] on input "___" at bounding box center [853, 374] width 733 height 33
type input "4__"
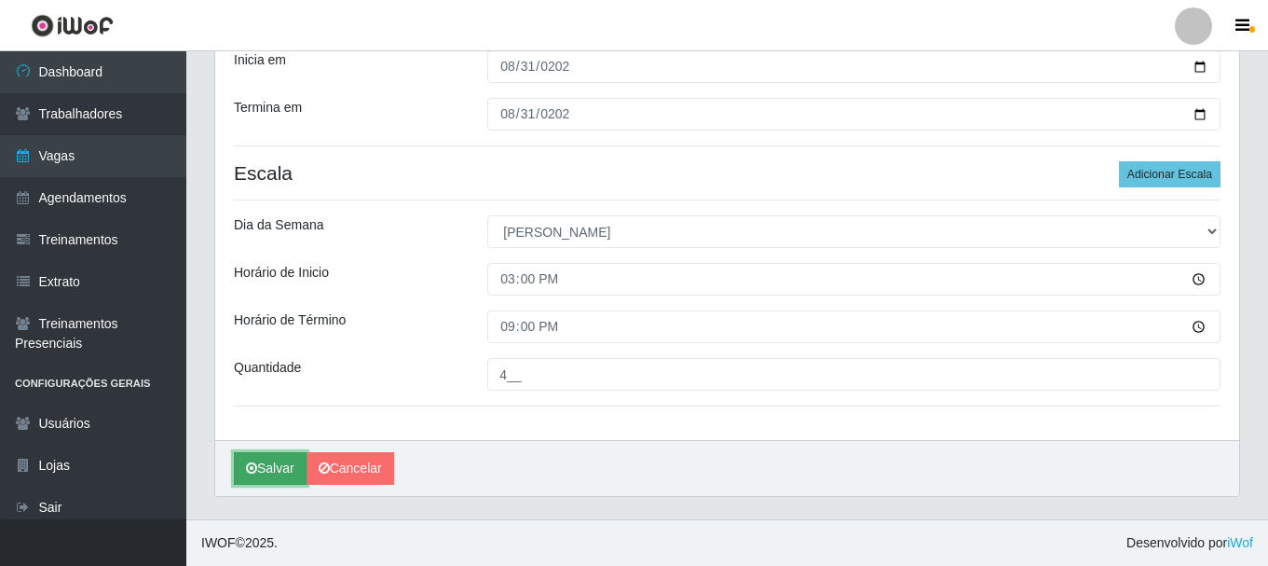
click at [252, 471] on icon "submit" at bounding box center [251, 467] width 11 height 13
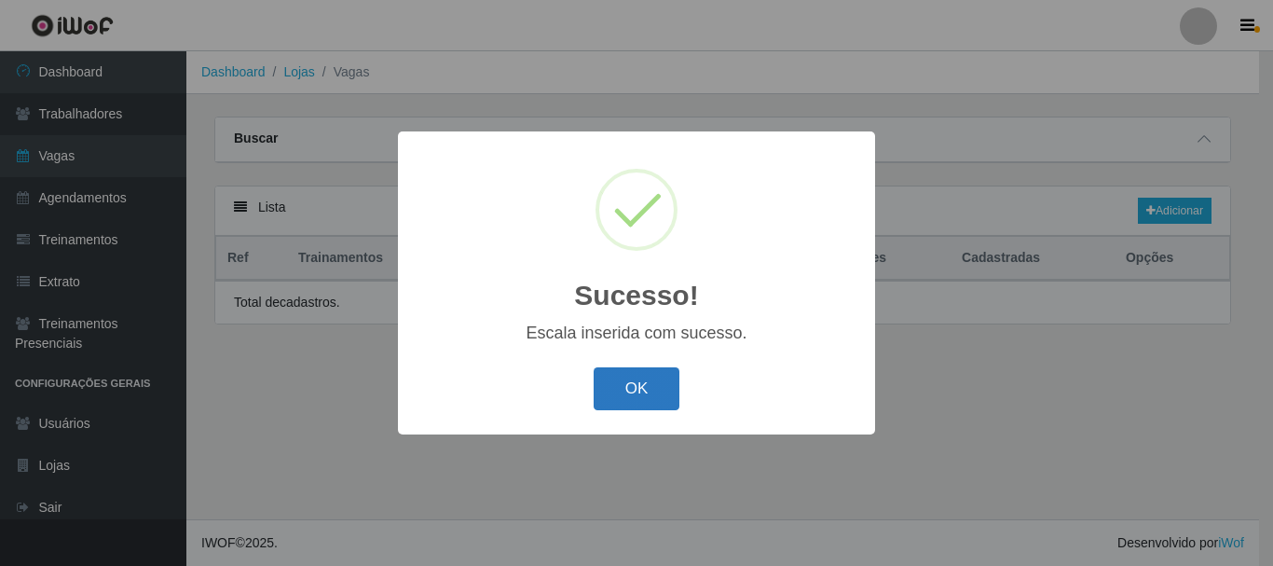
click at [653, 400] on button "OK" at bounding box center [637, 389] width 87 height 44
